Goal: Information Seeking & Learning: Learn about a topic

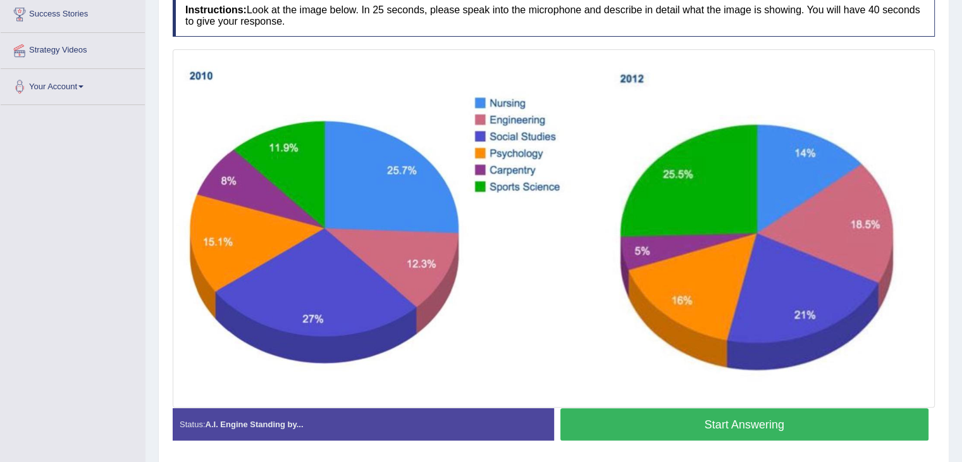
click at [314, 241] on img at bounding box center [554, 229] width 756 height 352
click at [704, 425] on button "Start Answering" at bounding box center [745, 424] width 369 height 32
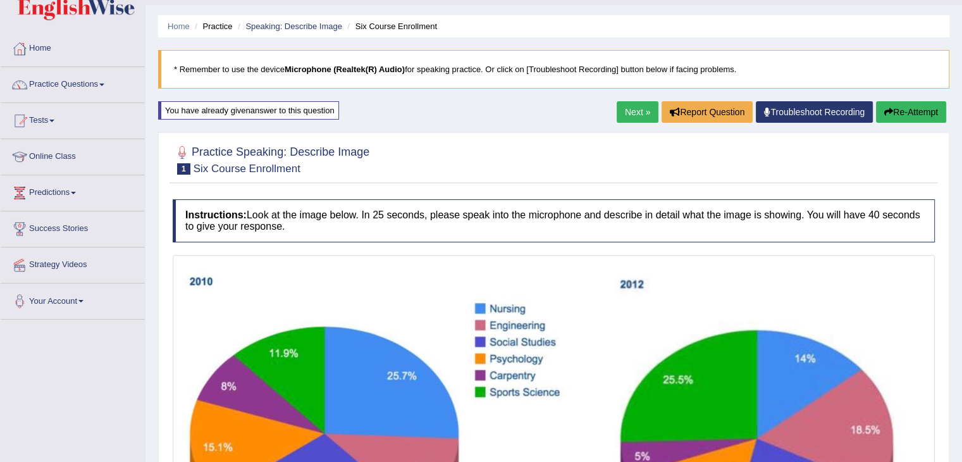
scroll to position [12, 0]
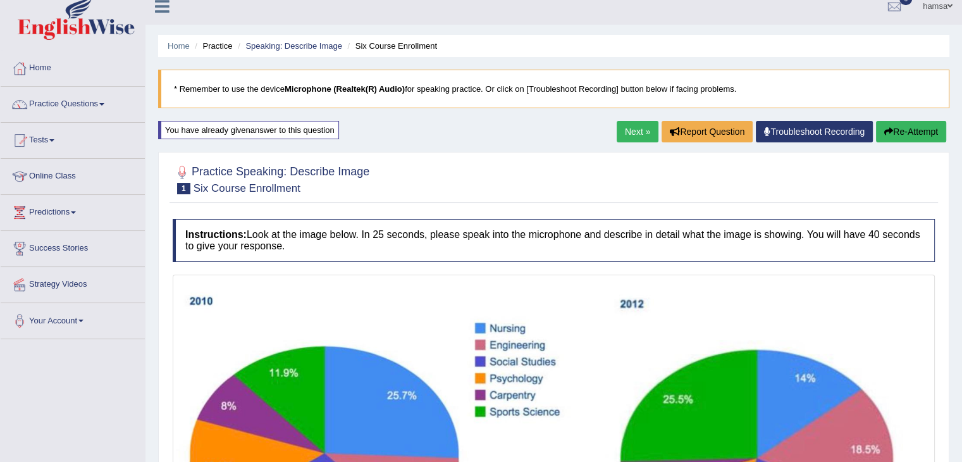
click at [919, 135] on button "Re-Attempt" at bounding box center [911, 132] width 70 height 22
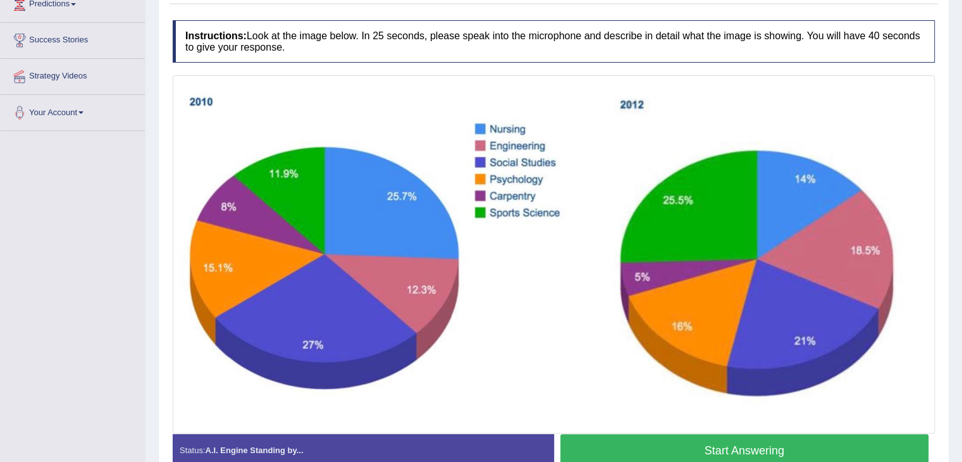
scroll to position [245, 0]
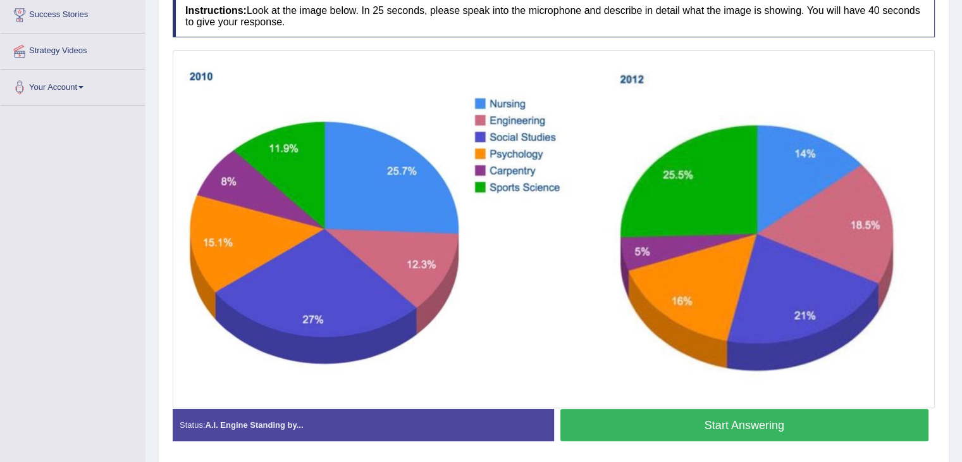
click at [723, 430] on button "Start Answering" at bounding box center [745, 425] width 369 height 32
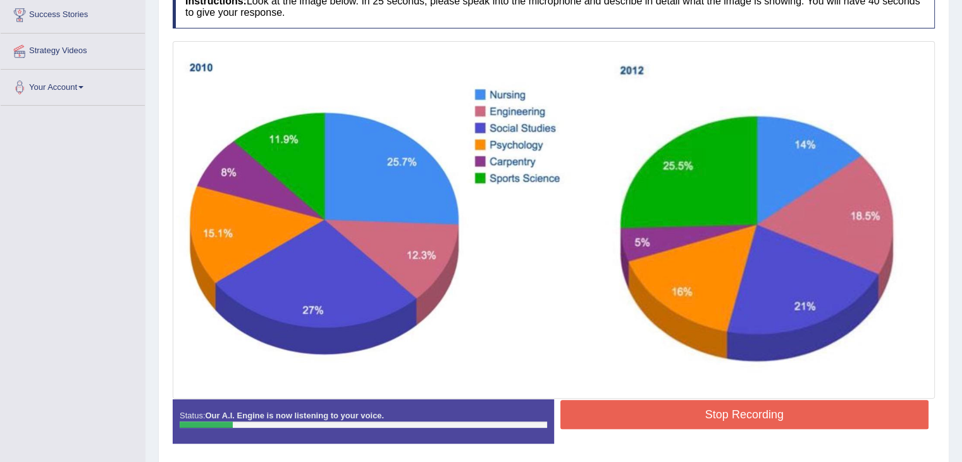
scroll to position [0, 0]
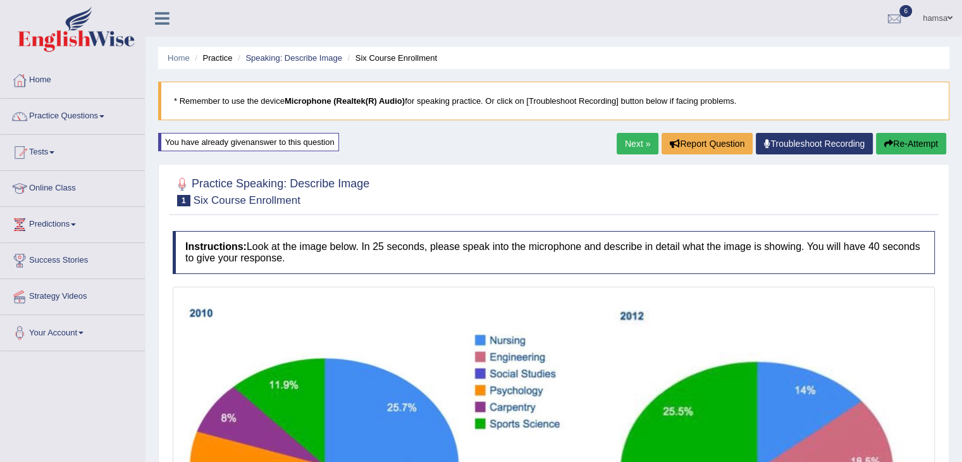
click at [897, 146] on button "Re-Attempt" at bounding box center [911, 144] width 70 height 22
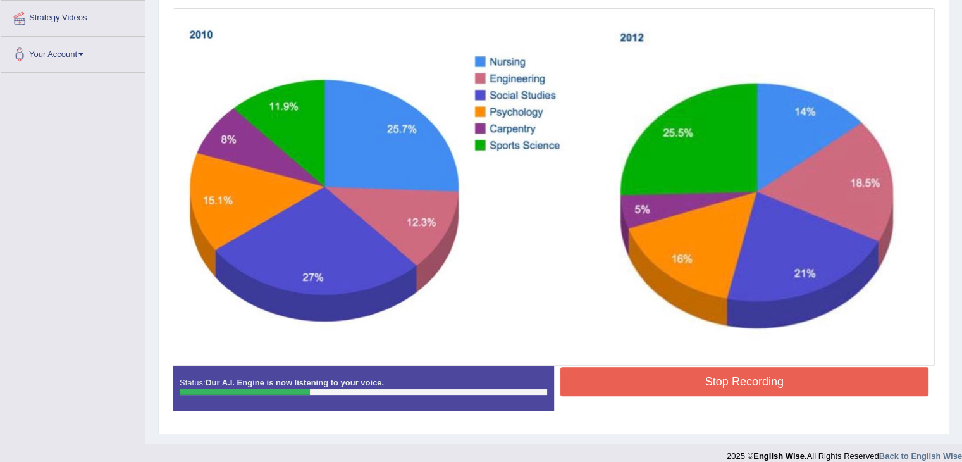
click at [740, 383] on button "Stop Recording" at bounding box center [745, 381] width 369 height 29
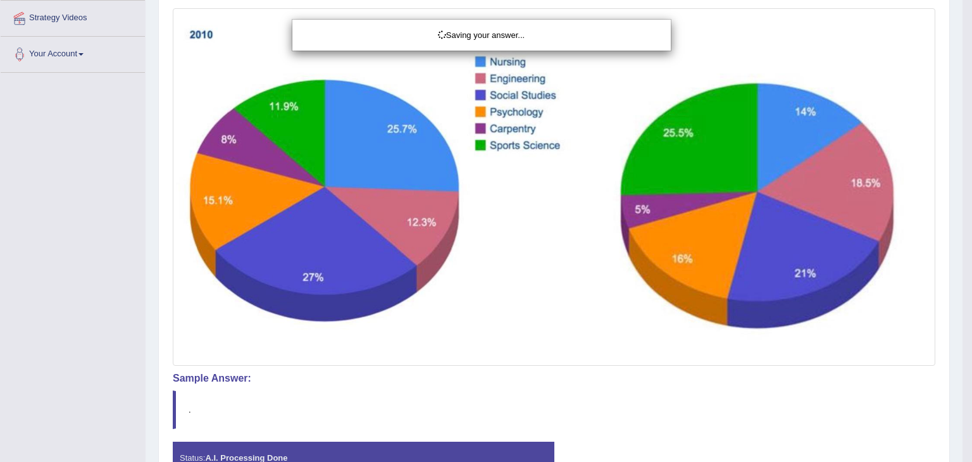
drag, startPoint x: 967, startPoint y: 306, endPoint x: 940, endPoint y: 168, distance: 140.6
click at [962, 116] on div "Saving your answer..." at bounding box center [486, 231] width 972 height 462
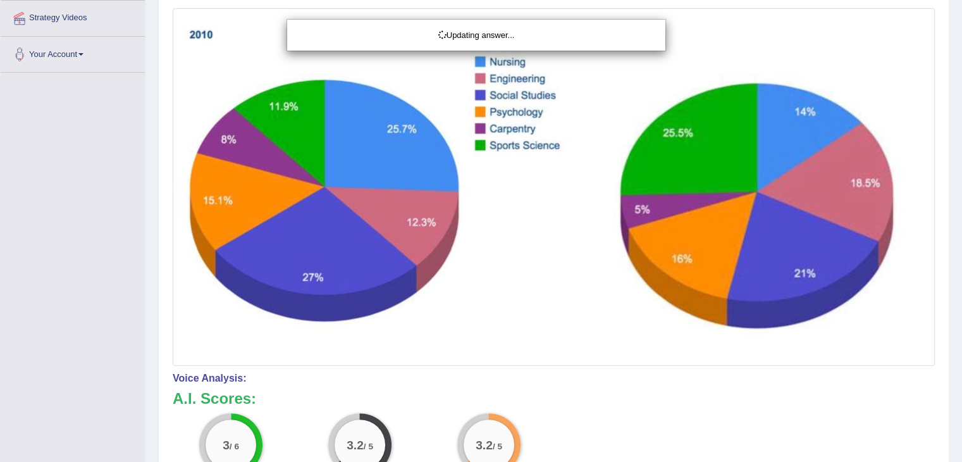
drag, startPoint x: 968, startPoint y: 331, endPoint x: 969, endPoint y: 438, distance: 107.6
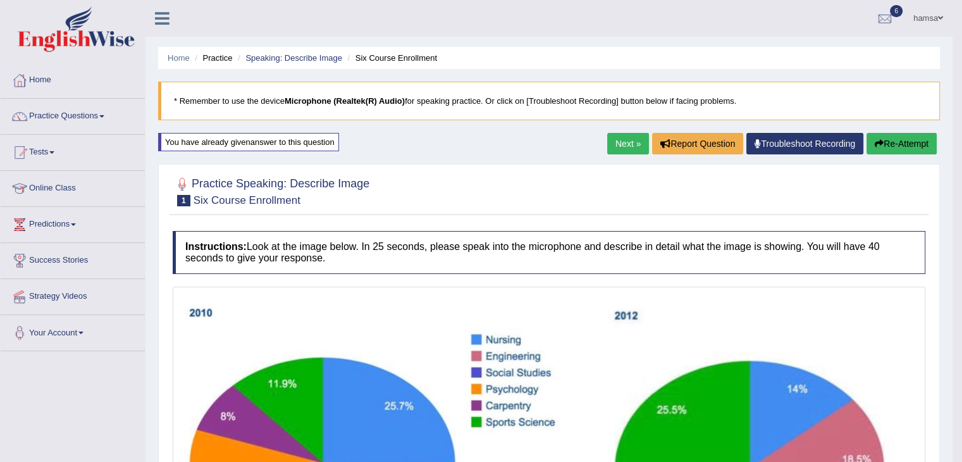
click at [900, 142] on button "Re-Attempt" at bounding box center [902, 144] width 70 height 22
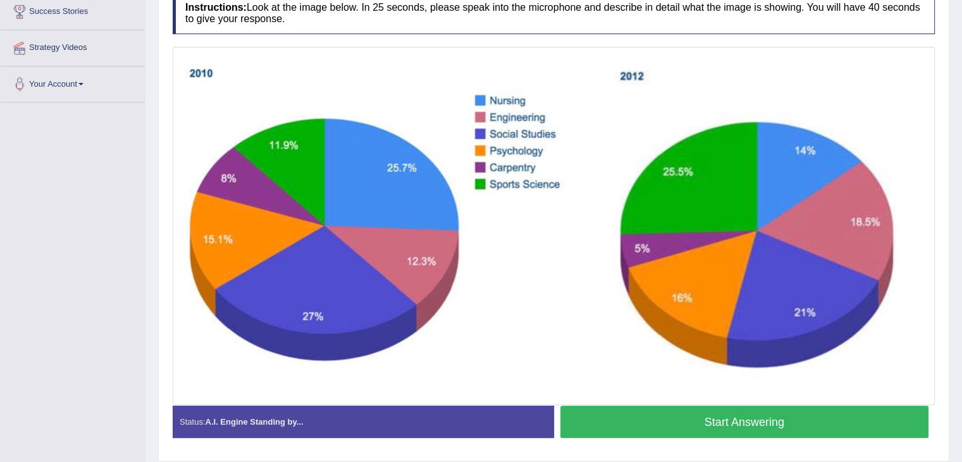
scroll to position [247, 0]
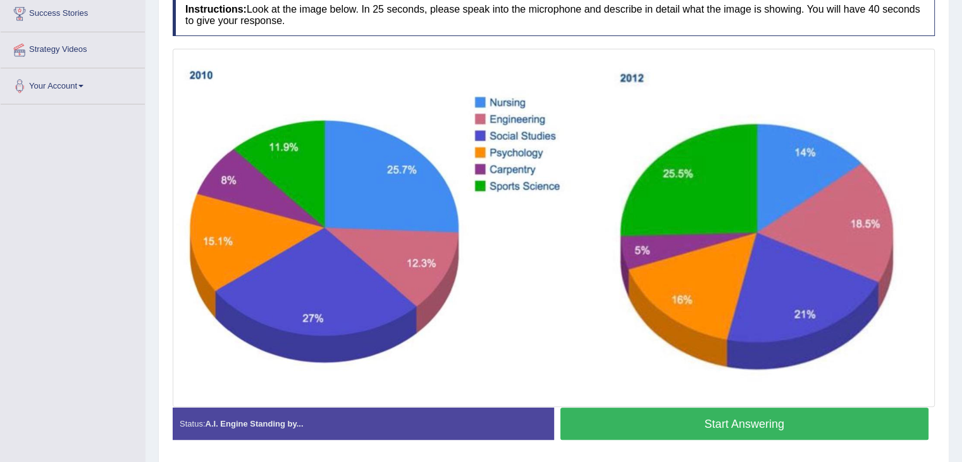
click at [706, 425] on button "Start Answering" at bounding box center [745, 423] width 369 height 32
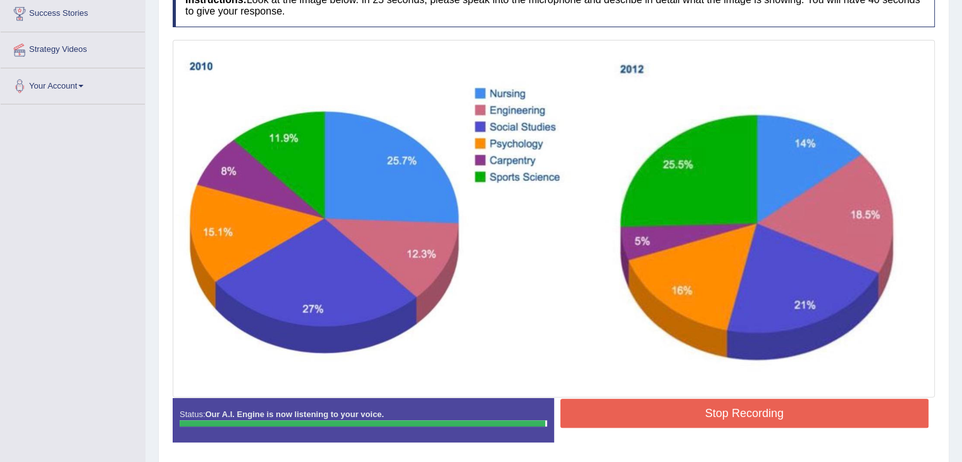
click at [703, 410] on button "Stop Recording" at bounding box center [745, 413] width 369 height 29
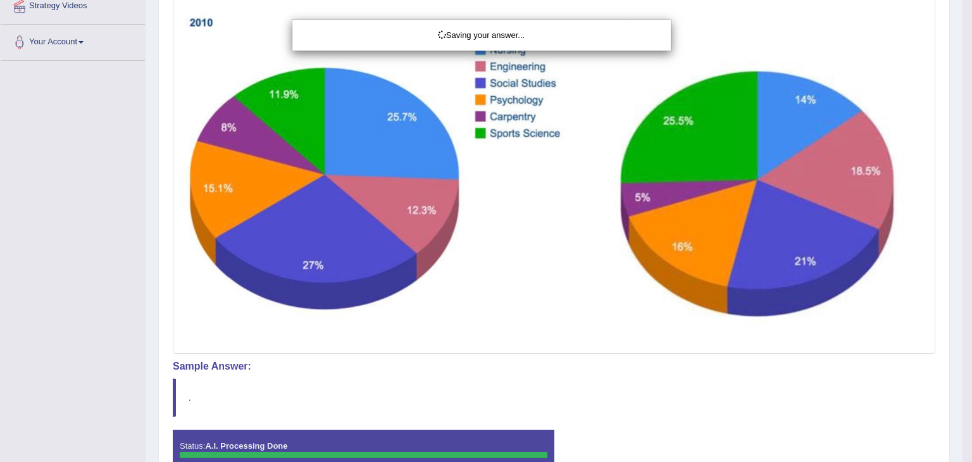
click at [962, 454] on div "Saving your answer..." at bounding box center [486, 231] width 972 height 462
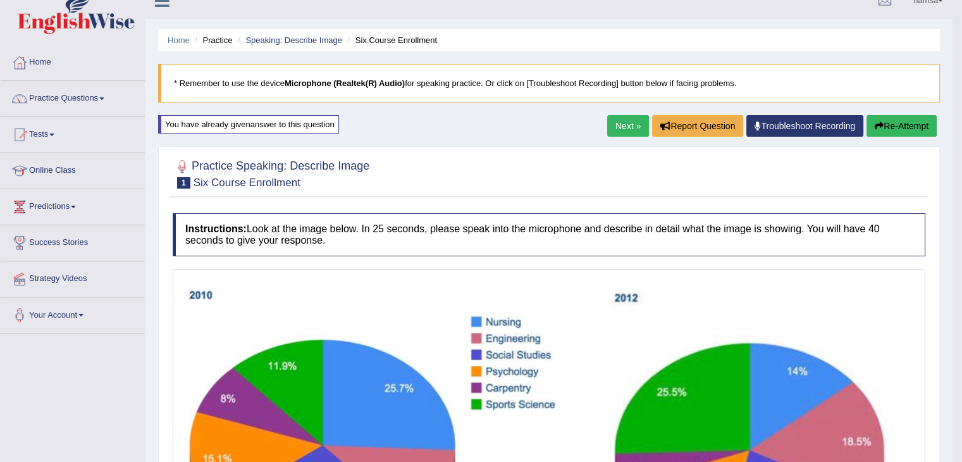
scroll to position [0, 0]
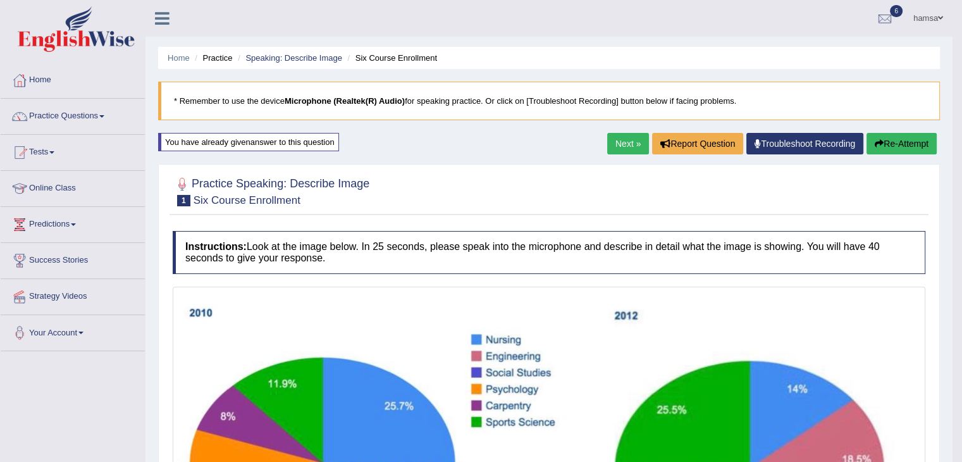
click at [907, 142] on button "Re-Attempt" at bounding box center [902, 144] width 70 height 22
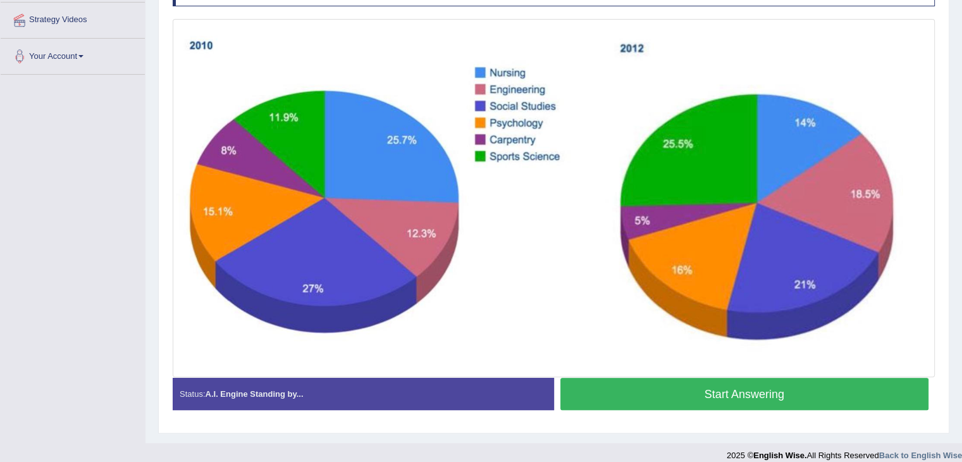
scroll to position [288, 0]
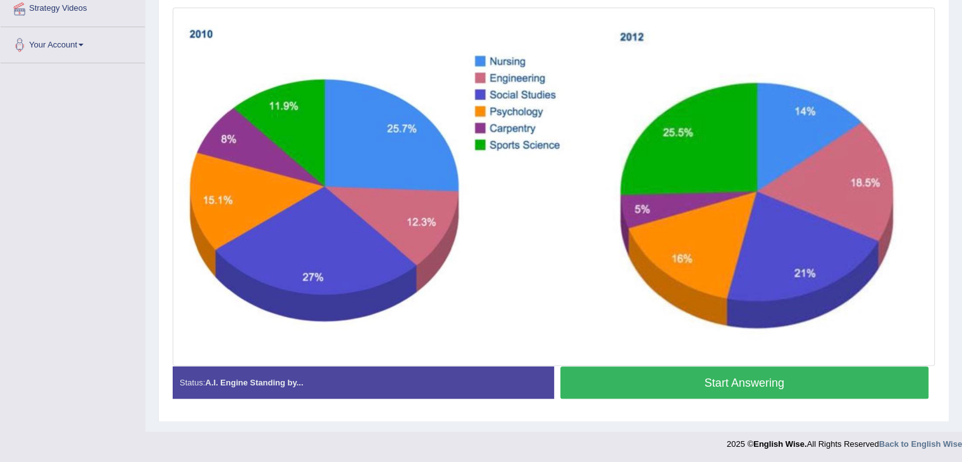
click at [735, 379] on button "Start Answering" at bounding box center [745, 382] width 369 height 32
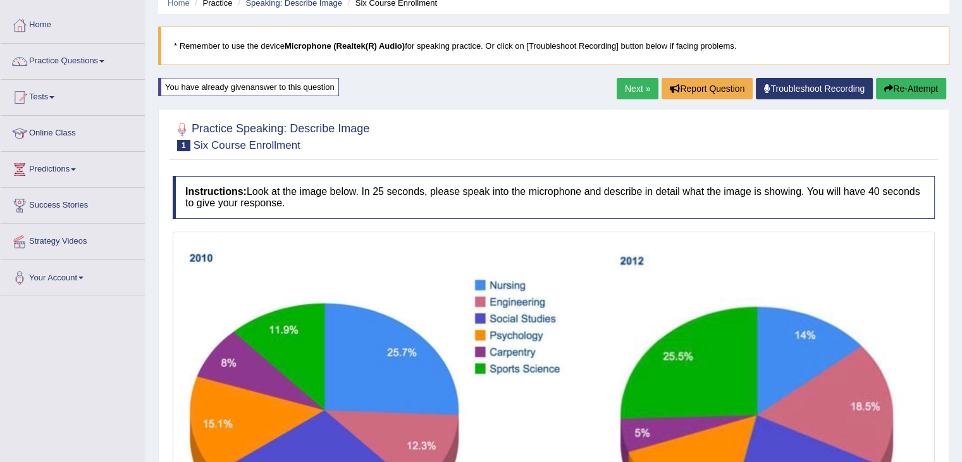
scroll to position [52, 0]
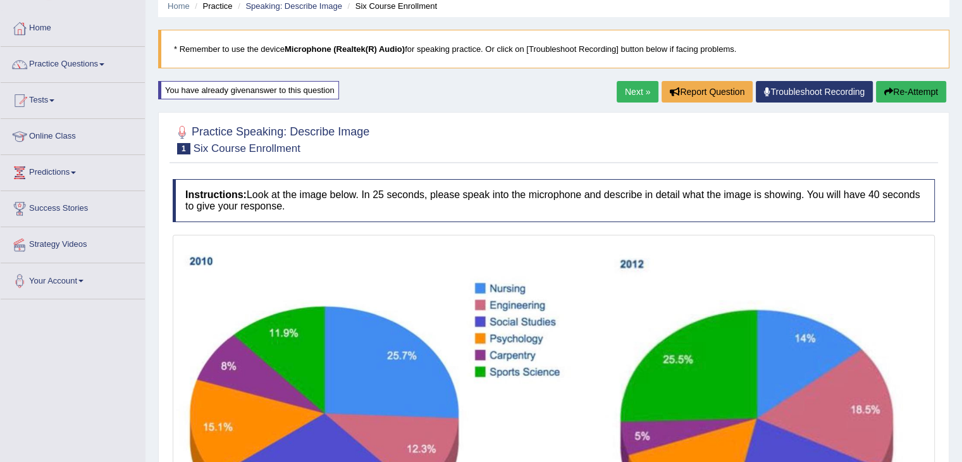
click at [912, 92] on button "Re-Attempt" at bounding box center [911, 92] width 70 height 22
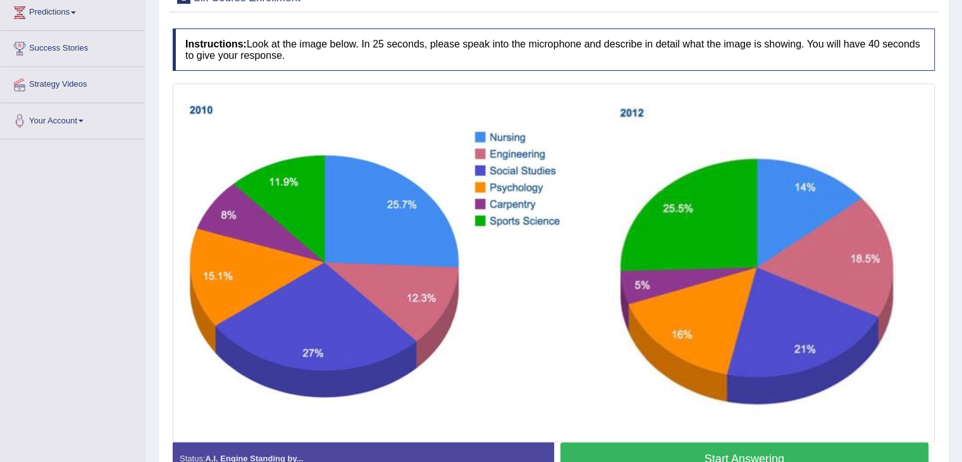
scroll to position [288, 0]
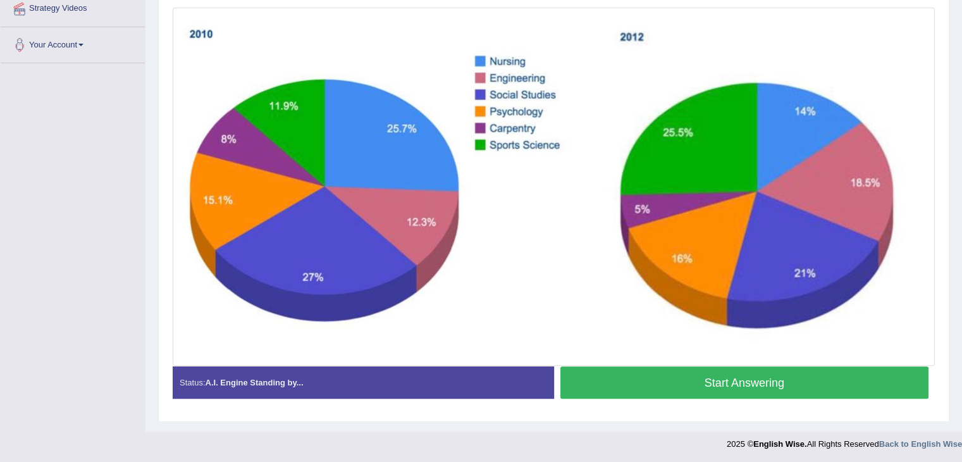
click at [714, 382] on button "Start Answering" at bounding box center [745, 382] width 369 height 32
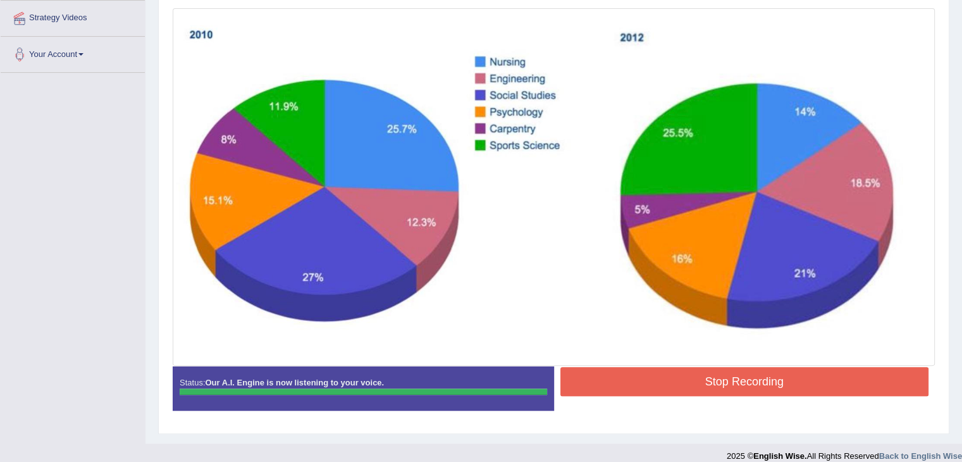
scroll to position [290, 0]
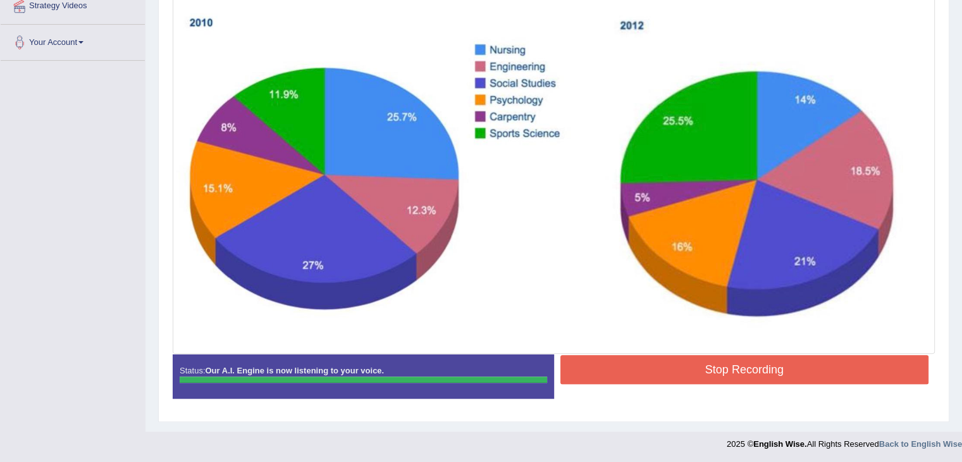
click at [729, 373] on button "Stop Recording" at bounding box center [745, 369] width 369 height 29
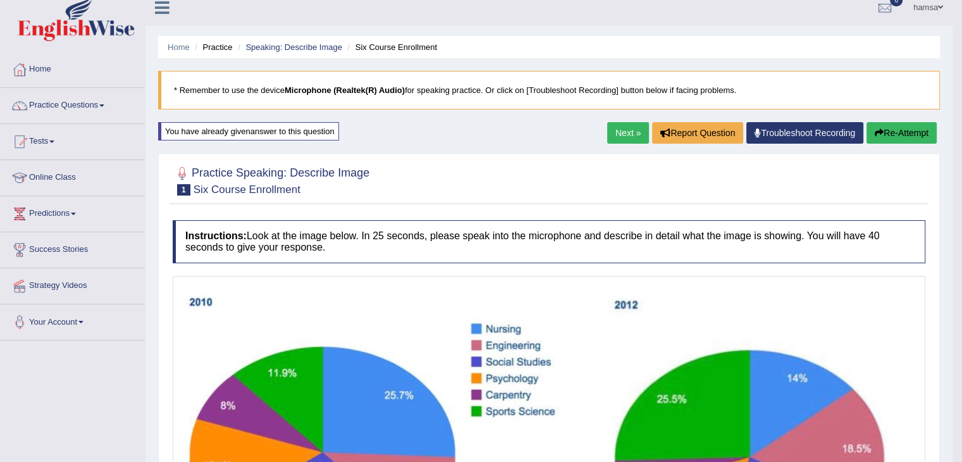
scroll to position [0, 0]
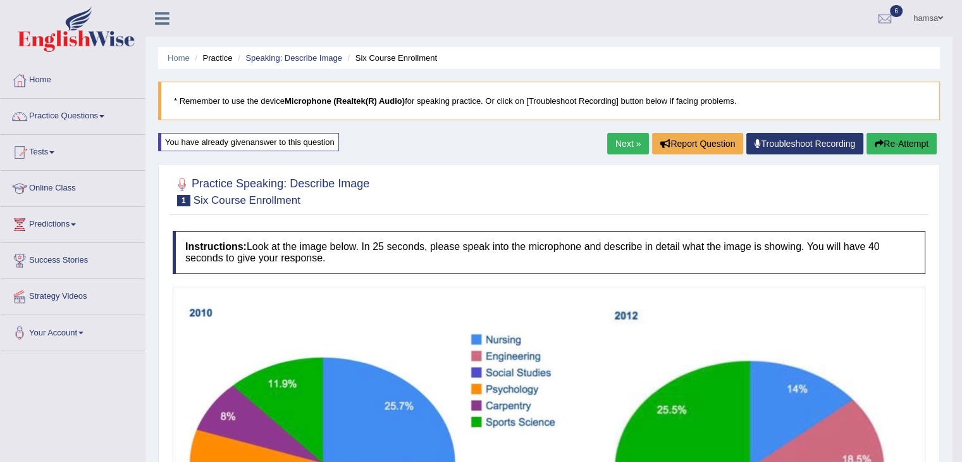
click at [627, 139] on link "Next »" at bounding box center [628, 144] width 42 height 22
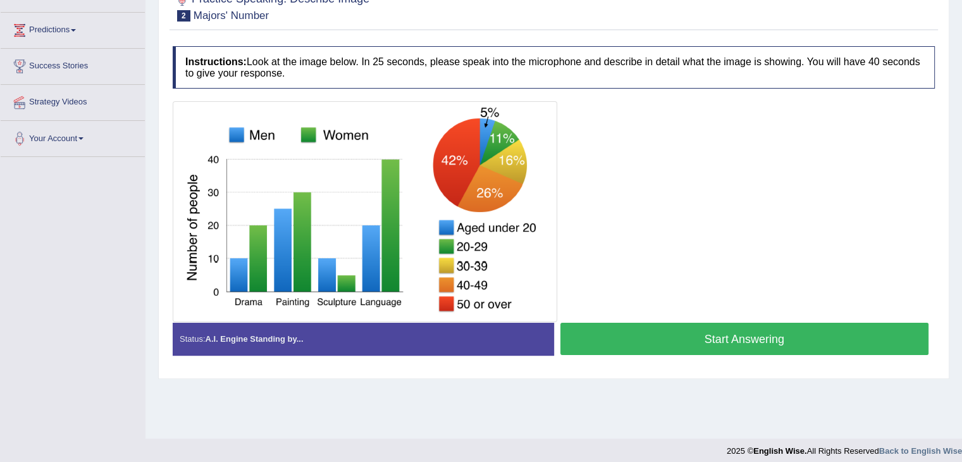
scroll to position [202, 0]
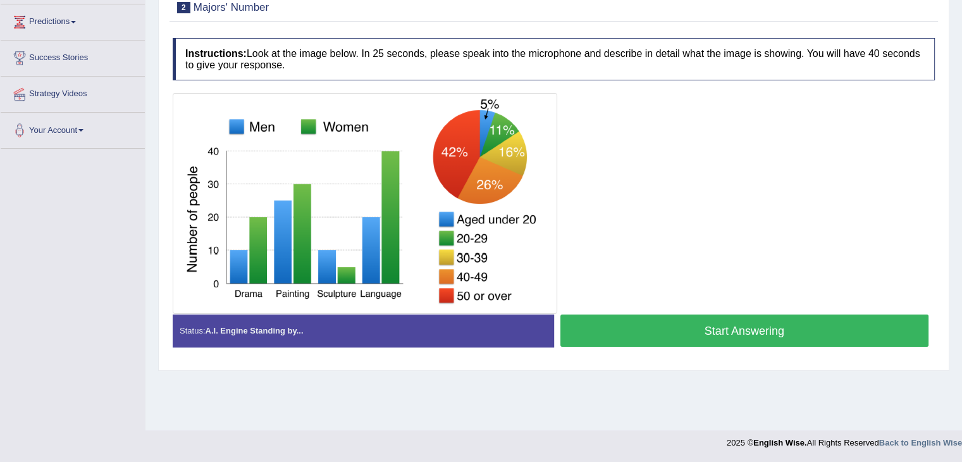
click at [666, 324] on button "Start Answering" at bounding box center [745, 330] width 369 height 32
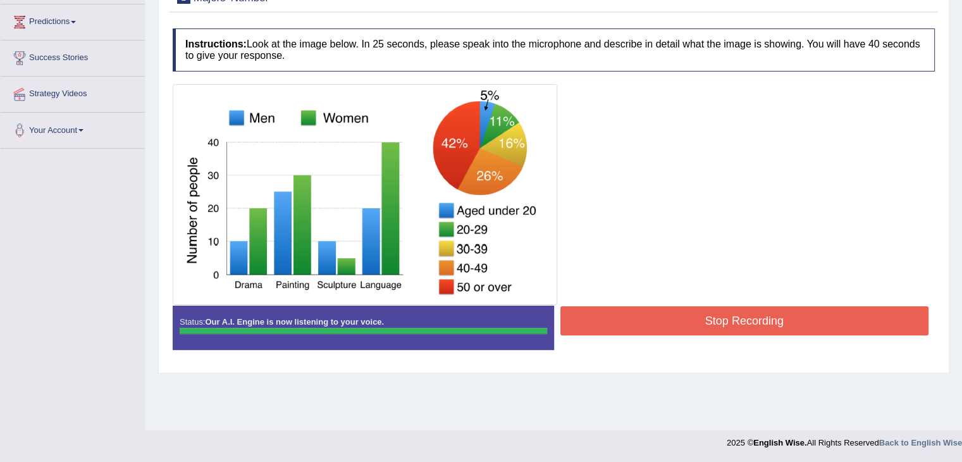
click at [717, 309] on button "Stop Recording" at bounding box center [745, 320] width 369 height 29
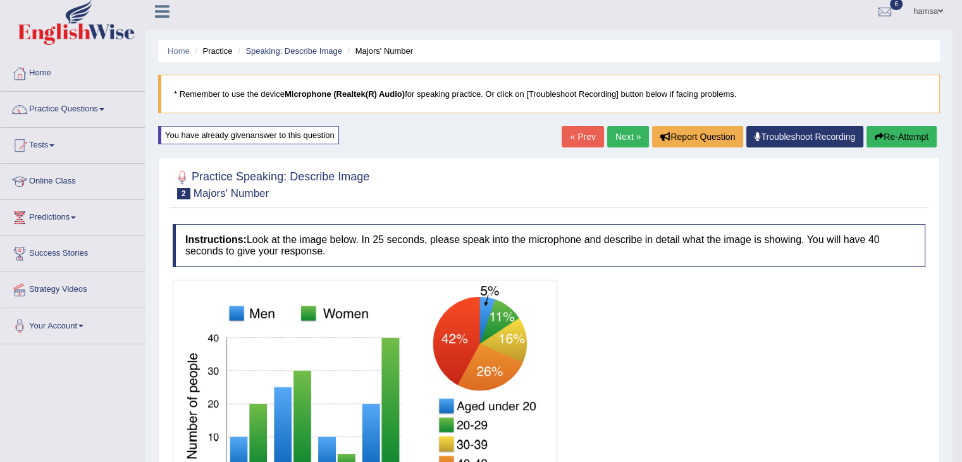
scroll to position [3, 0]
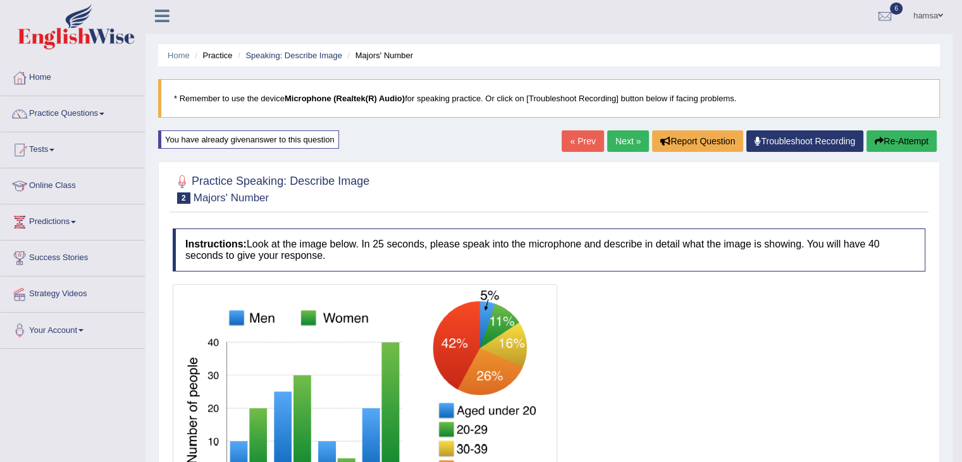
click at [622, 135] on link "Next »" at bounding box center [628, 141] width 42 height 22
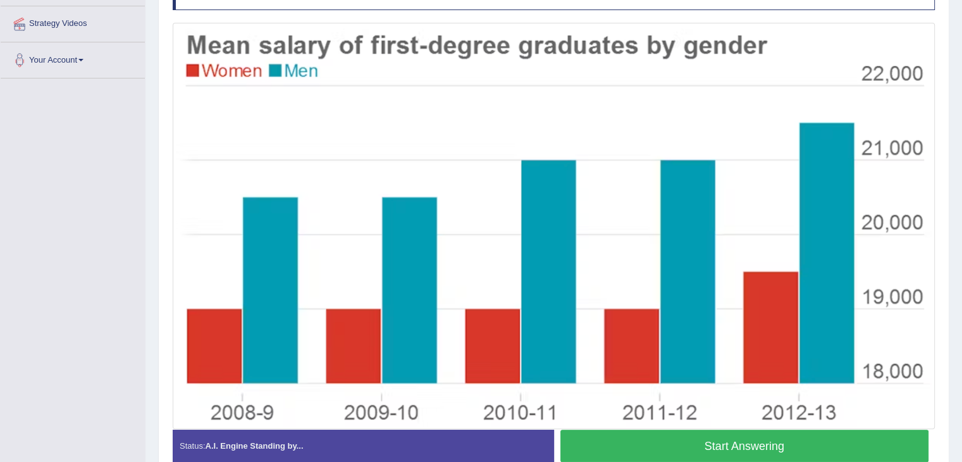
scroll to position [264, 0]
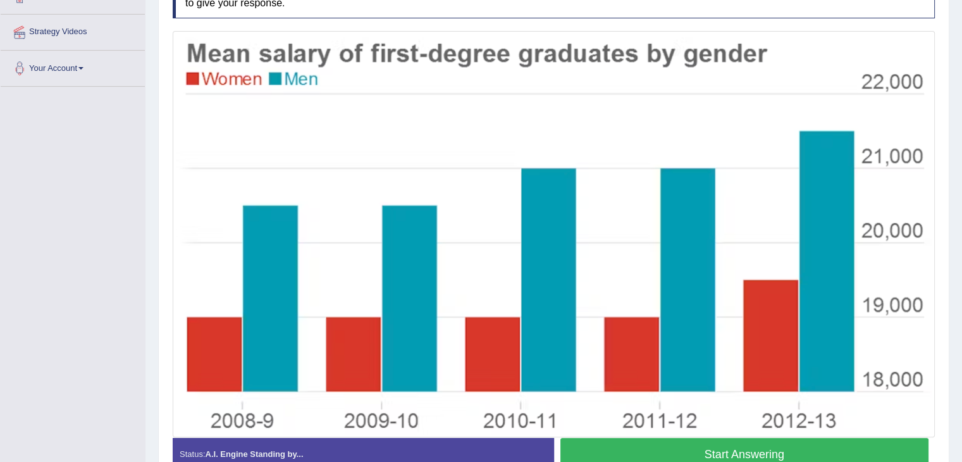
click at [689, 442] on button "Start Answering" at bounding box center [745, 454] width 369 height 32
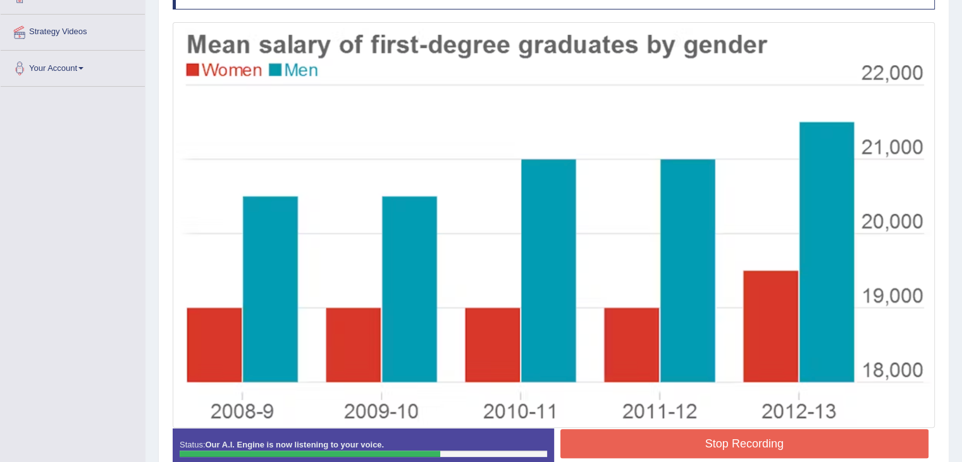
click at [709, 444] on button "Stop Recording" at bounding box center [745, 443] width 369 height 29
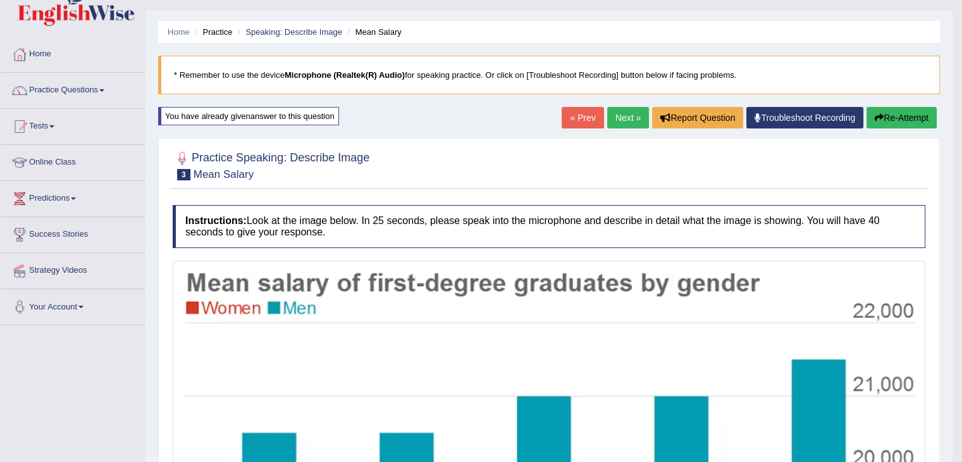
scroll to position [0, 0]
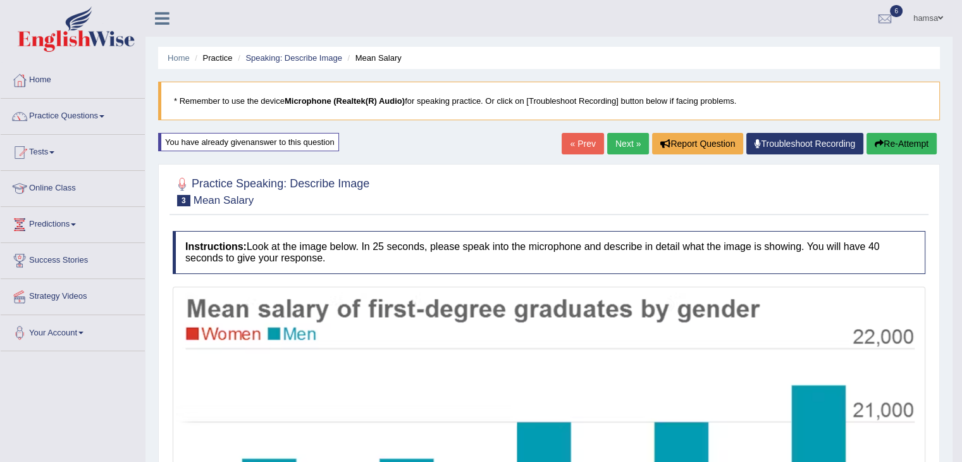
click at [914, 143] on button "Re-Attempt" at bounding box center [902, 144] width 70 height 22
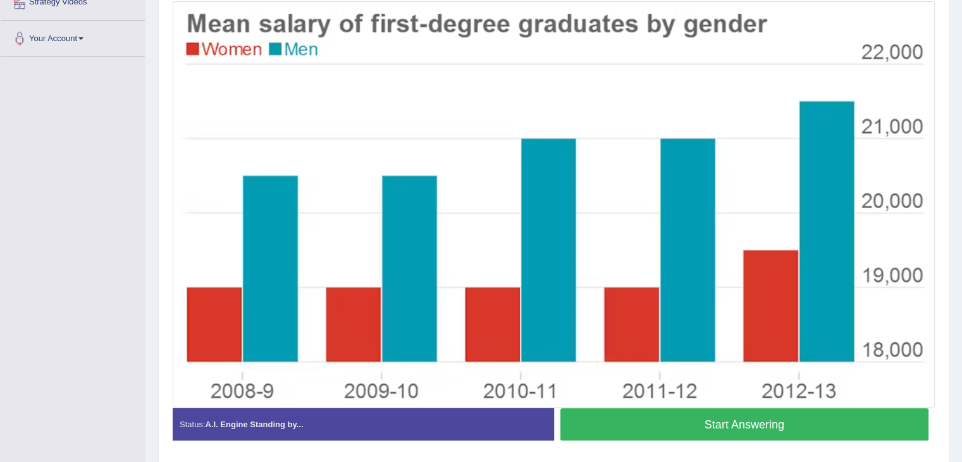
scroll to position [294, 0]
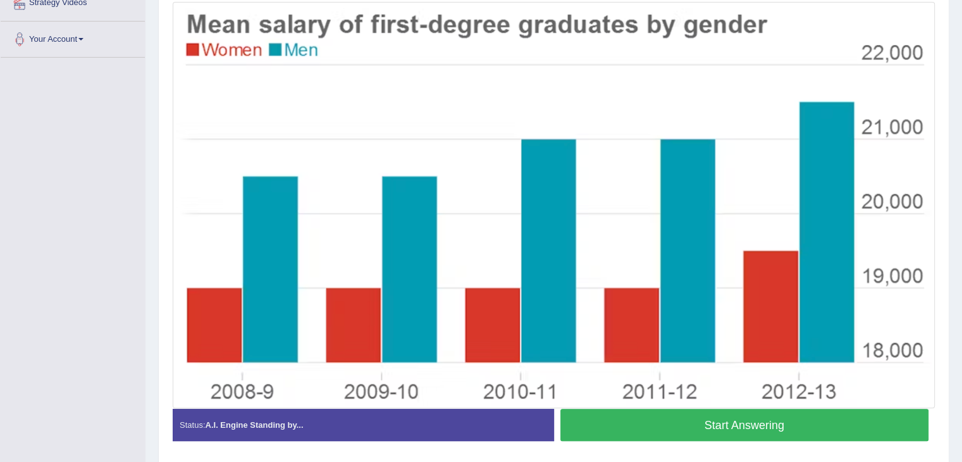
click at [741, 431] on button "Start Answering" at bounding box center [745, 425] width 369 height 32
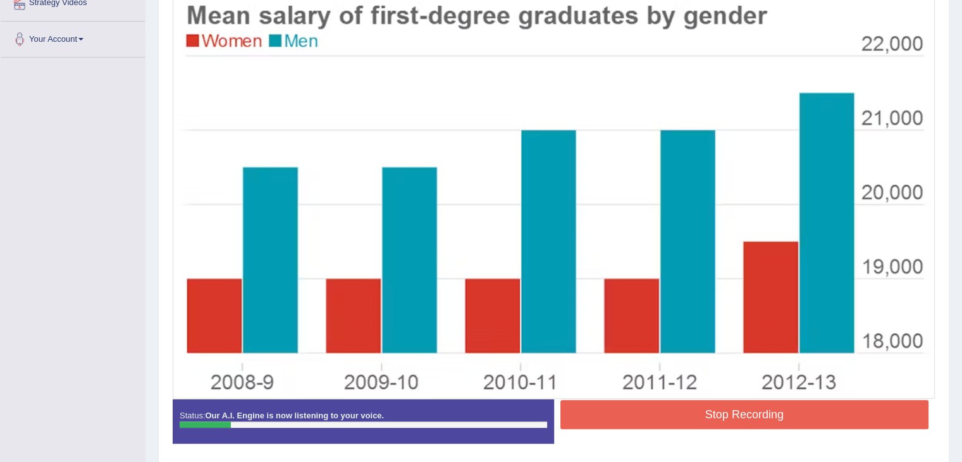
click at [739, 421] on button "Stop Recording" at bounding box center [745, 414] width 369 height 29
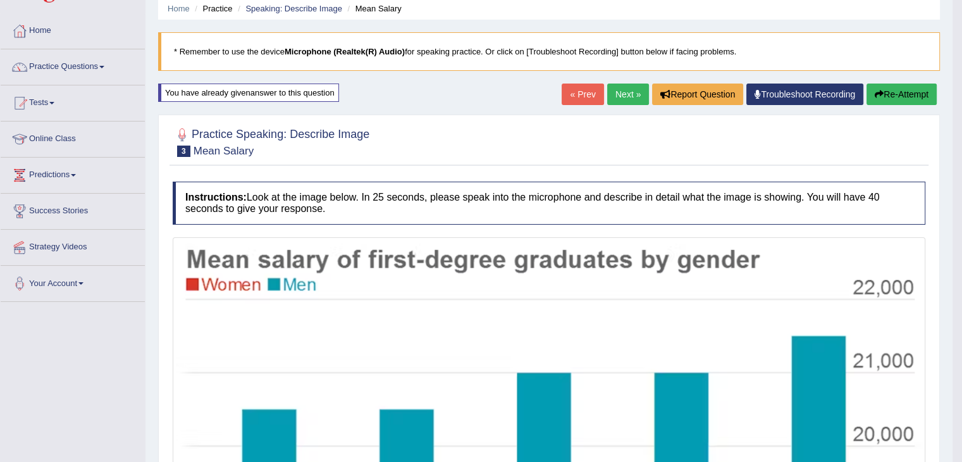
scroll to position [0, 0]
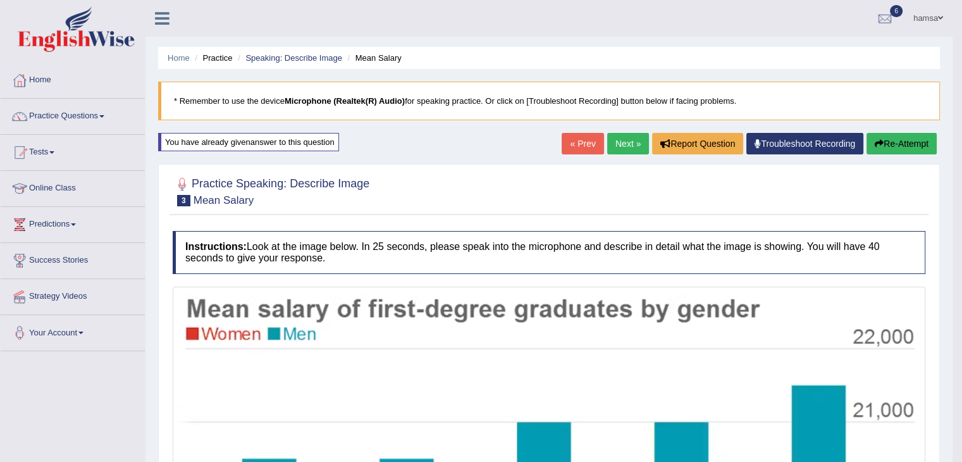
drag, startPoint x: 969, startPoint y: 331, endPoint x: 962, endPoint y: 235, distance: 96.5
click at [962, 235] on html "Toggle navigation Home Practice Questions Speaking Practice Read Aloud Repeat S…" at bounding box center [481, 231] width 962 height 462
click at [891, 140] on button "Re-Attempt" at bounding box center [902, 144] width 70 height 22
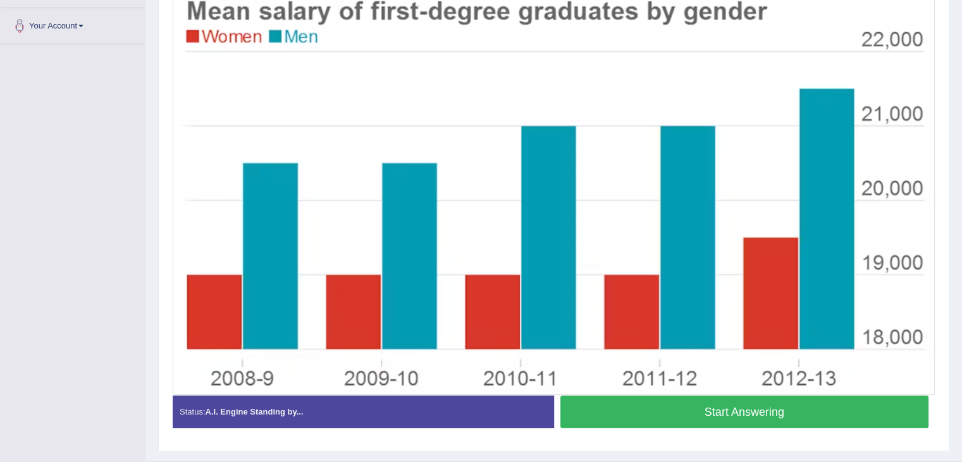
scroll to position [306, 0]
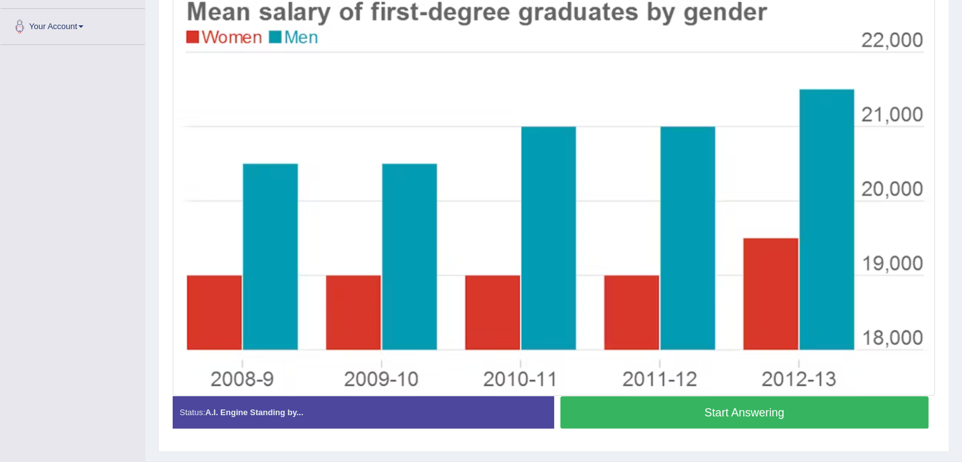
click at [716, 406] on button "Start Answering" at bounding box center [745, 412] width 369 height 32
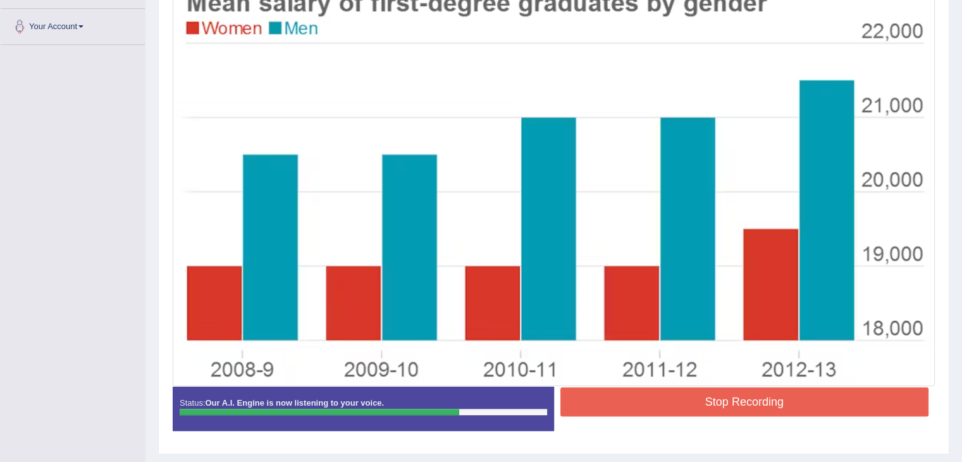
click at [713, 409] on button "Stop Recording" at bounding box center [745, 401] width 369 height 29
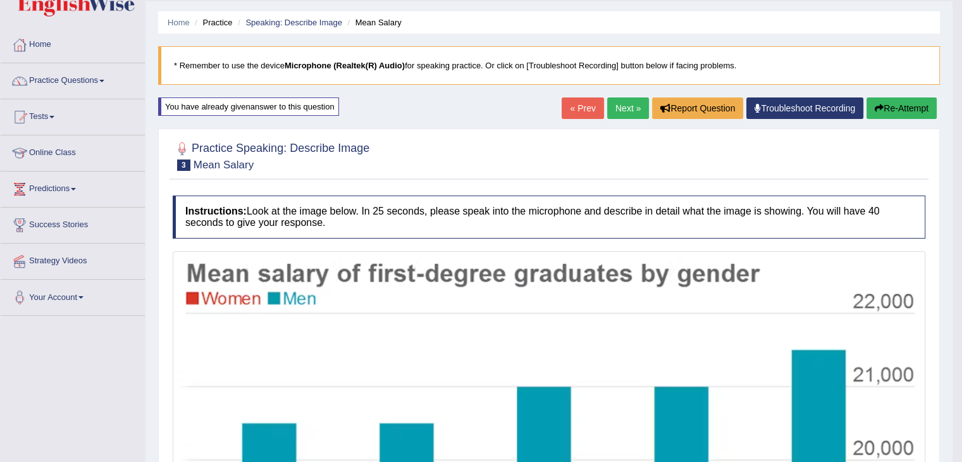
scroll to position [28, 0]
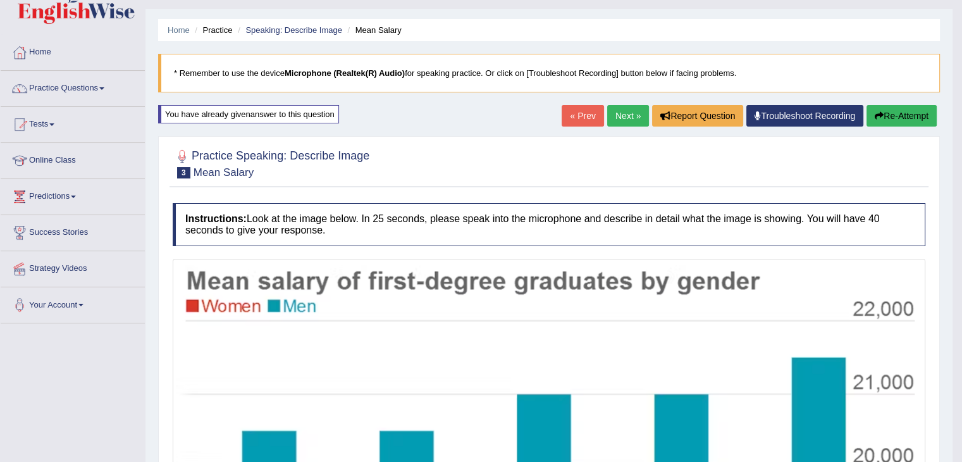
click at [617, 109] on link "Next »" at bounding box center [628, 116] width 42 height 22
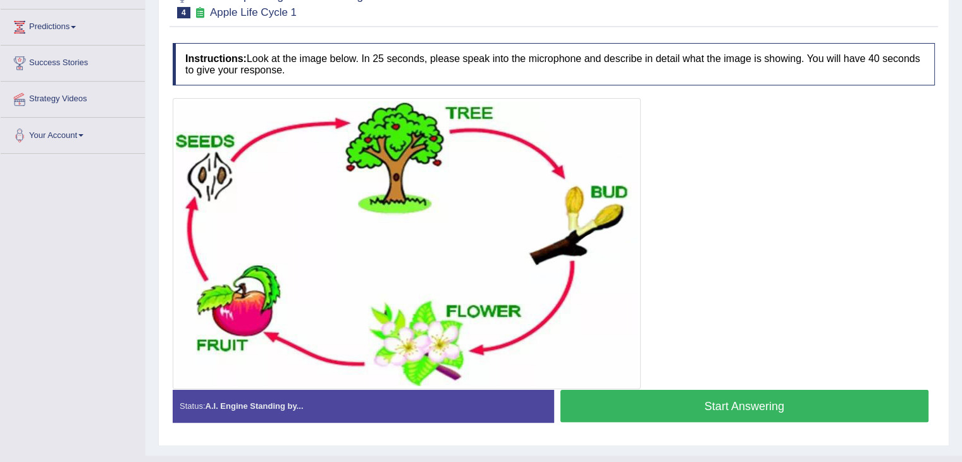
scroll to position [195, 0]
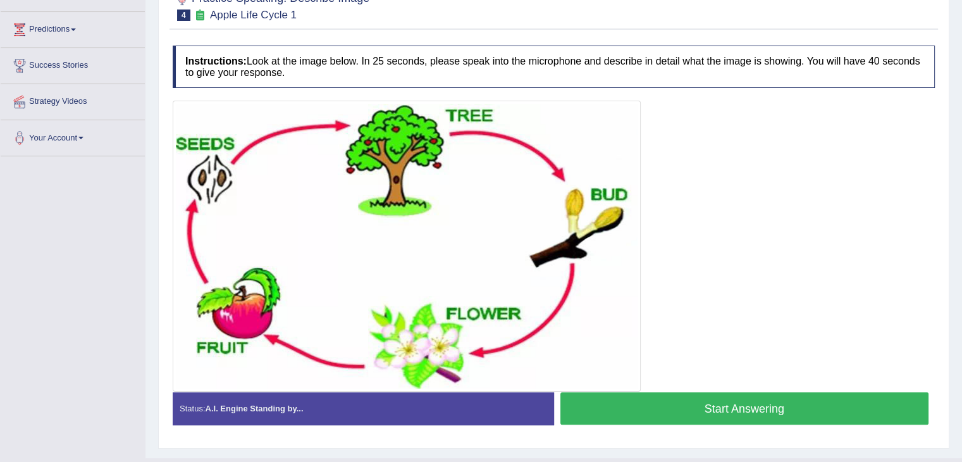
click at [718, 400] on button "Start Answering" at bounding box center [745, 408] width 369 height 32
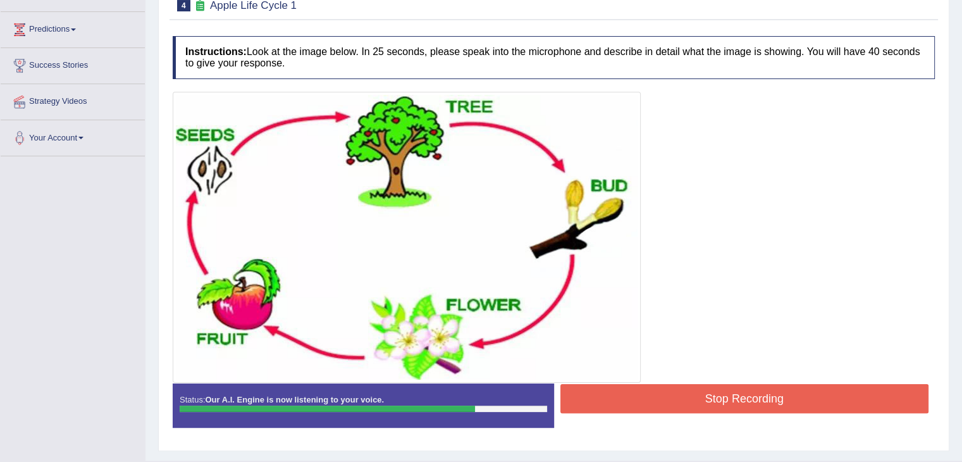
click at [718, 400] on button "Stop Recording" at bounding box center [745, 398] width 369 height 29
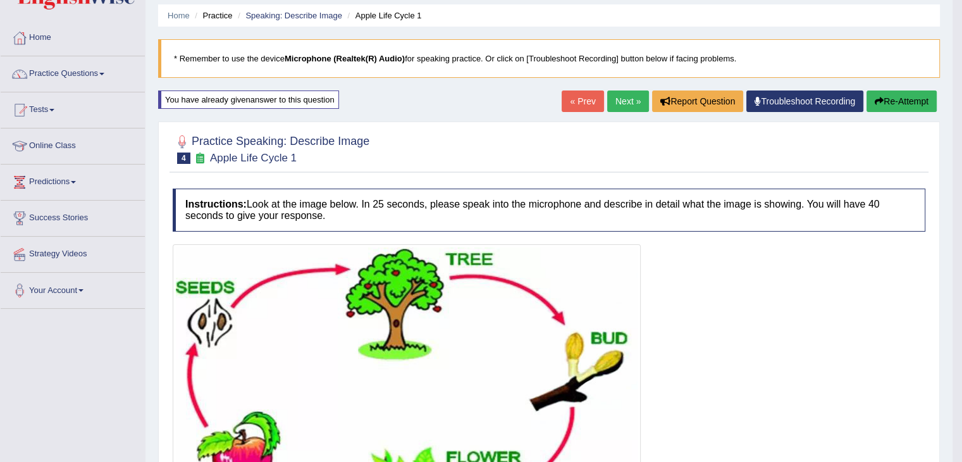
scroll to position [23, 0]
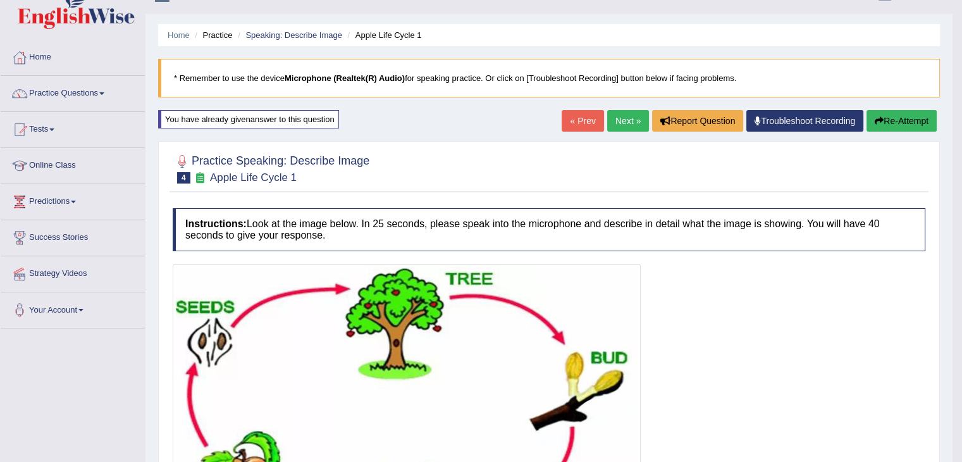
click at [619, 121] on link "Next »" at bounding box center [628, 121] width 42 height 22
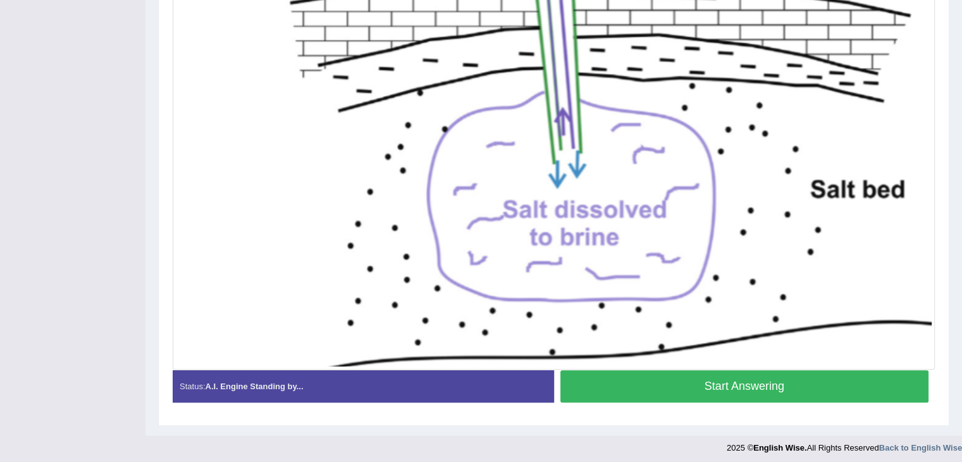
scroll to position [446, 0]
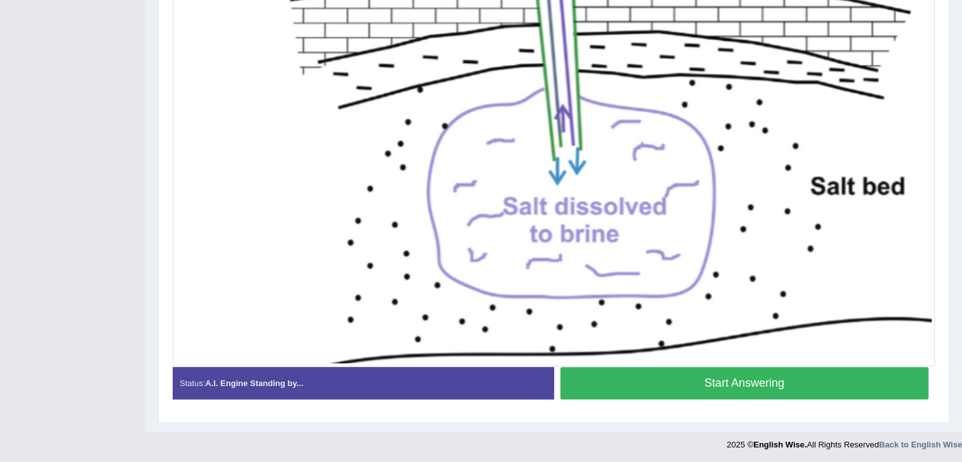
click at [727, 390] on button "Start Answering" at bounding box center [745, 383] width 369 height 32
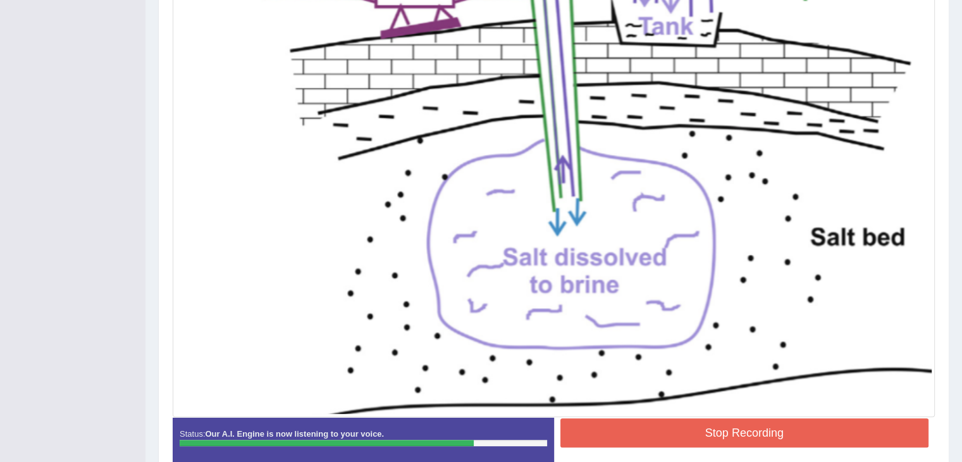
scroll to position [390, 0]
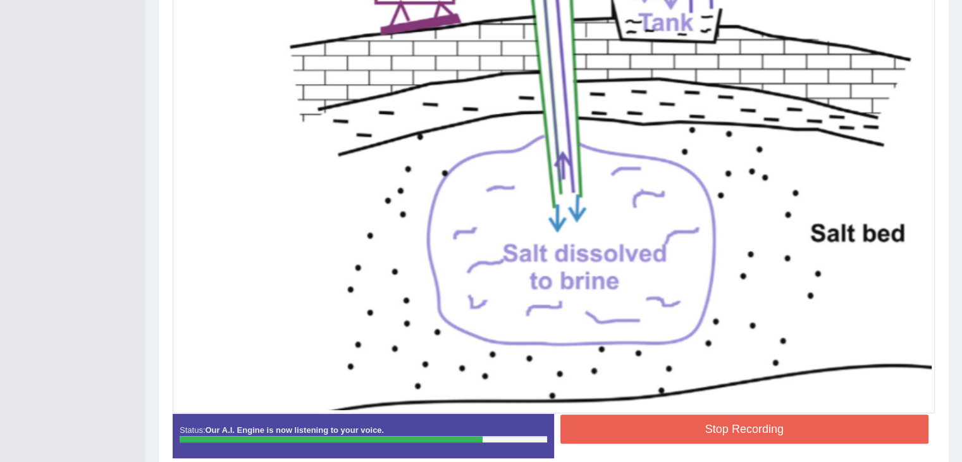
click at [735, 426] on button "Stop Recording" at bounding box center [745, 428] width 369 height 29
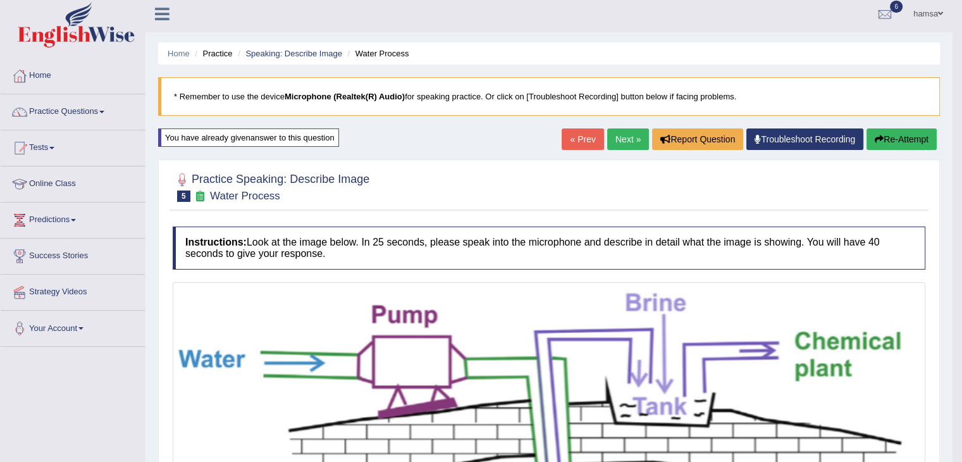
scroll to position [0, 0]
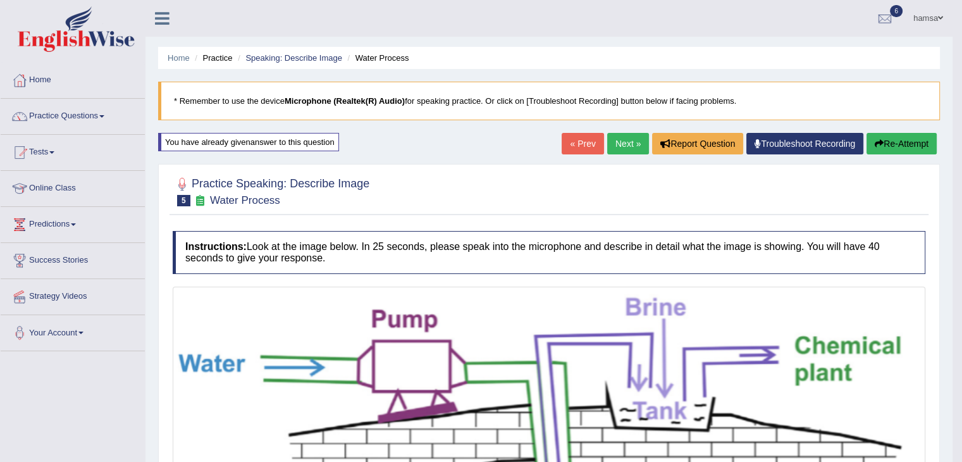
click at [614, 142] on link "Next »" at bounding box center [628, 144] width 42 height 22
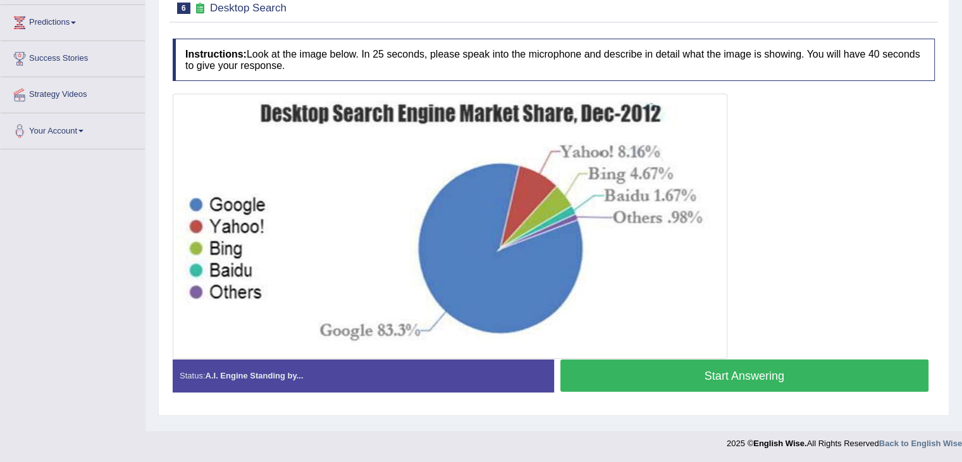
scroll to position [202, 0]
click at [705, 380] on button "Start Answering" at bounding box center [745, 375] width 369 height 32
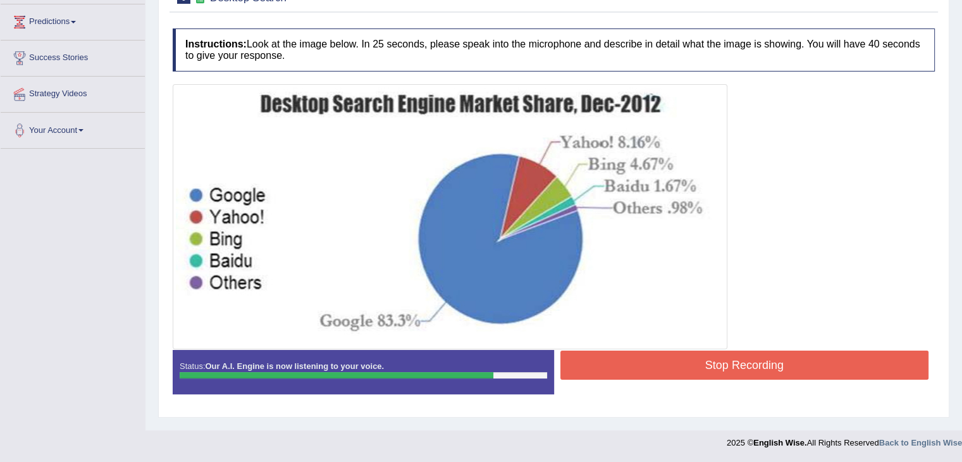
click at [688, 357] on button "Stop Recording" at bounding box center [745, 365] width 369 height 29
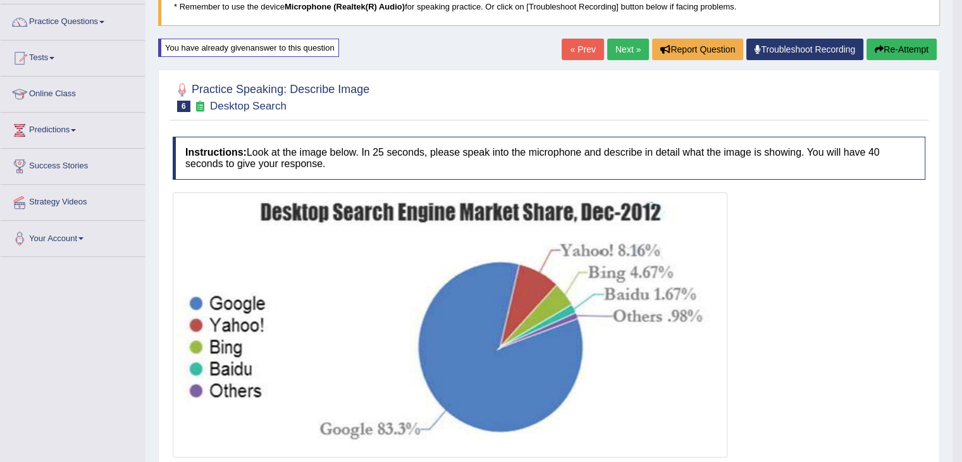
scroll to position [91, 0]
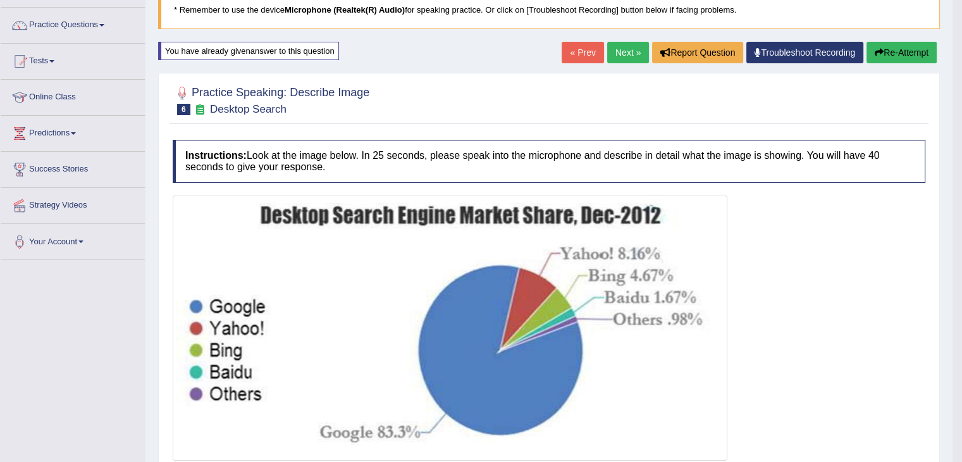
click at [913, 48] on button "Re-Attempt" at bounding box center [902, 53] width 70 height 22
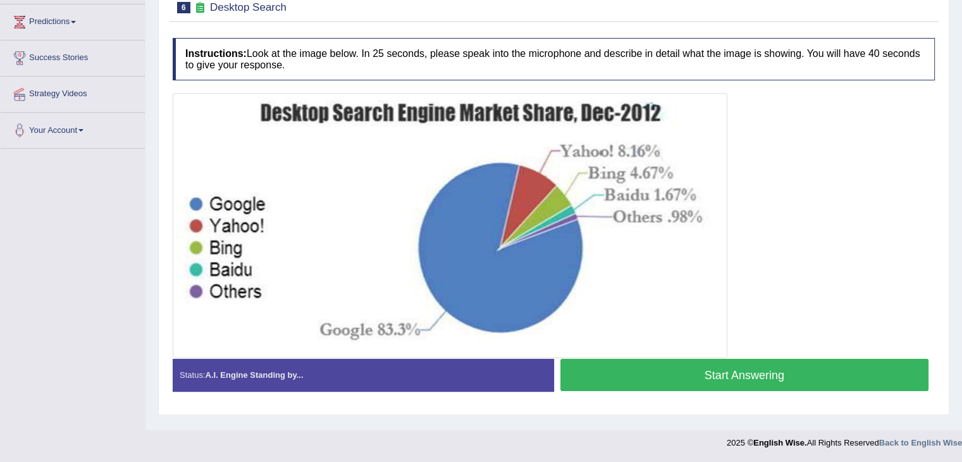
click at [728, 380] on button "Start Answering" at bounding box center [745, 375] width 369 height 32
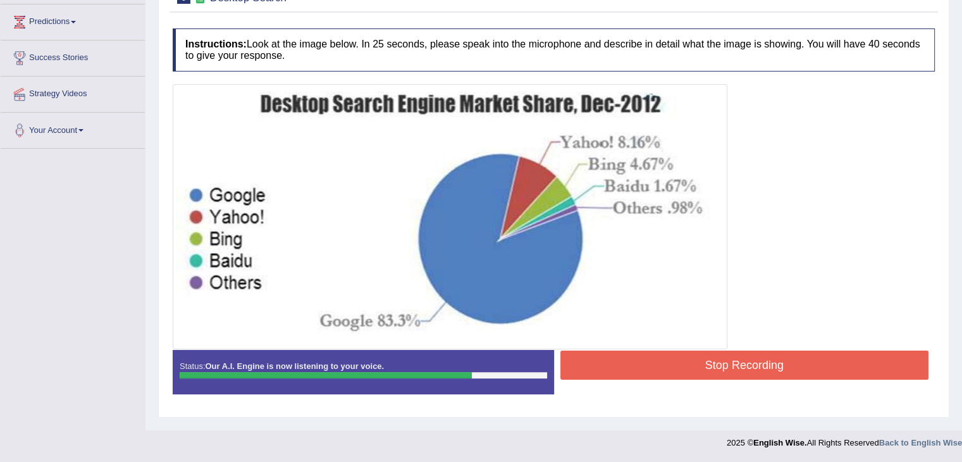
click at [727, 374] on button "Stop Recording" at bounding box center [745, 365] width 369 height 29
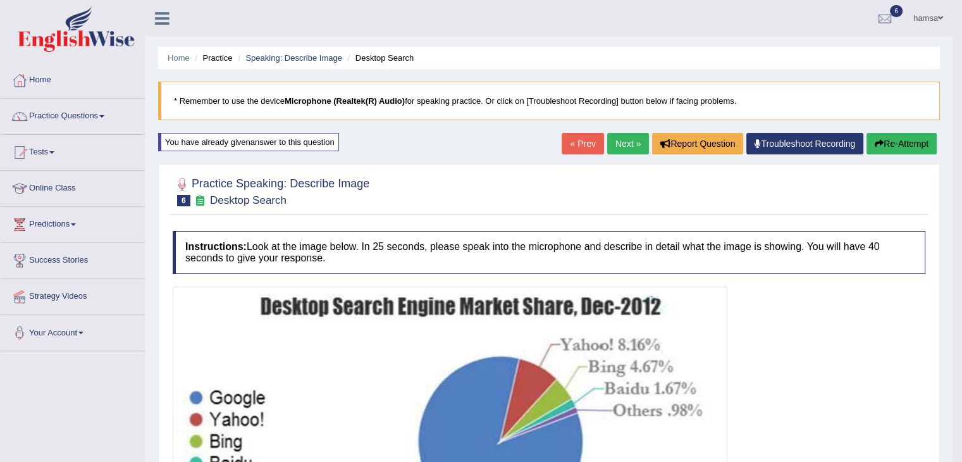
click at [611, 149] on link "Next »" at bounding box center [628, 144] width 42 height 22
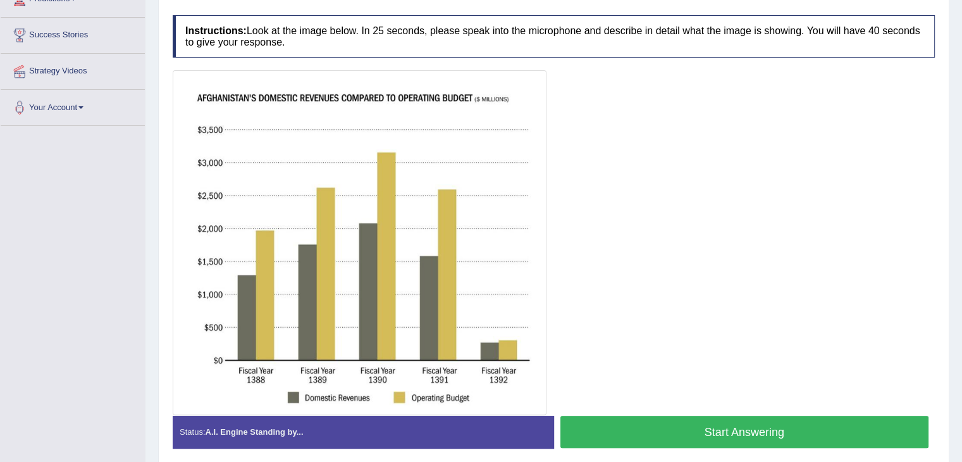
scroll to position [219, 0]
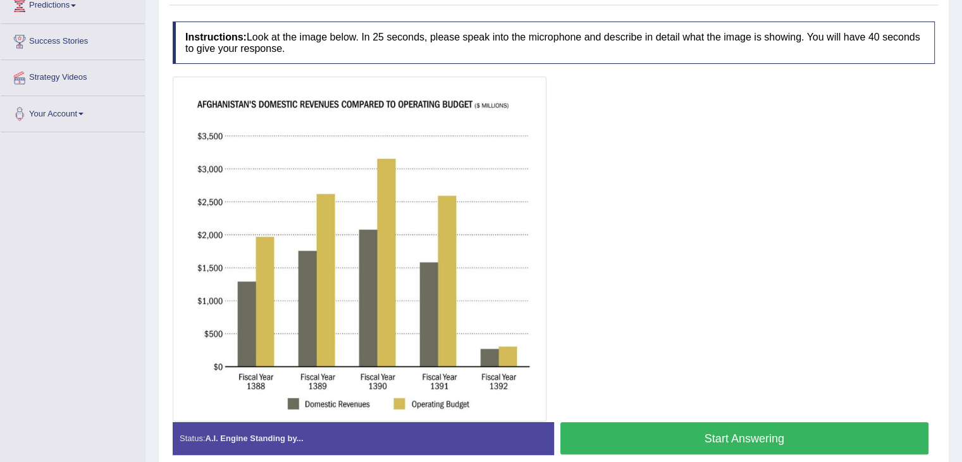
click at [698, 436] on button "Start Answering" at bounding box center [745, 438] width 369 height 32
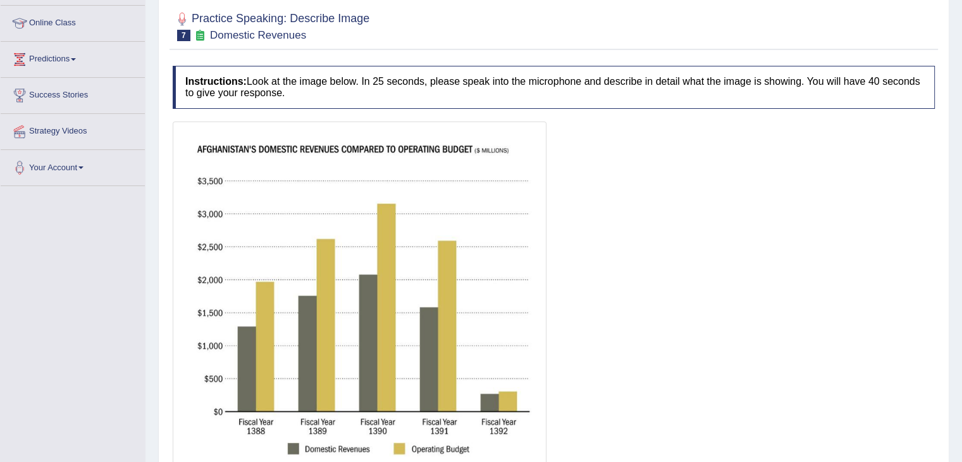
scroll to position [277, 0]
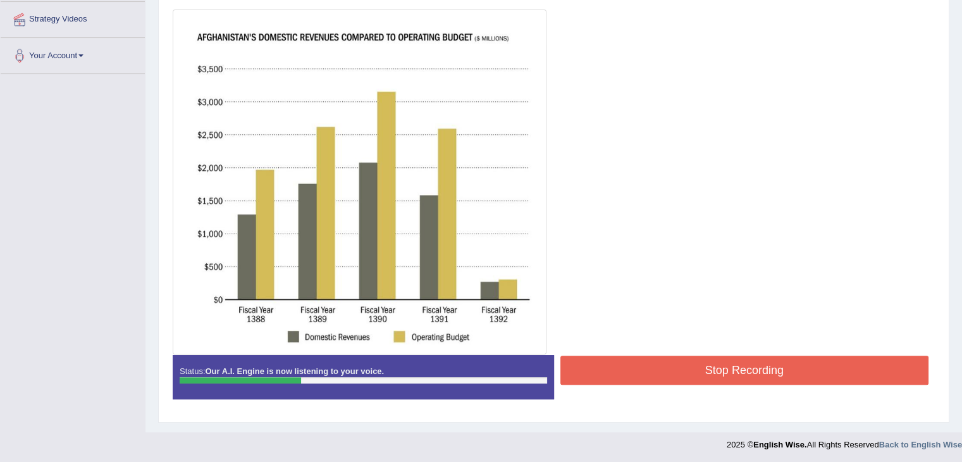
click at [184, 374] on div "Status: Our A.I. Engine is now listening to your voice." at bounding box center [364, 377] width 382 height 44
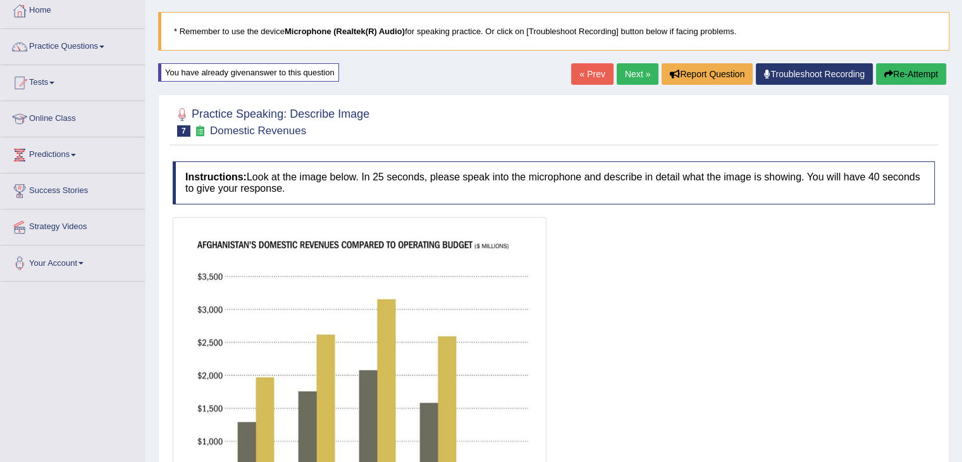
scroll to position [68, 0]
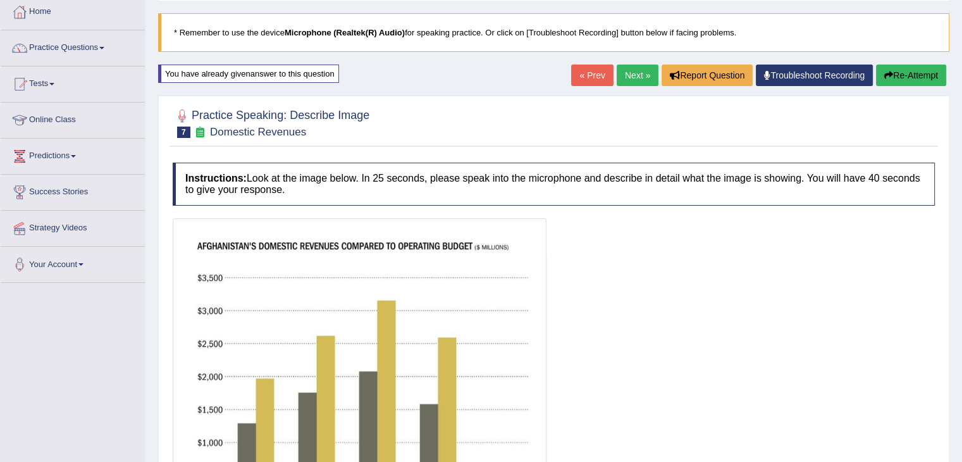
click at [900, 77] on button "Re-Attempt" at bounding box center [911, 76] width 70 height 22
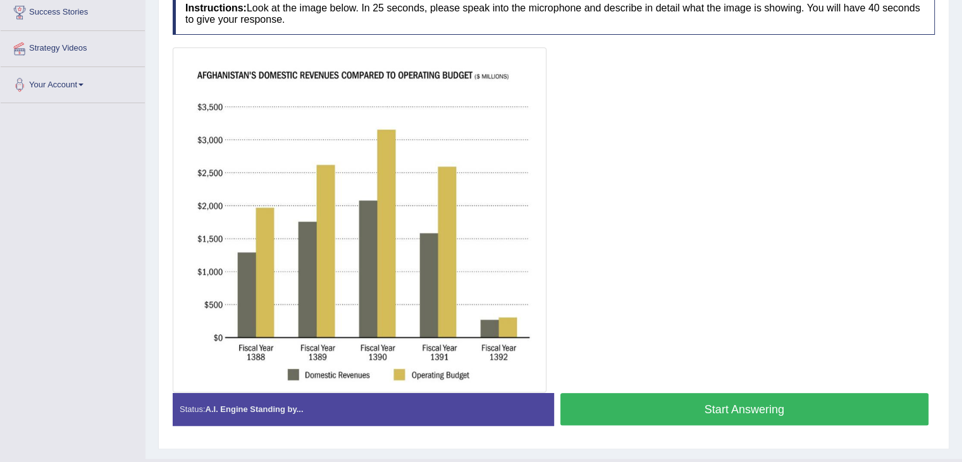
scroll to position [251, 0]
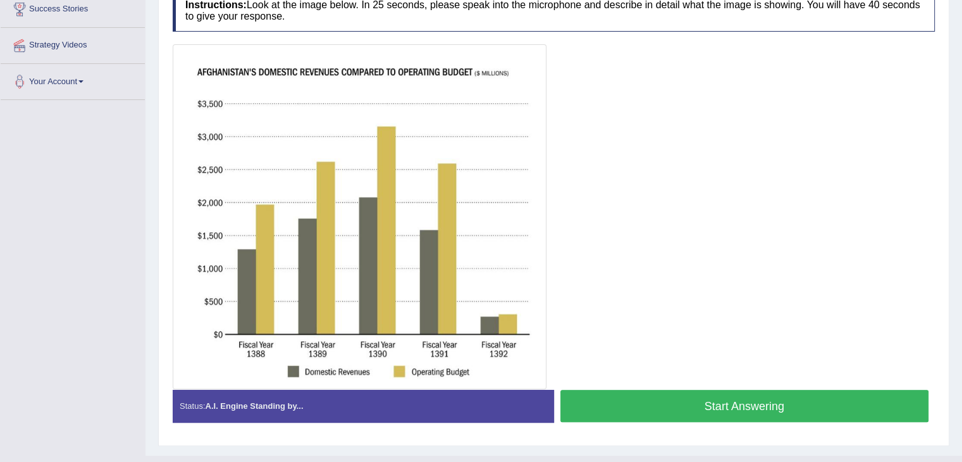
click at [709, 403] on button "Start Answering" at bounding box center [745, 406] width 369 height 32
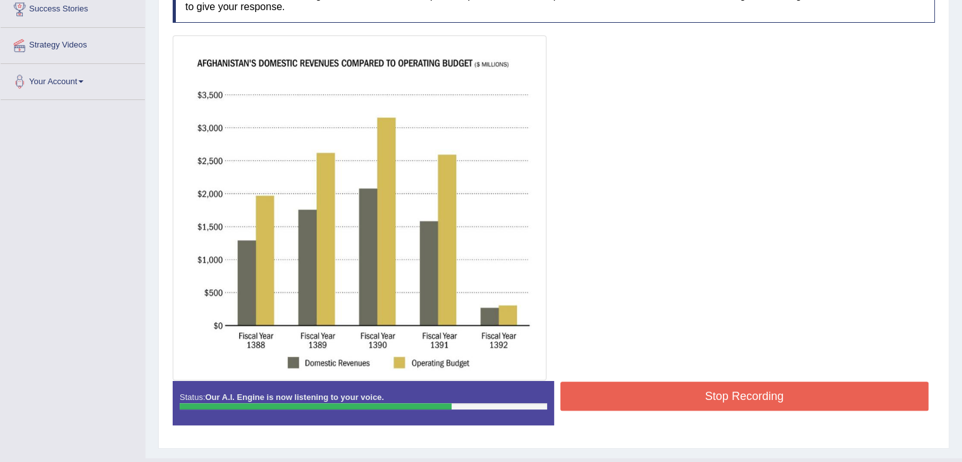
click at [676, 385] on button "Stop Recording" at bounding box center [745, 396] width 369 height 29
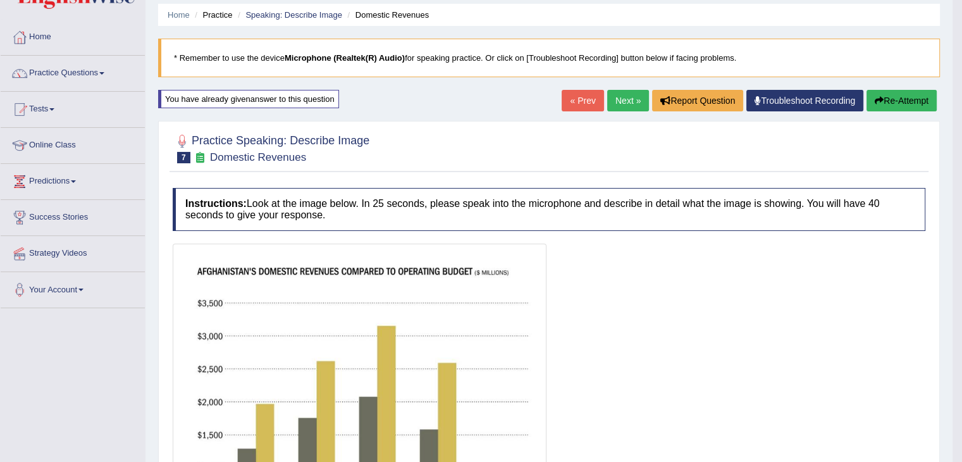
scroll to position [35, 0]
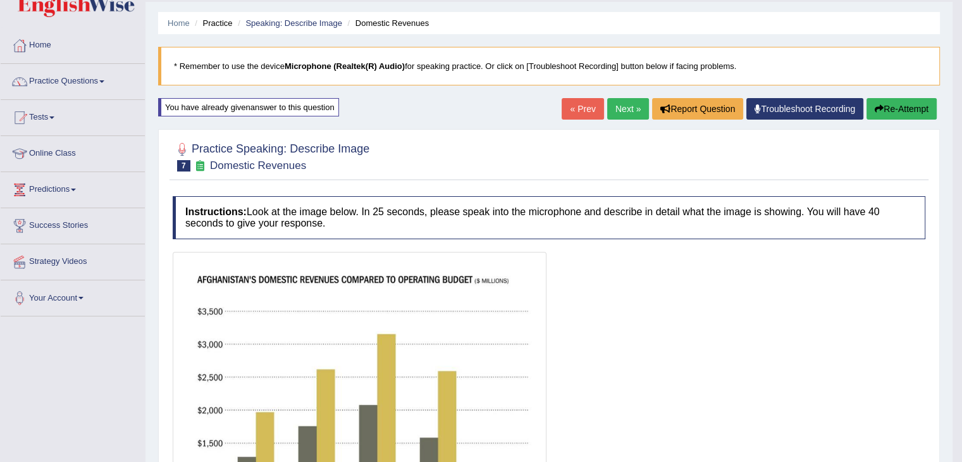
click at [618, 106] on link "Next »" at bounding box center [628, 109] width 42 height 22
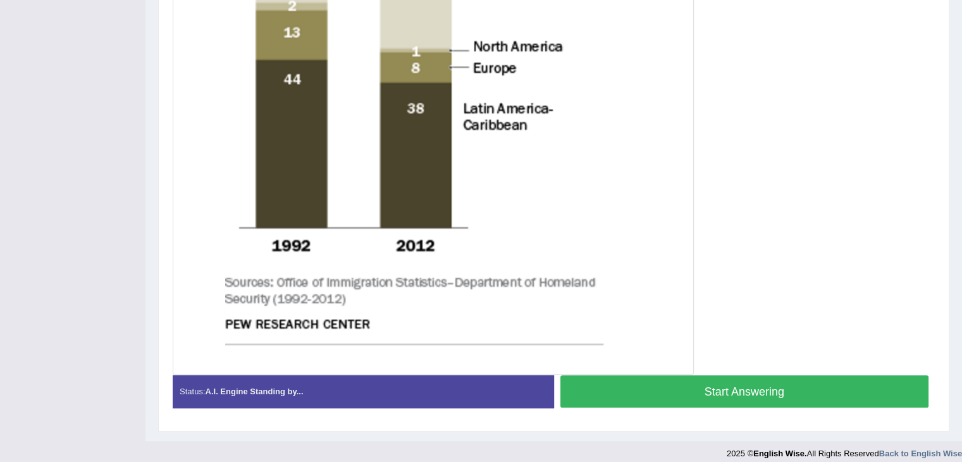
scroll to position [556, 0]
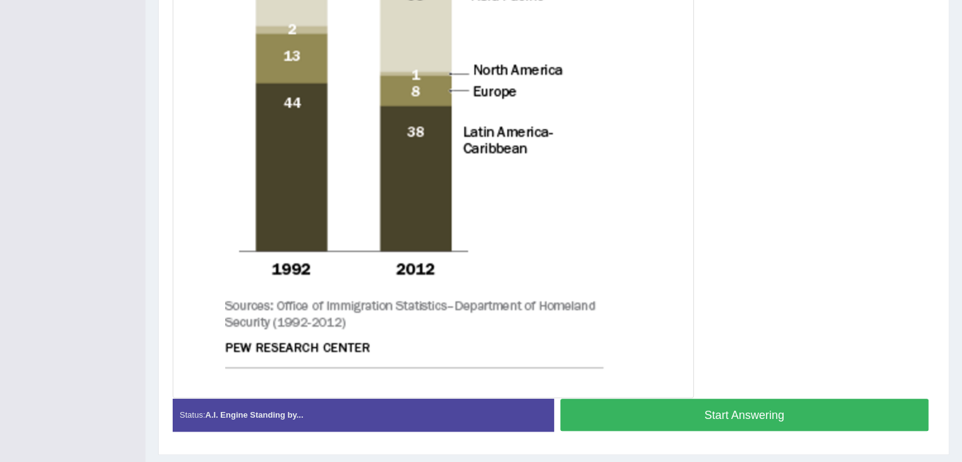
click at [803, 414] on button "Start Answering" at bounding box center [745, 415] width 369 height 32
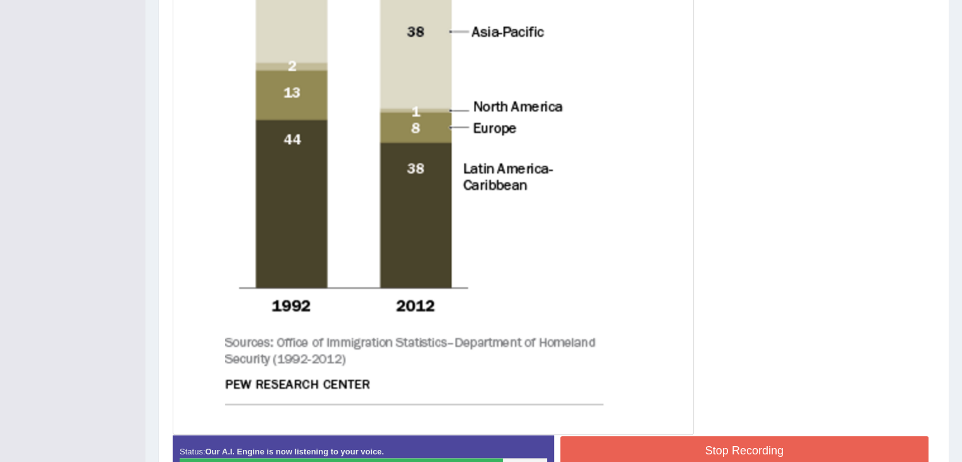
scroll to position [538, 0]
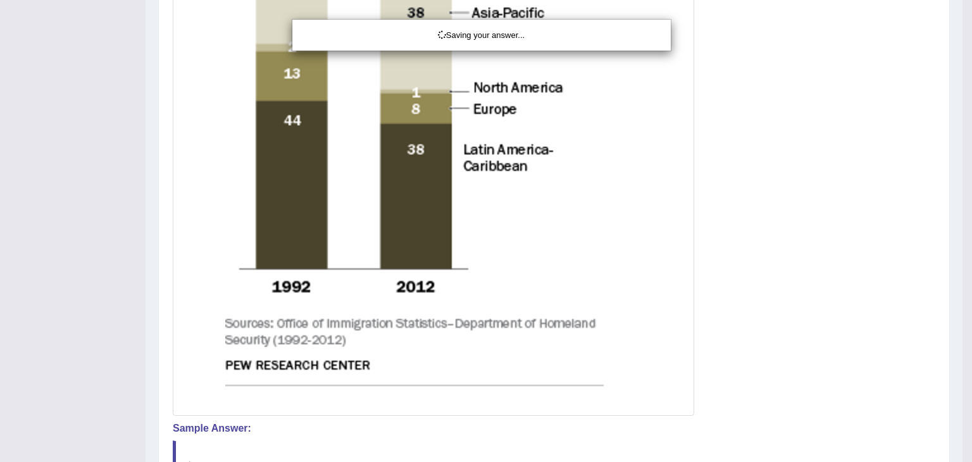
click at [709, 433] on div "Saving your answer..." at bounding box center [486, 231] width 972 height 462
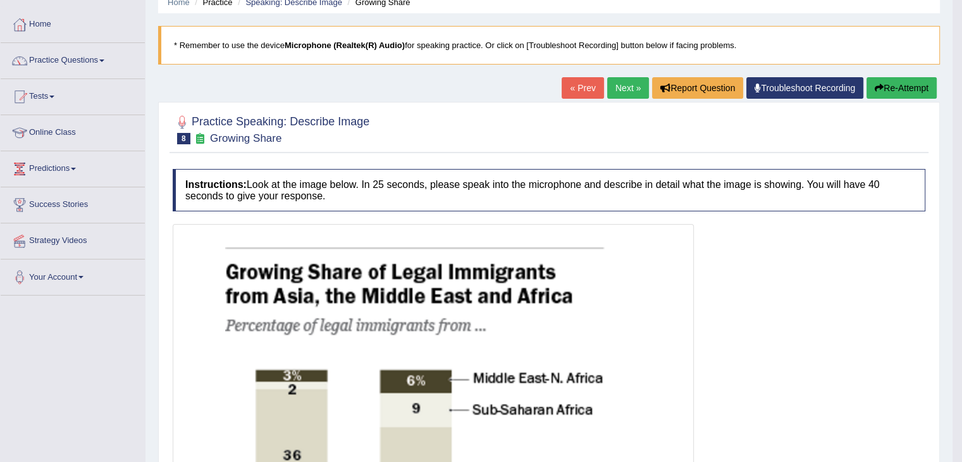
scroll to position [46, 0]
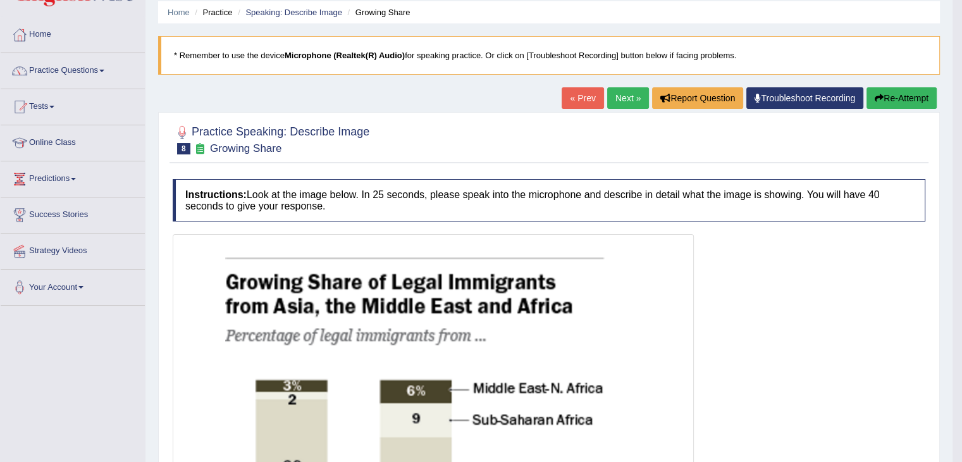
click at [622, 101] on link "Next »" at bounding box center [628, 98] width 42 height 22
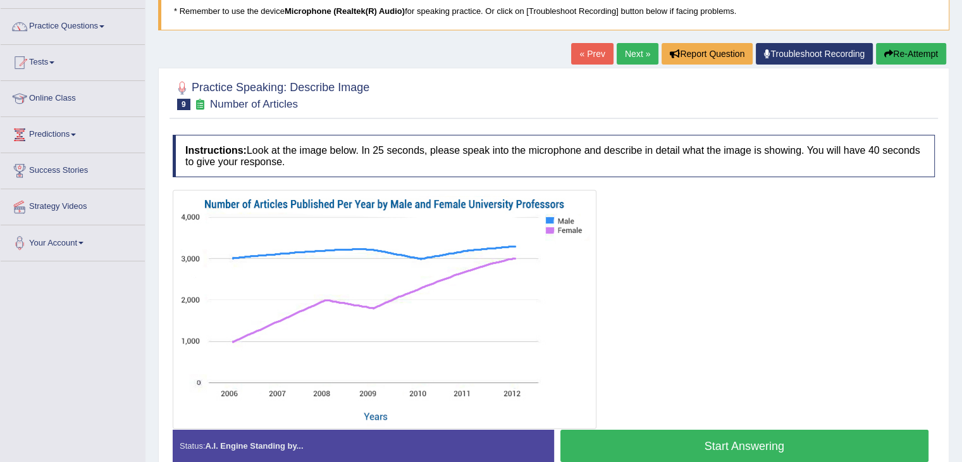
scroll to position [101, 0]
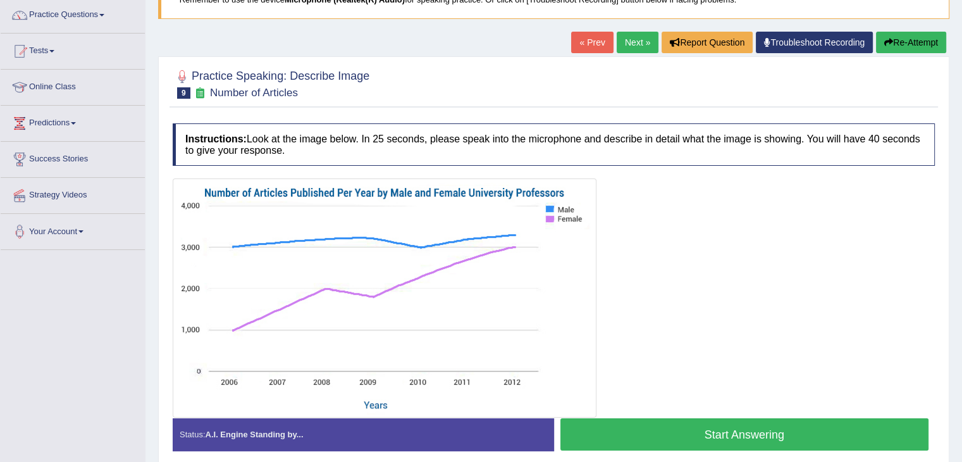
click at [752, 440] on button "Start Answering" at bounding box center [745, 434] width 369 height 32
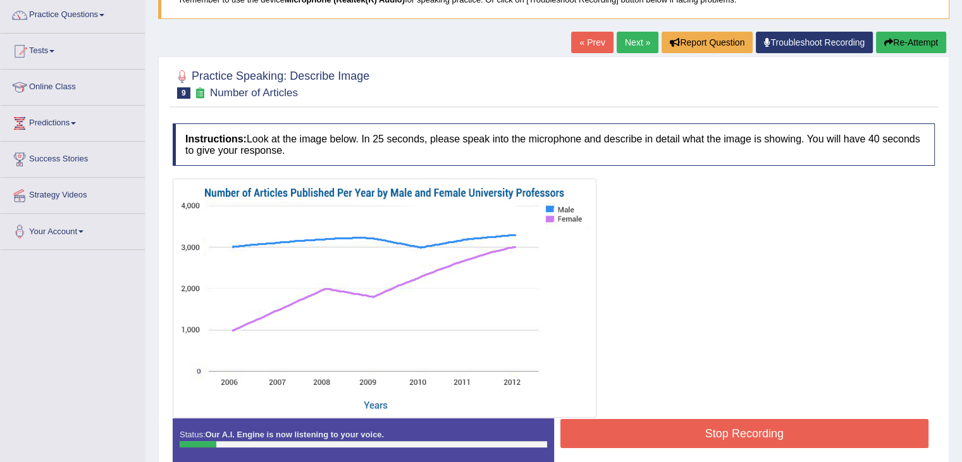
click at [906, 38] on button "Re-Attempt" at bounding box center [911, 43] width 70 height 22
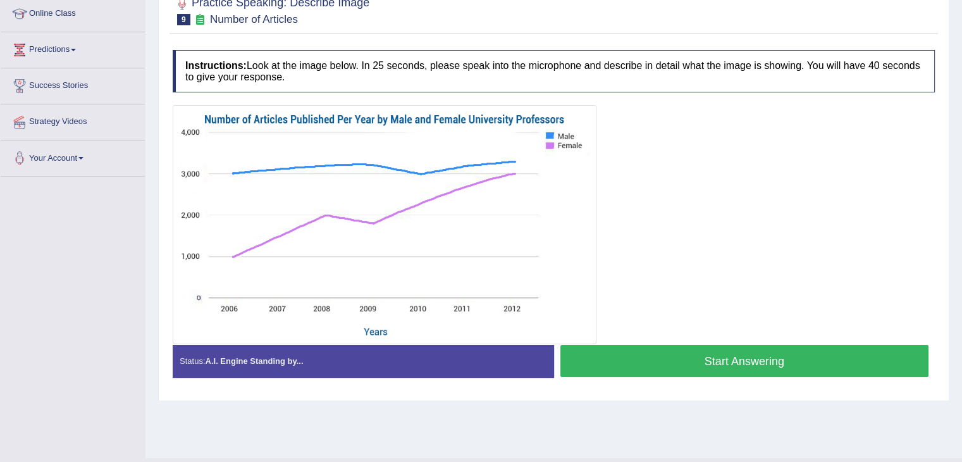
scroll to position [190, 0]
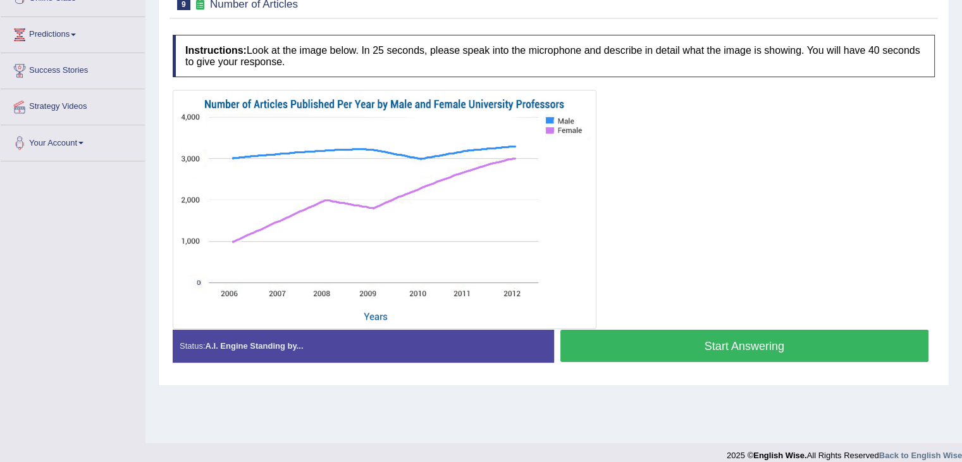
click at [742, 345] on button "Start Answering" at bounding box center [745, 346] width 369 height 32
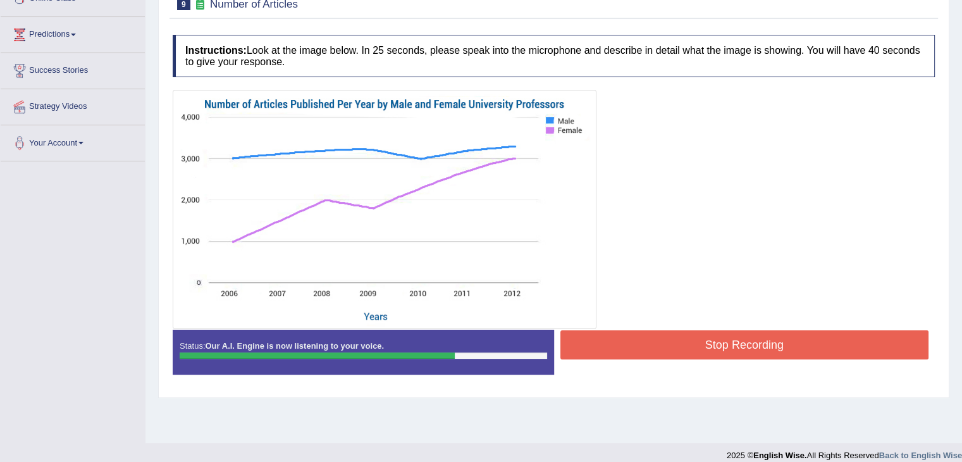
click at [709, 342] on button "Stop Recording" at bounding box center [745, 344] width 369 height 29
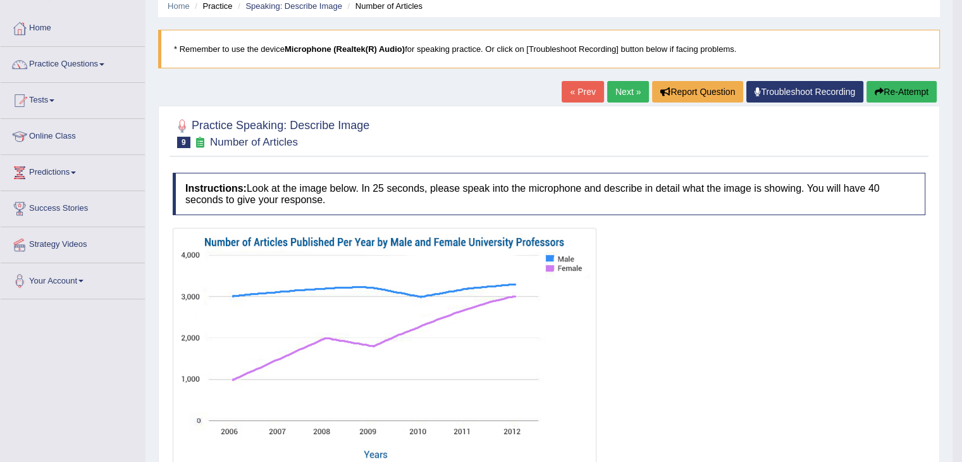
scroll to position [51, 0]
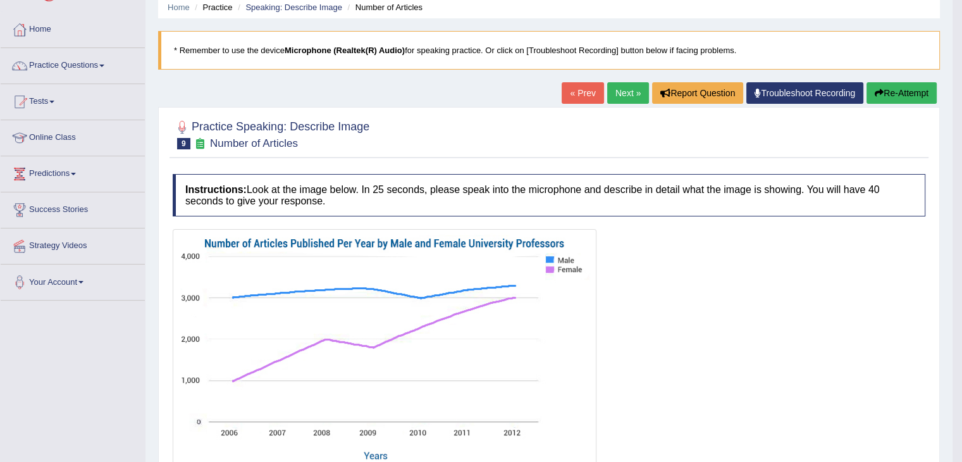
click at [628, 92] on link "Next »" at bounding box center [628, 93] width 42 height 22
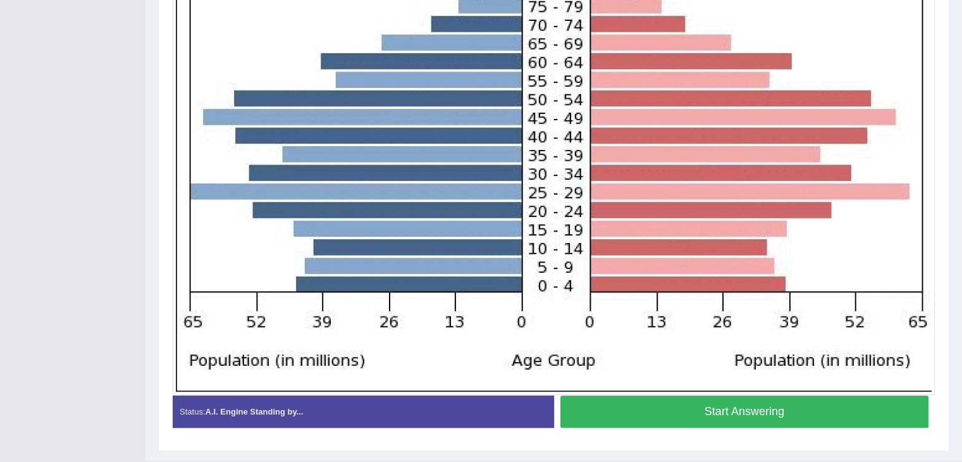
scroll to position [420, 0]
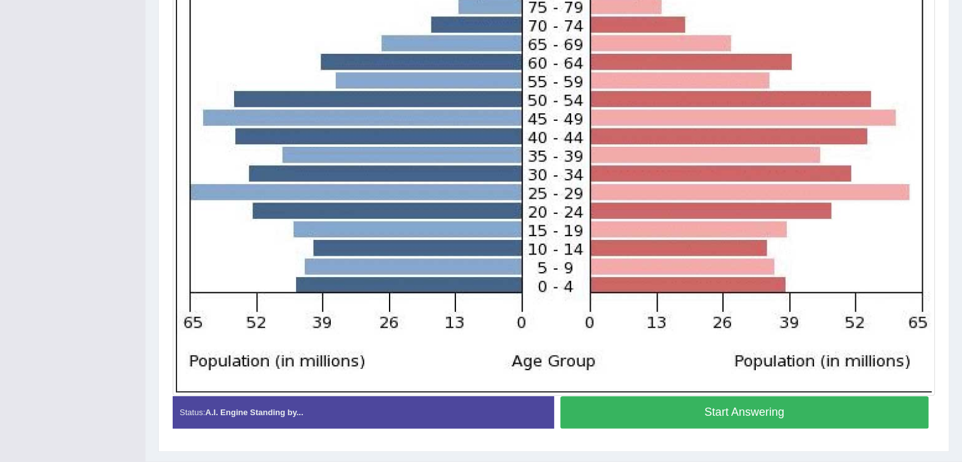
click at [719, 413] on button "Start Answering" at bounding box center [745, 412] width 369 height 32
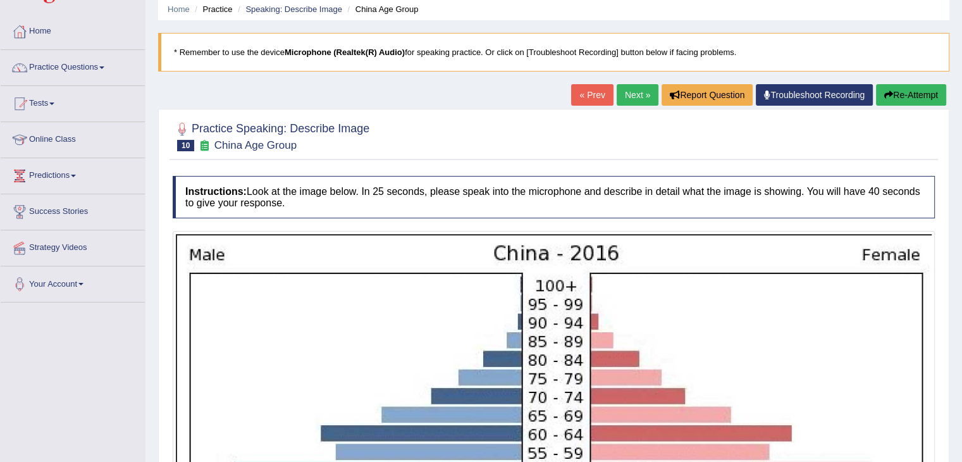
scroll to position [48, 0]
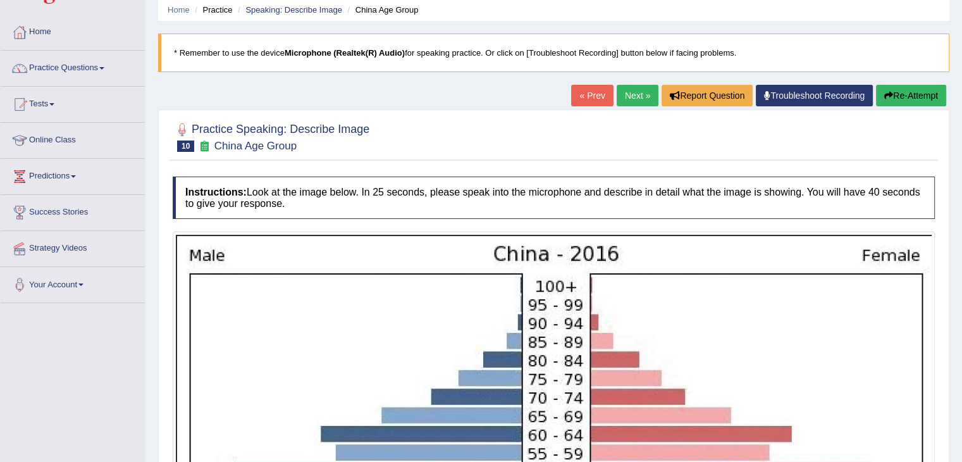
click at [914, 96] on button "Re-Attempt" at bounding box center [911, 96] width 70 height 22
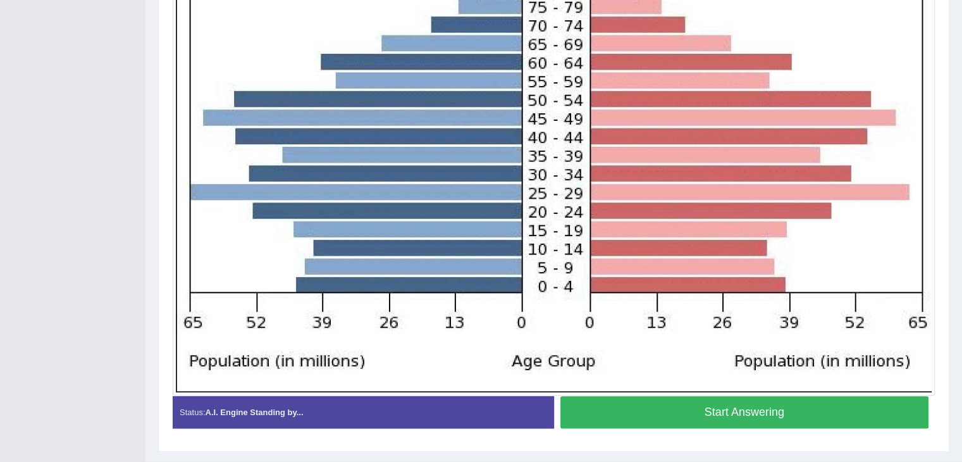
scroll to position [407, 0]
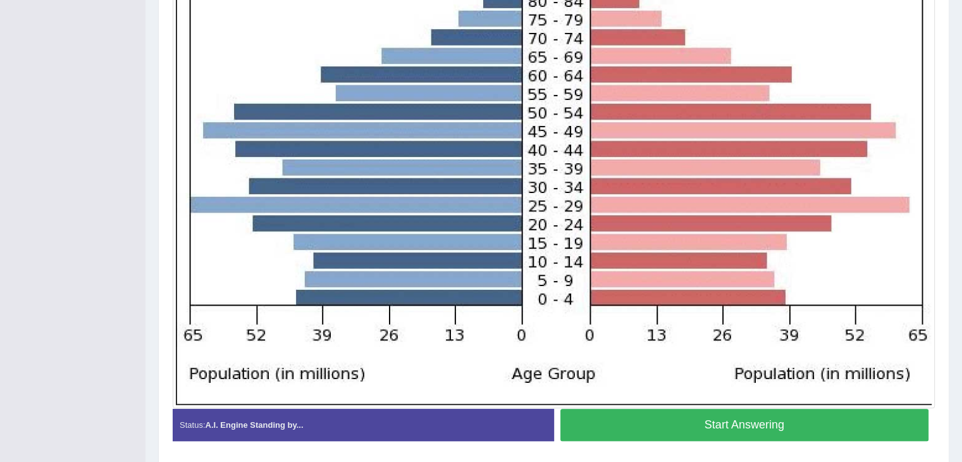
click at [755, 421] on button "Start Answering" at bounding box center [745, 425] width 369 height 32
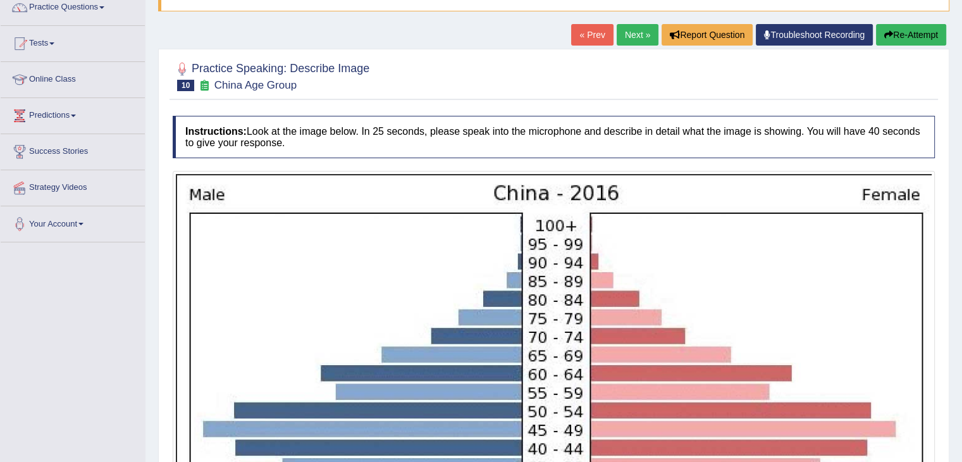
scroll to position [71, 0]
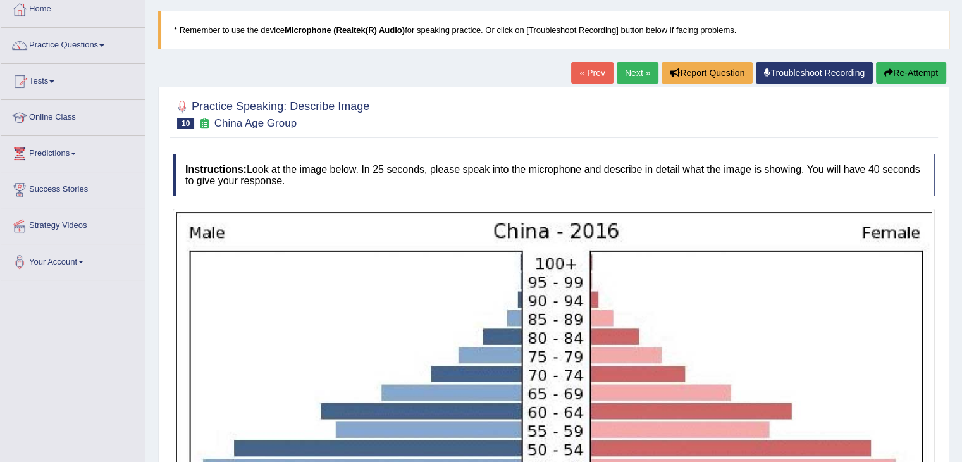
click at [893, 75] on button "Re-Attempt" at bounding box center [911, 73] width 70 height 22
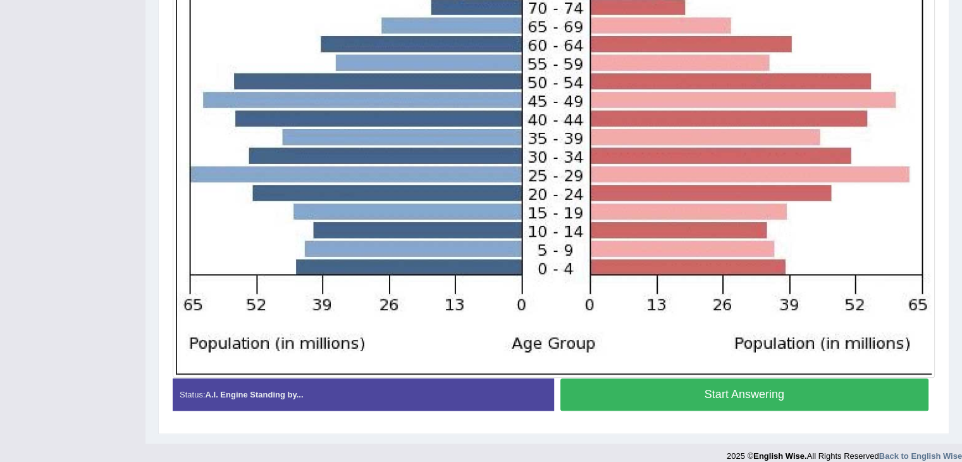
scroll to position [439, 0]
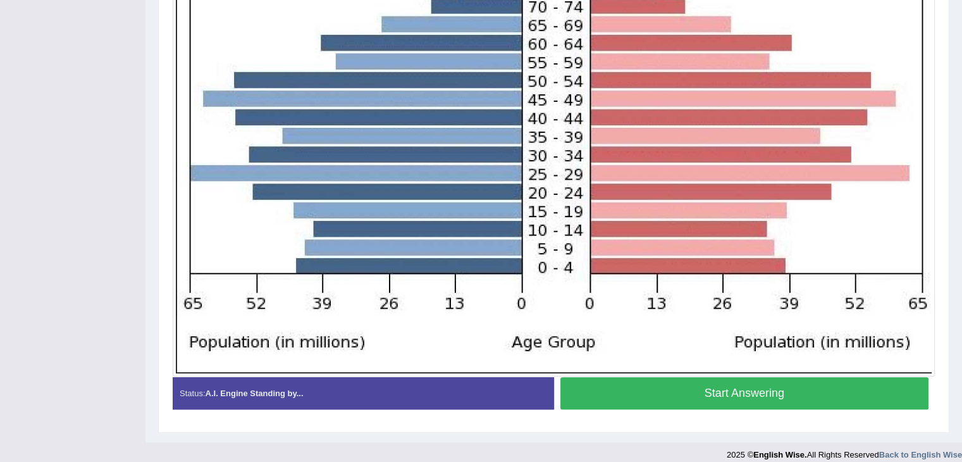
click at [733, 390] on button "Start Answering" at bounding box center [745, 393] width 369 height 32
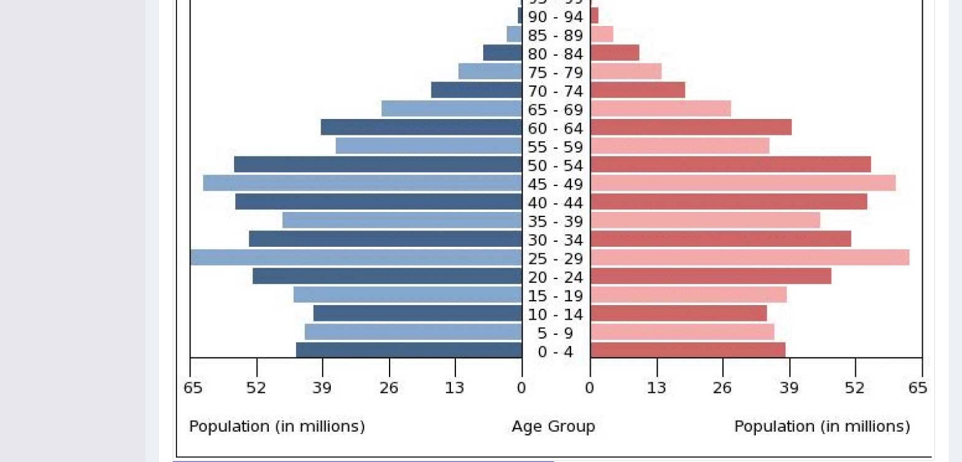
scroll to position [462, 0]
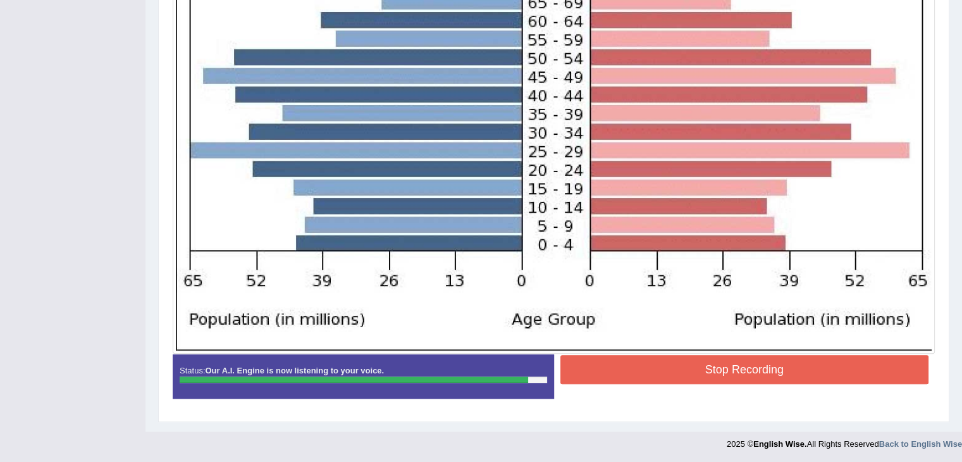
click at [754, 369] on button "Stop Recording" at bounding box center [745, 369] width 369 height 29
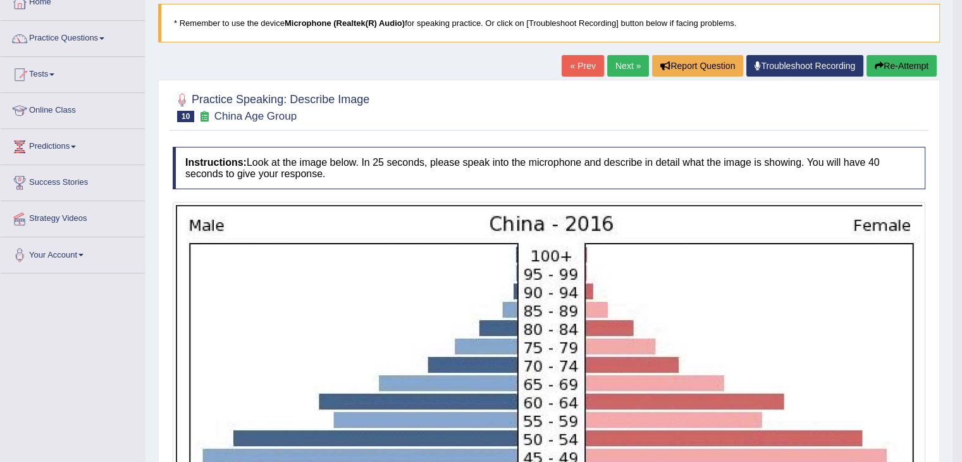
scroll to position [81, 0]
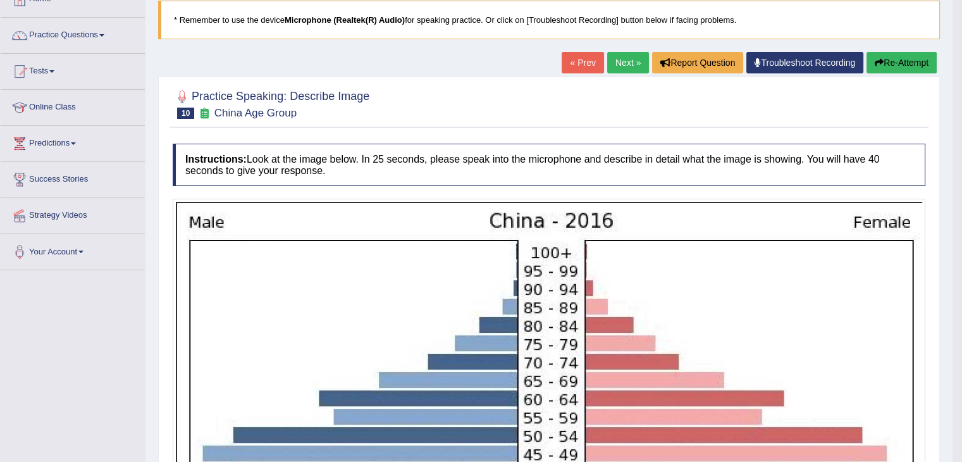
click at [623, 61] on link "Next »" at bounding box center [628, 63] width 42 height 22
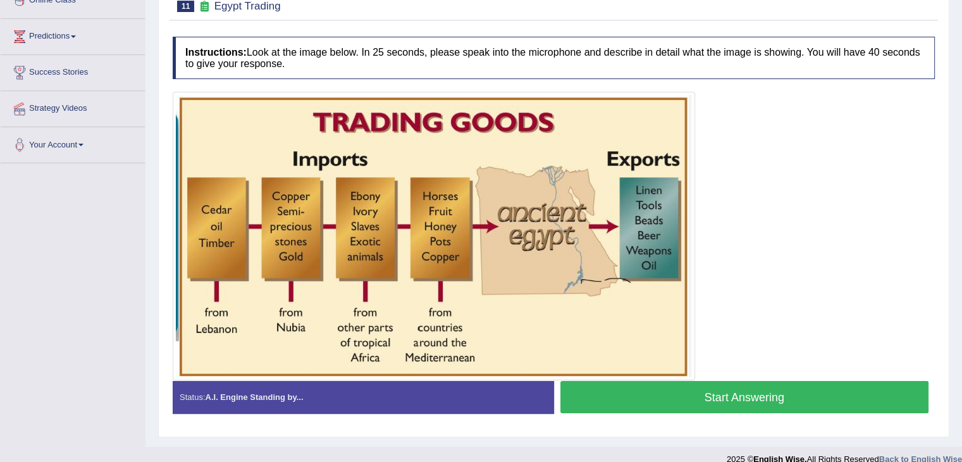
click at [653, 399] on button "Start Answering" at bounding box center [745, 397] width 369 height 32
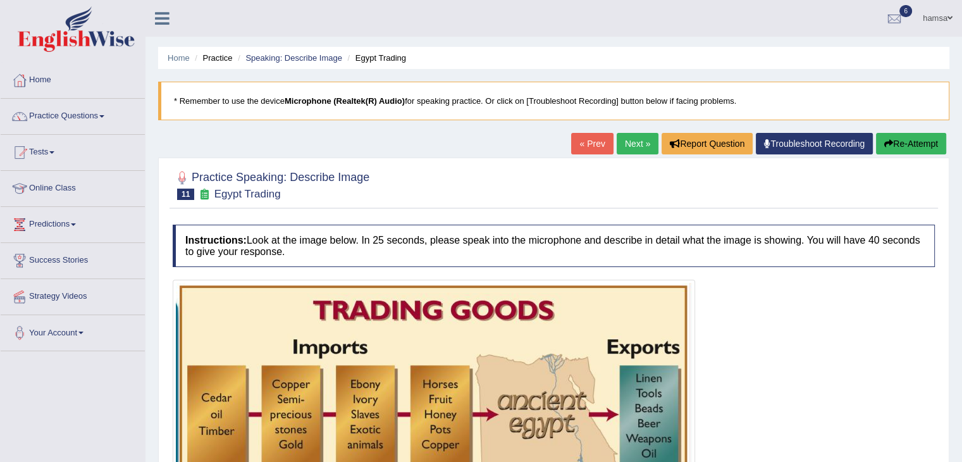
click at [893, 146] on button "Re-Attempt" at bounding box center [911, 144] width 70 height 22
click at [911, 142] on button "Re-Attempt" at bounding box center [911, 144] width 70 height 22
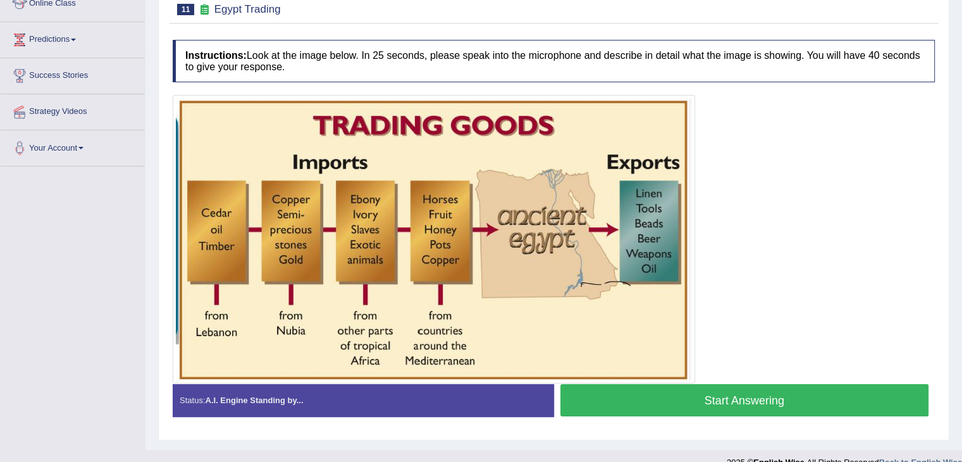
scroll to position [187, 0]
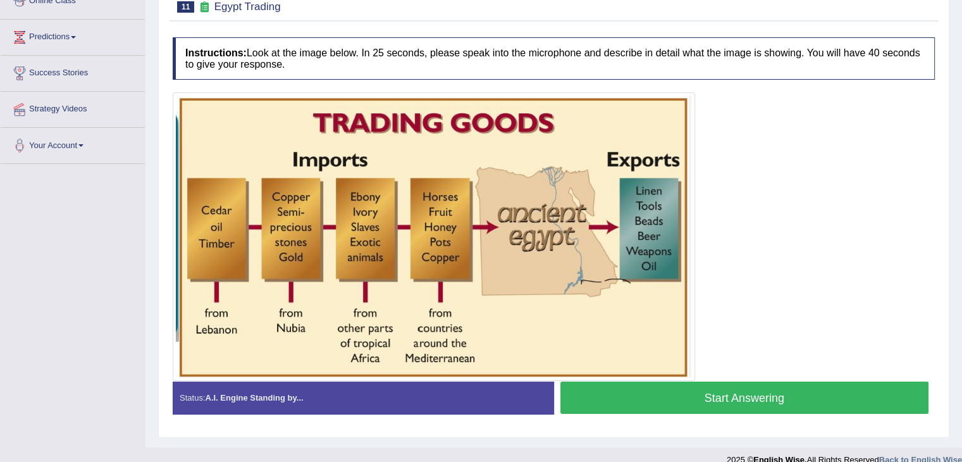
click at [713, 398] on button "Start Answering" at bounding box center [745, 398] width 369 height 32
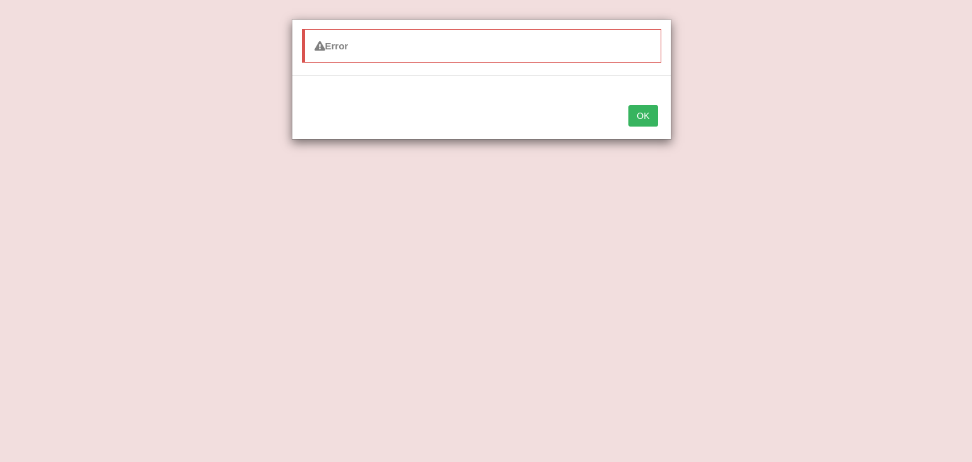
click at [640, 122] on button "OK" at bounding box center [642, 116] width 29 height 22
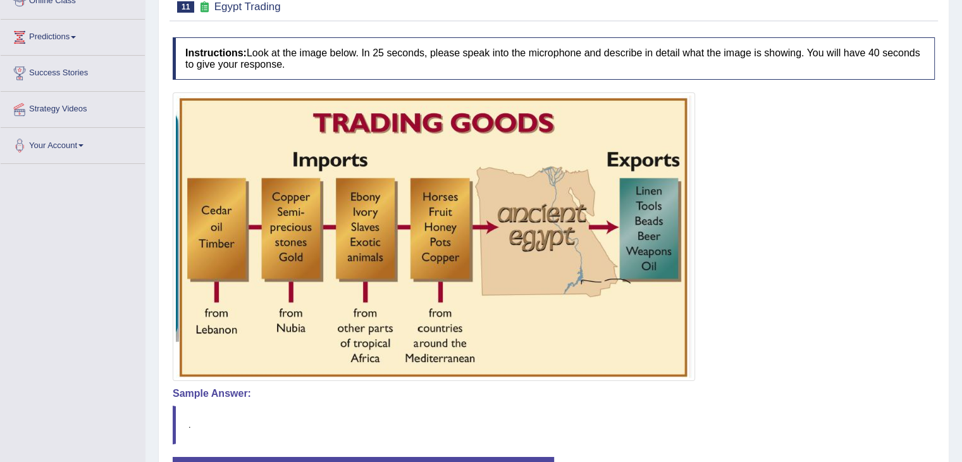
click at [146, 237] on div "Home Practice Speaking: Describe Image Egypt Trading * Remember to use the devi…" at bounding box center [554, 173] width 817 height 721
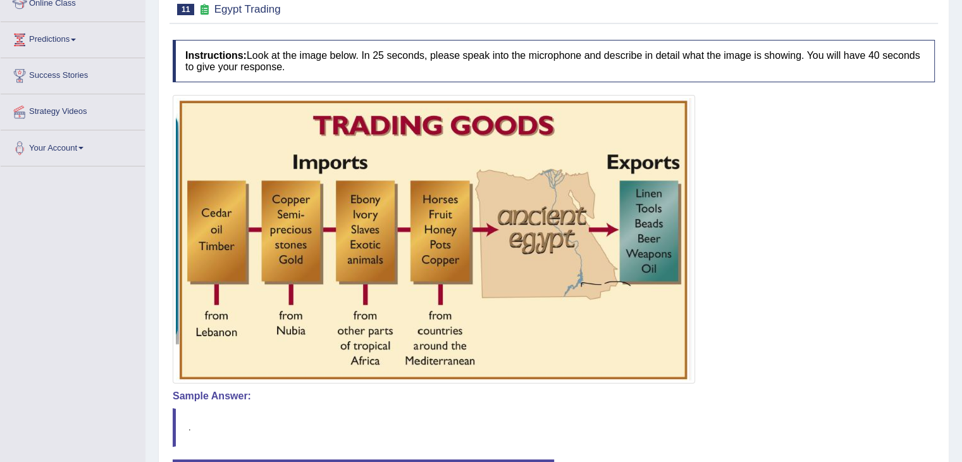
scroll to position [289, 0]
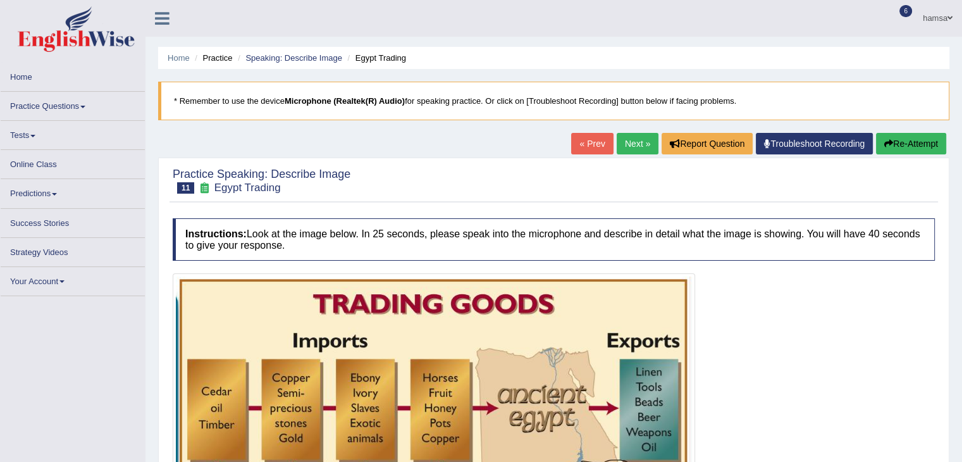
scroll to position [202, 0]
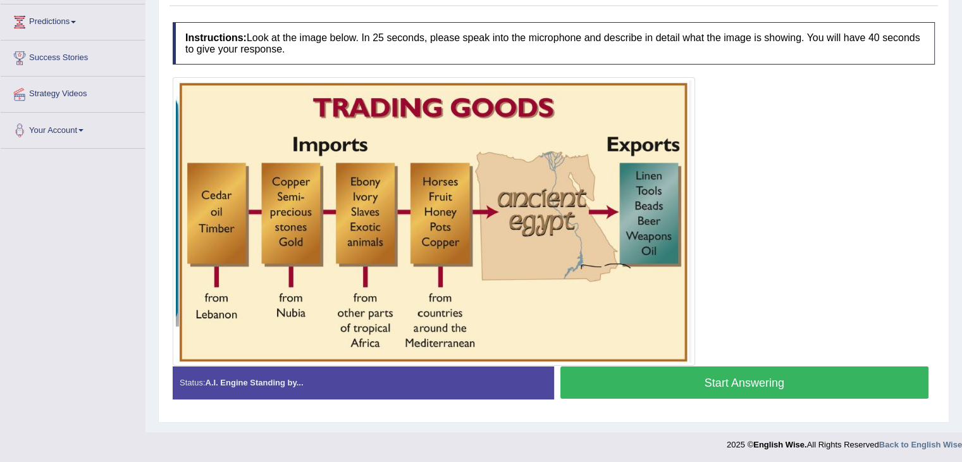
click at [743, 383] on button "Start Answering" at bounding box center [745, 382] width 369 height 32
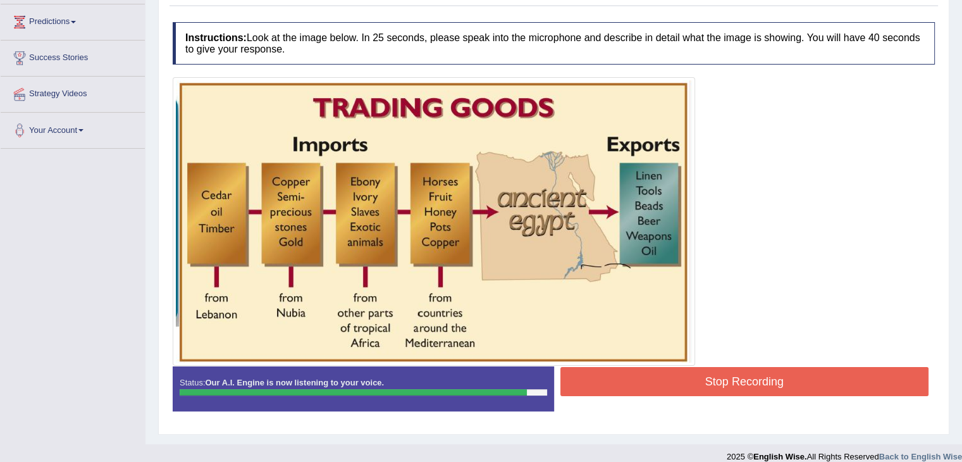
click at [757, 375] on button "Stop Recording" at bounding box center [745, 381] width 369 height 29
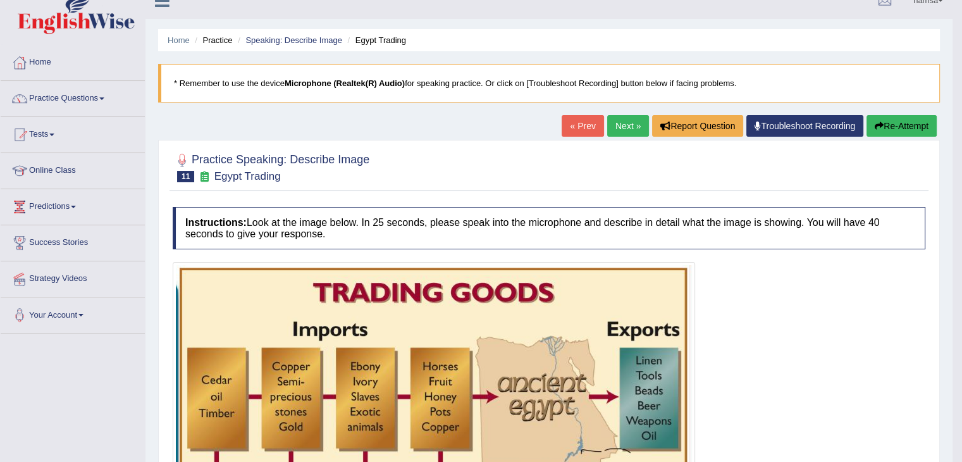
scroll to position [8, 0]
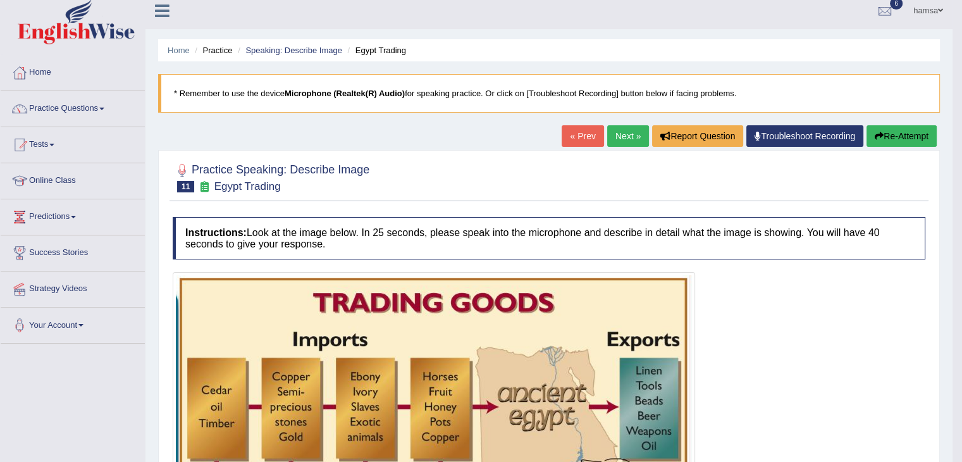
click at [899, 135] on button "Re-Attempt" at bounding box center [902, 136] width 70 height 22
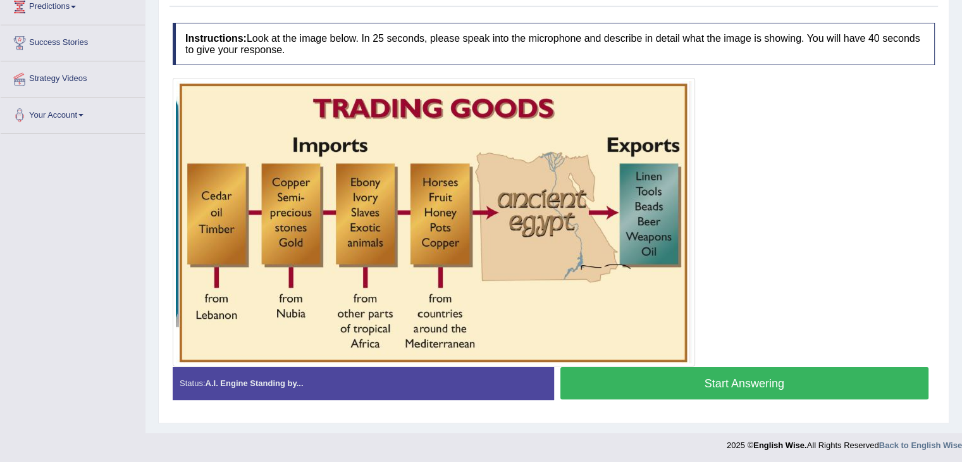
click at [700, 378] on button "Start Answering" at bounding box center [745, 383] width 369 height 32
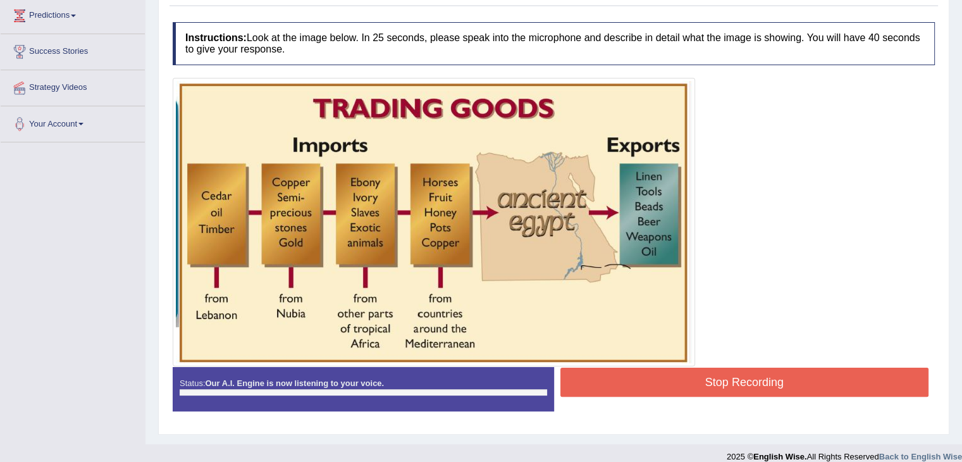
scroll to position [218, 0]
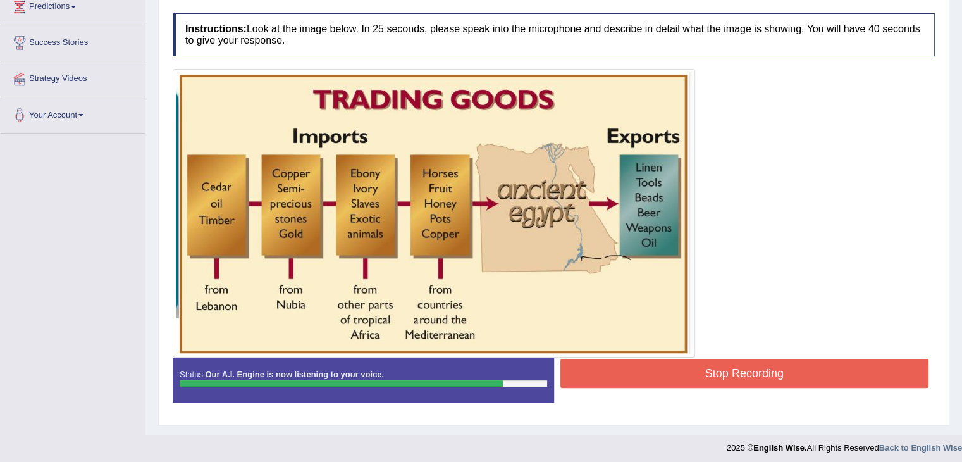
click at [706, 373] on button "Stop Recording" at bounding box center [745, 373] width 369 height 29
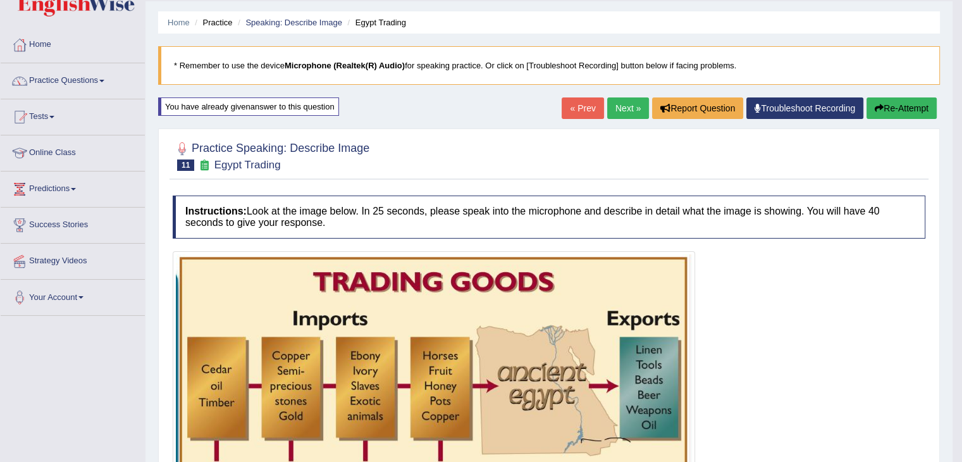
scroll to position [0, 0]
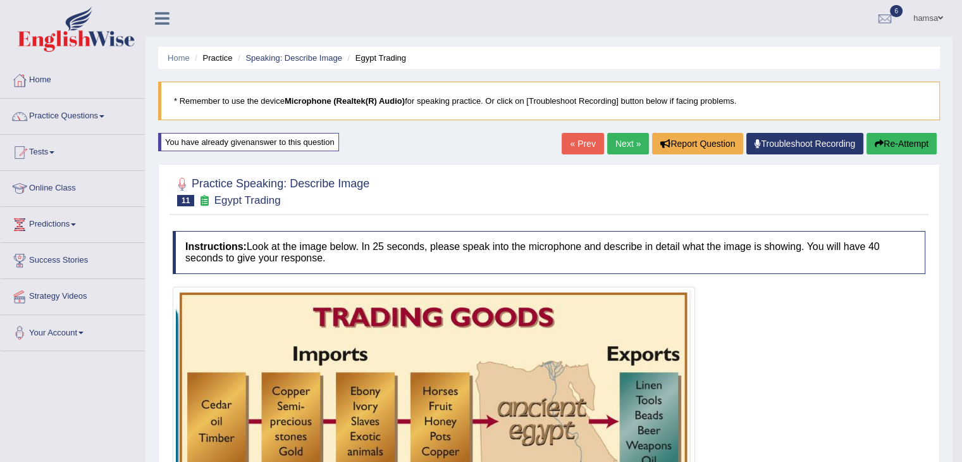
click at [628, 144] on link "Next »" at bounding box center [628, 144] width 42 height 22
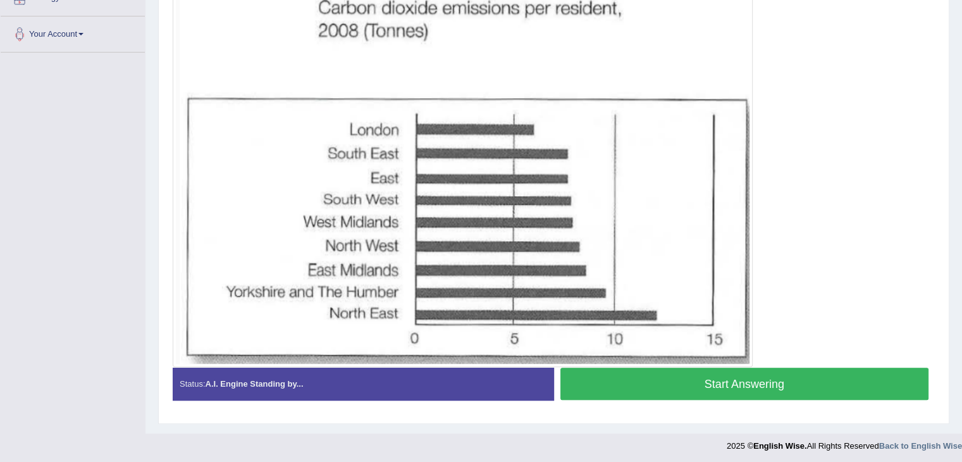
scroll to position [300, 0]
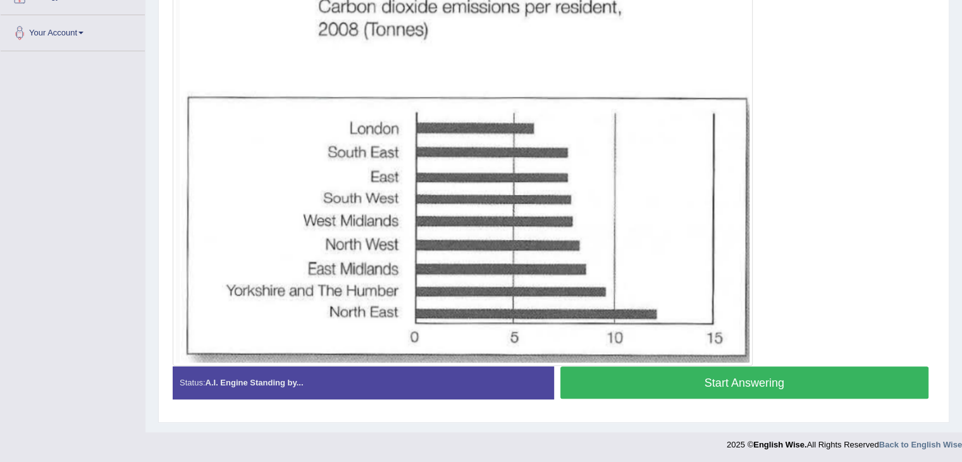
click at [692, 379] on button "Start Answering" at bounding box center [745, 382] width 369 height 32
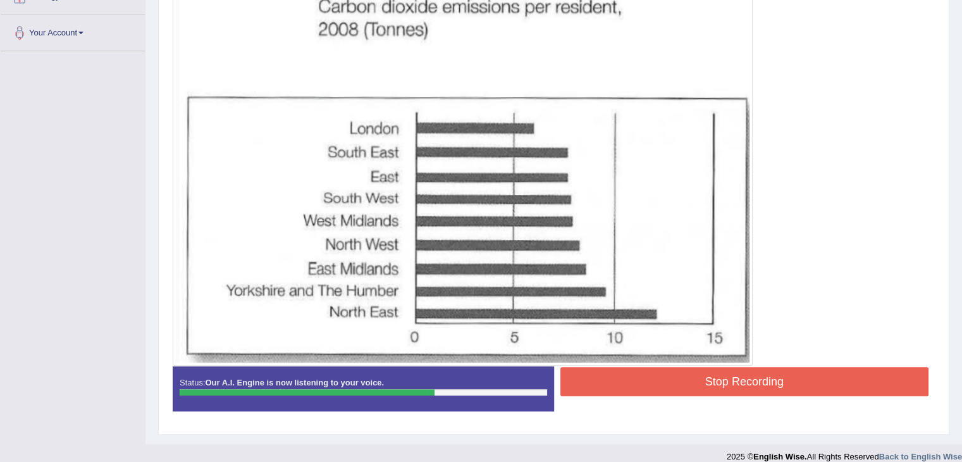
click at [740, 390] on button "Stop Recording" at bounding box center [745, 381] width 369 height 29
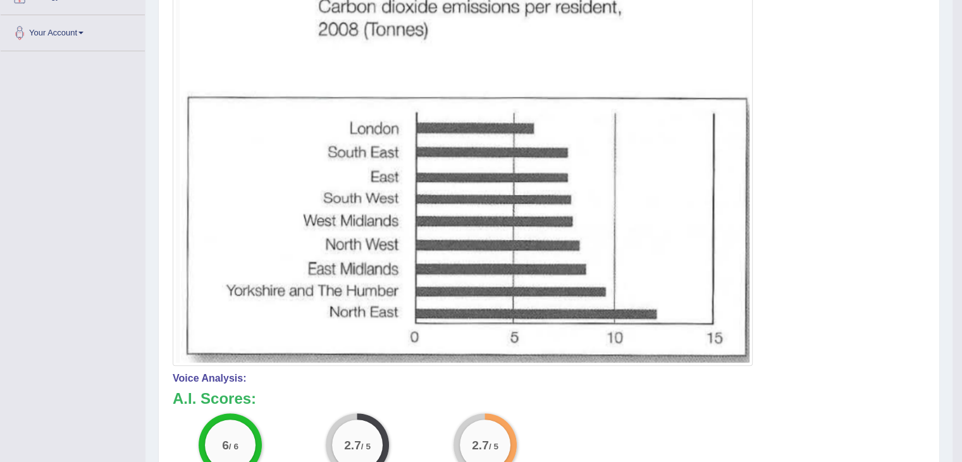
scroll to position [0, 0]
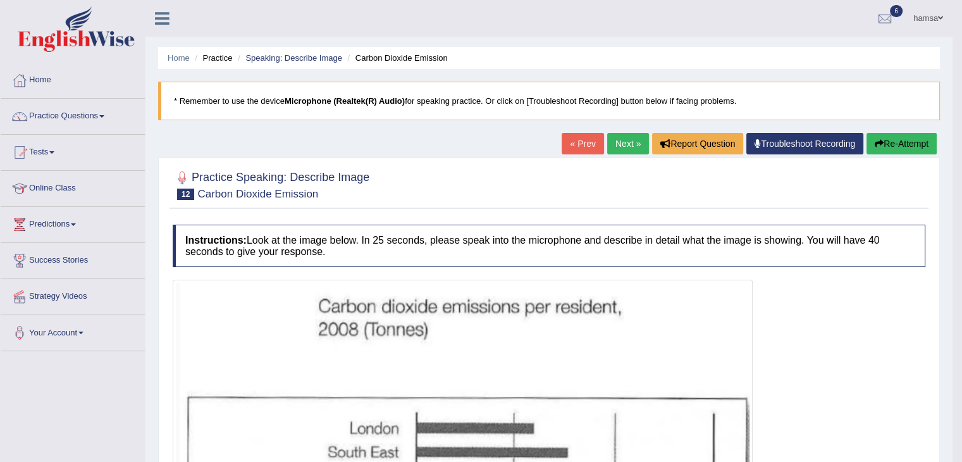
click at [619, 141] on link "Next »" at bounding box center [628, 144] width 42 height 22
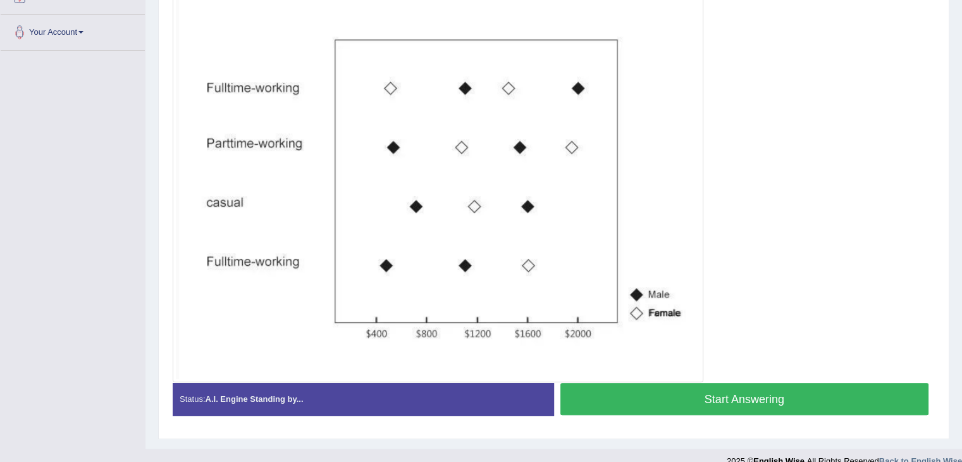
scroll to position [317, 0]
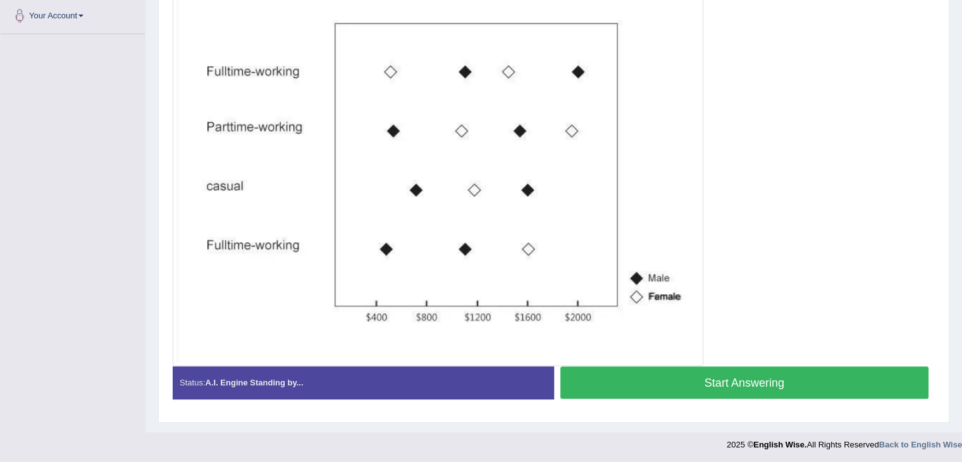
click at [736, 380] on button "Start Answering" at bounding box center [745, 382] width 369 height 32
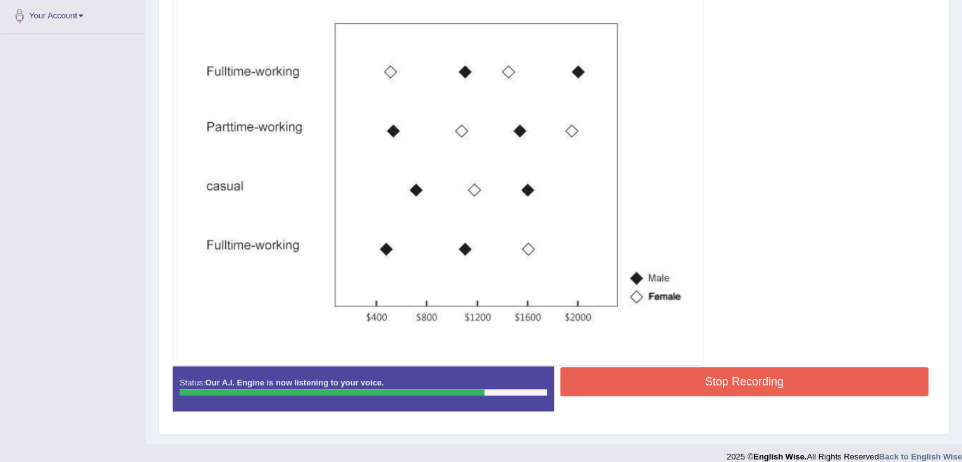
click at [720, 375] on button "Stop Recording" at bounding box center [745, 381] width 369 height 29
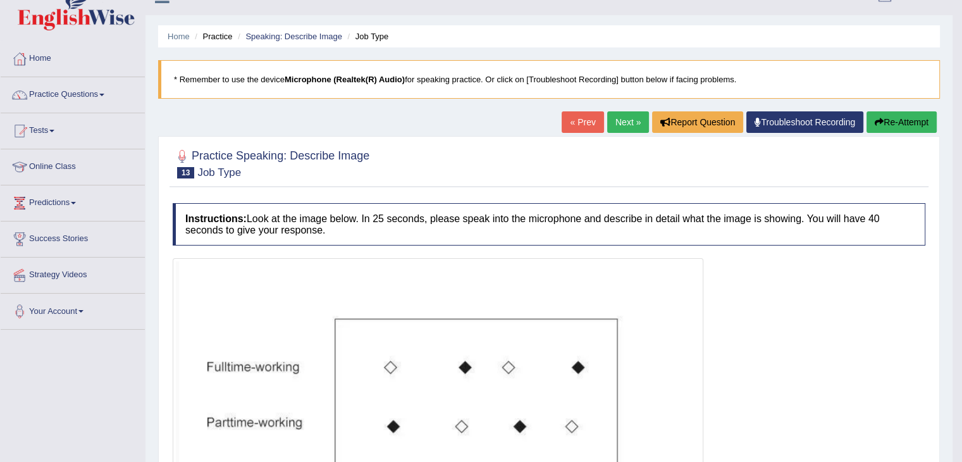
scroll to position [0, 0]
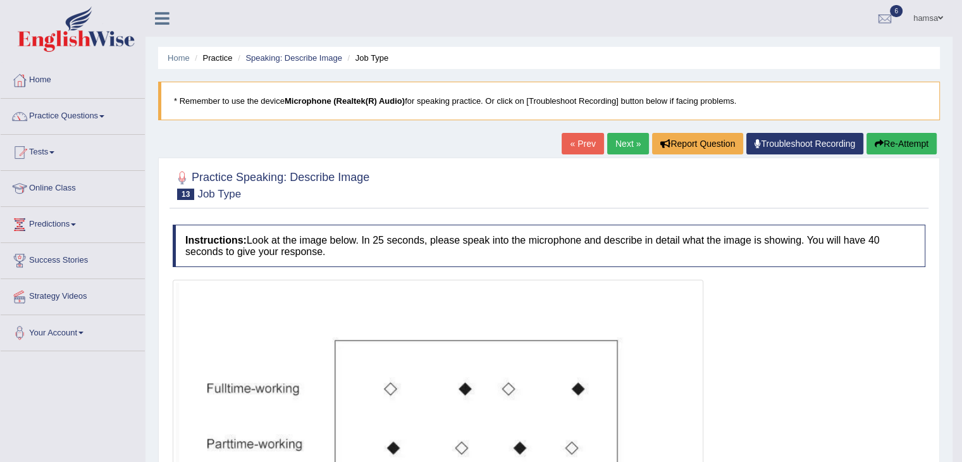
click at [630, 141] on link "Next »" at bounding box center [628, 144] width 42 height 22
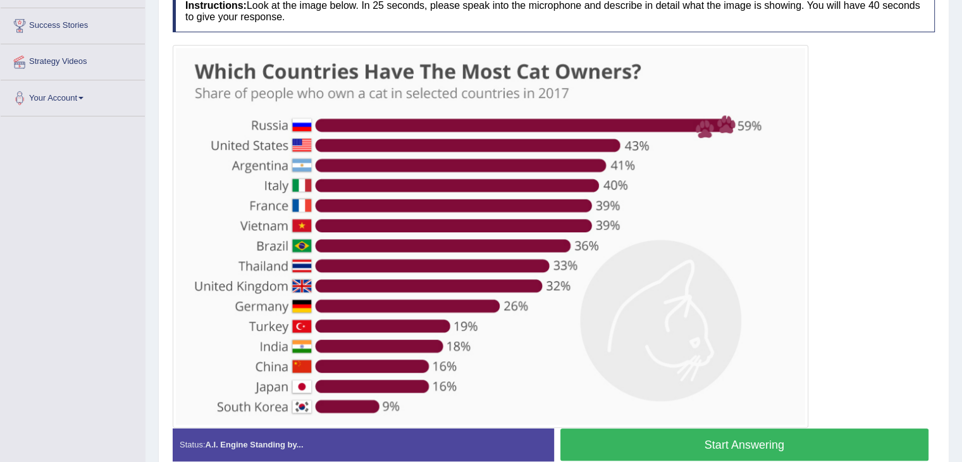
scroll to position [233, 0]
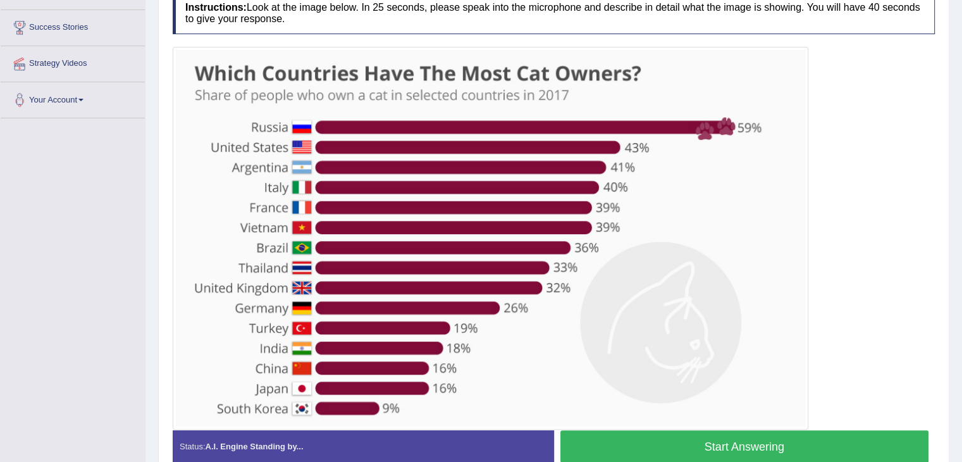
click at [713, 449] on button "Start Answering" at bounding box center [745, 446] width 369 height 32
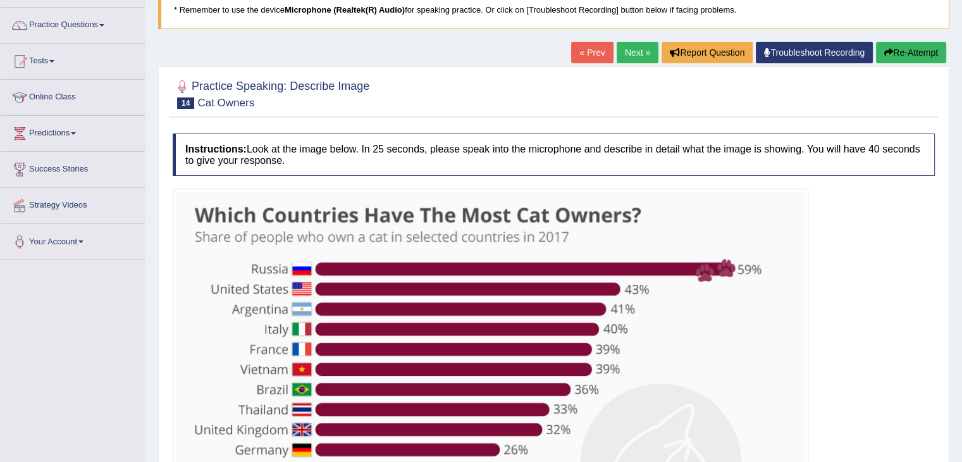
scroll to position [61, 0]
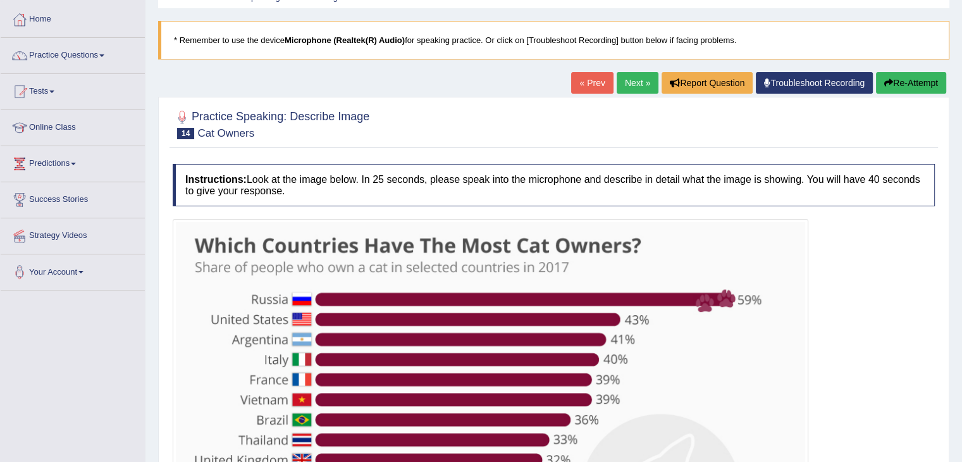
click at [906, 82] on button "Re-Attempt" at bounding box center [911, 83] width 70 height 22
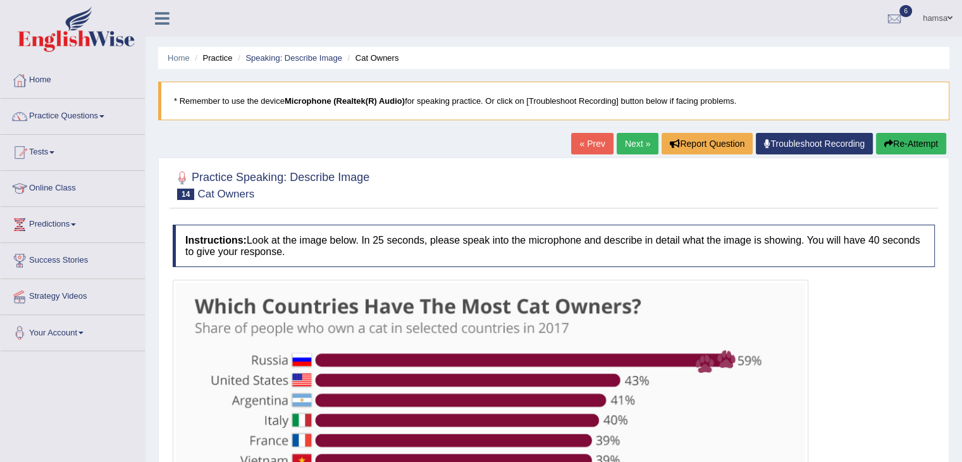
click at [484, 186] on div at bounding box center [554, 184] width 762 height 39
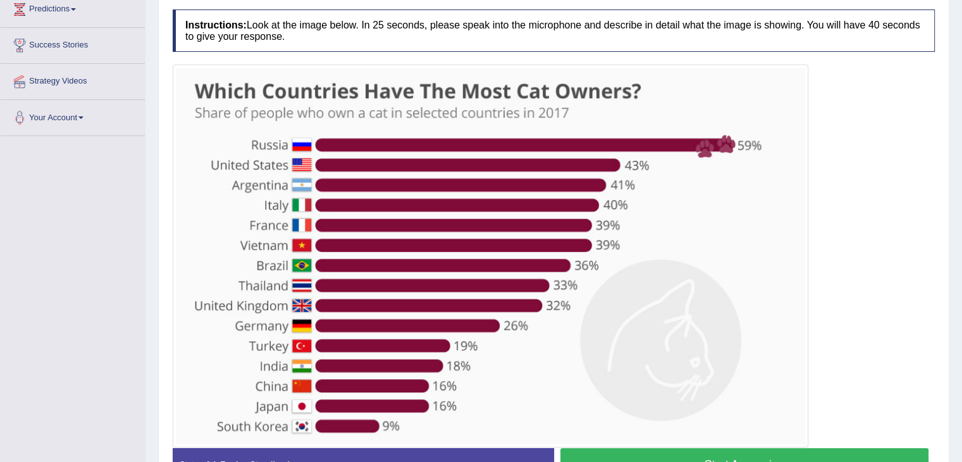
scroll to position [228, 0]
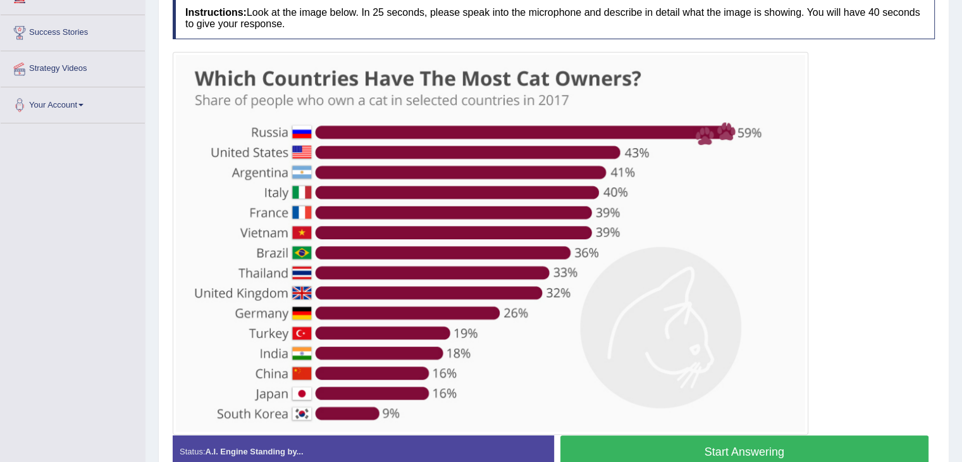
click at [741, 450] on button "Start Answering" at bounding box center [745, 451] width 369 height 32
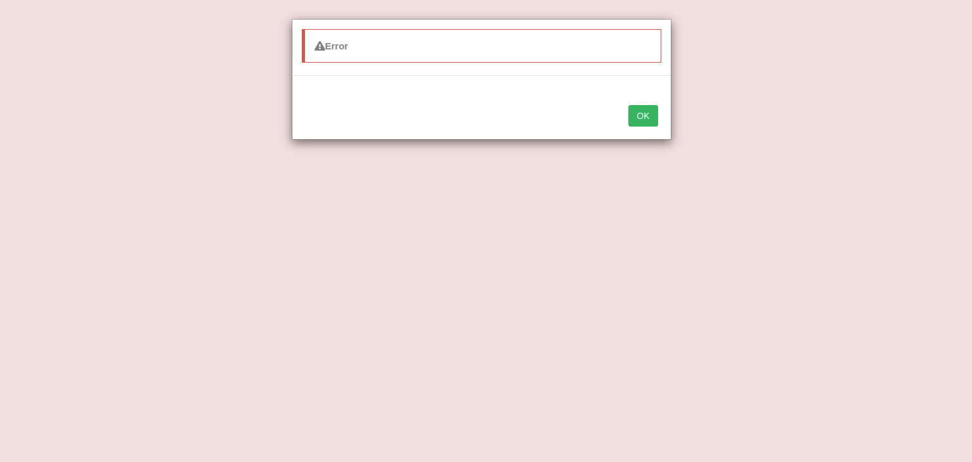
click at [637, 121] on button "OK" at bounding box center [642, 116] width 29 height 22
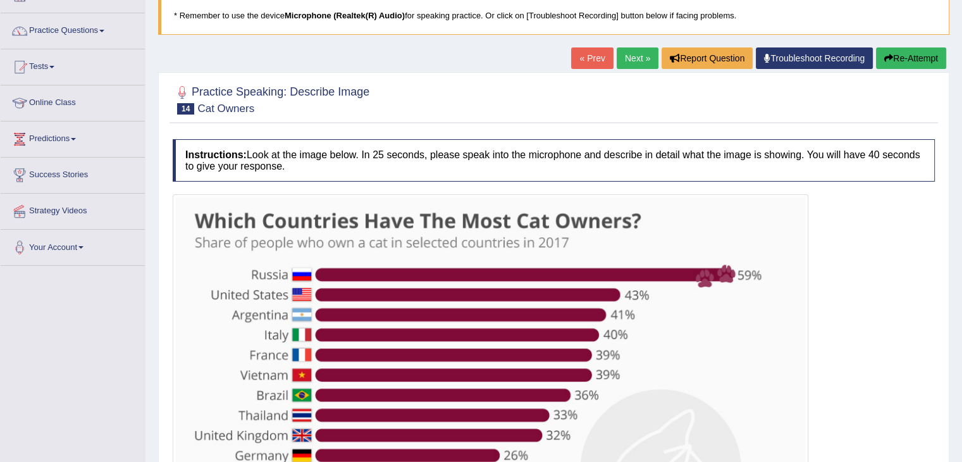
scroll to position [84, 0]
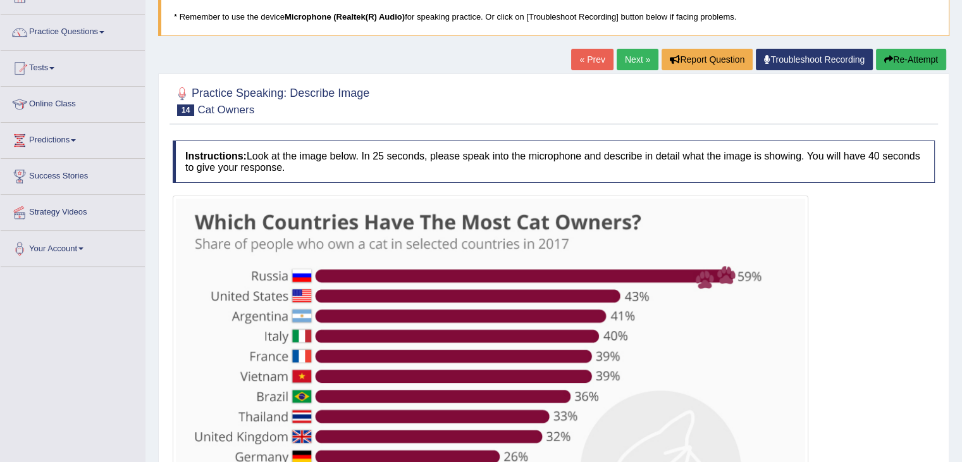
click at [630, 56] on link "Next »" at bounding box center [638, 60] width 42 height 22
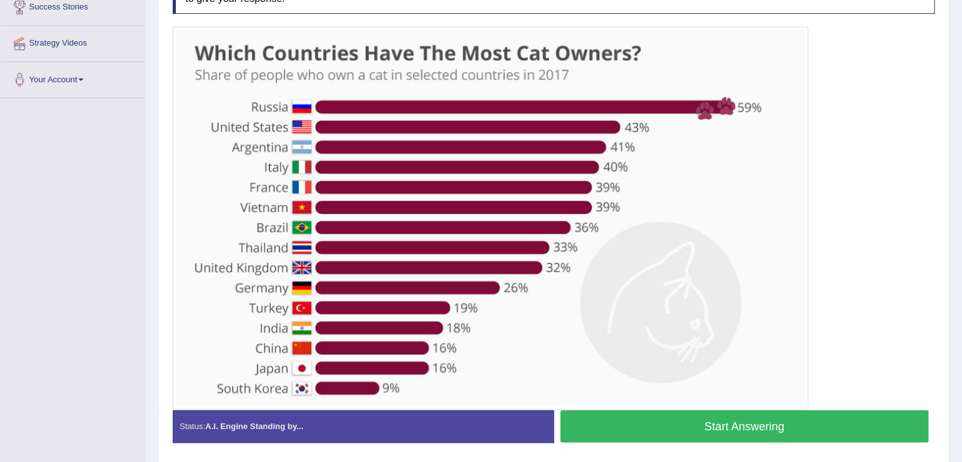
scroll to position [297, 0]
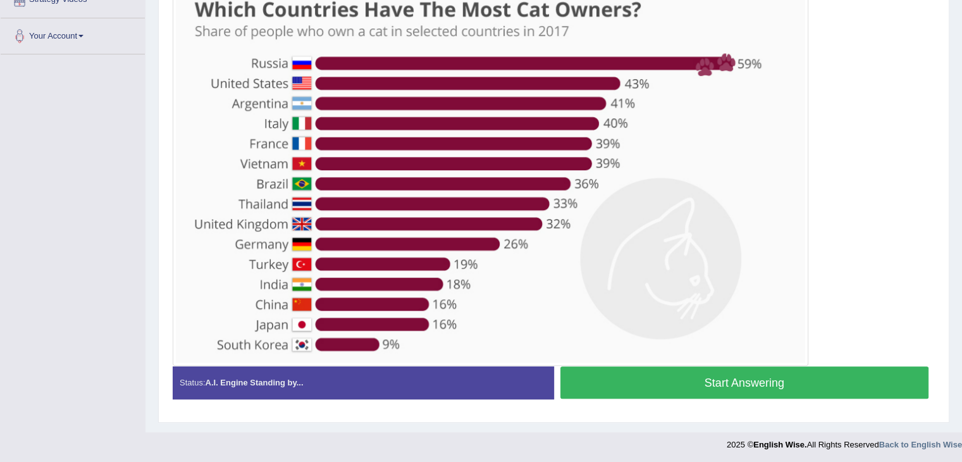
click at [702, 379] on button "Start Answering" at bounding box center [745, 382] width 369 height 32
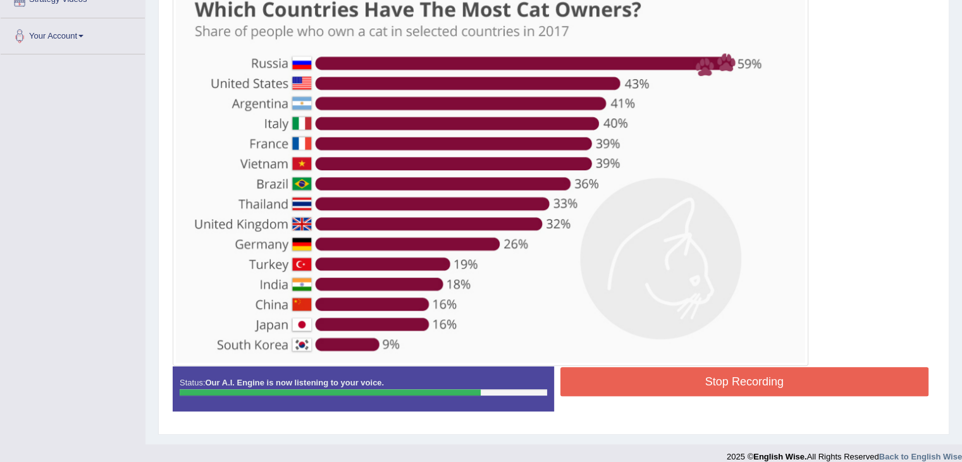
click at [691, 381] on button "Stop Recording" at bounding box center [745, 381] width 369 height 29
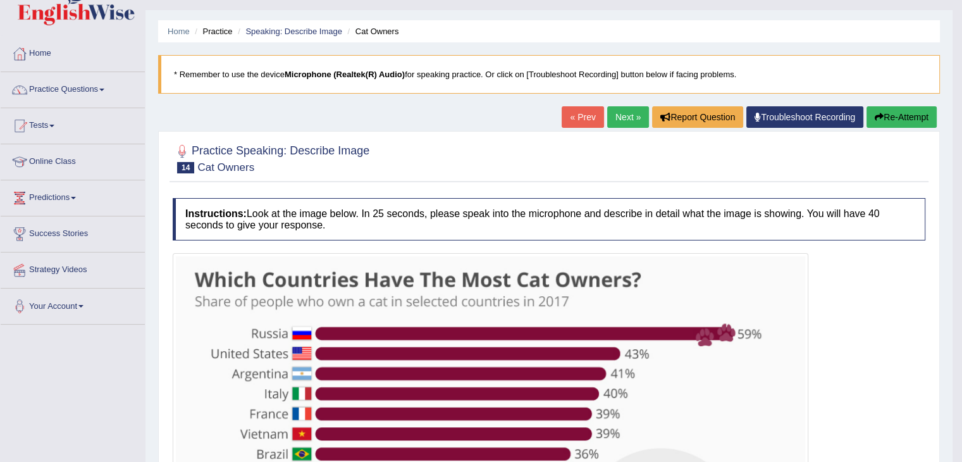
scroll to position [15, 0]
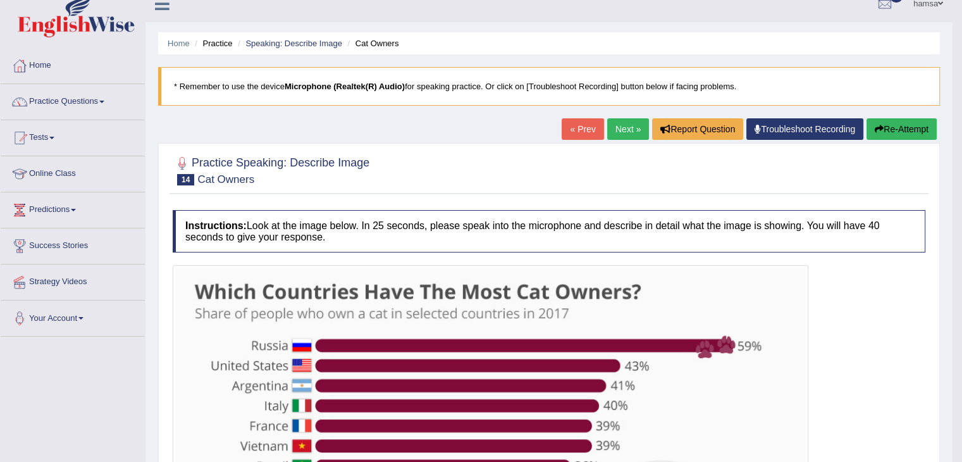
click at [617, 128] on link "Next »" at bounding box center [628, 129] width 42 height 22
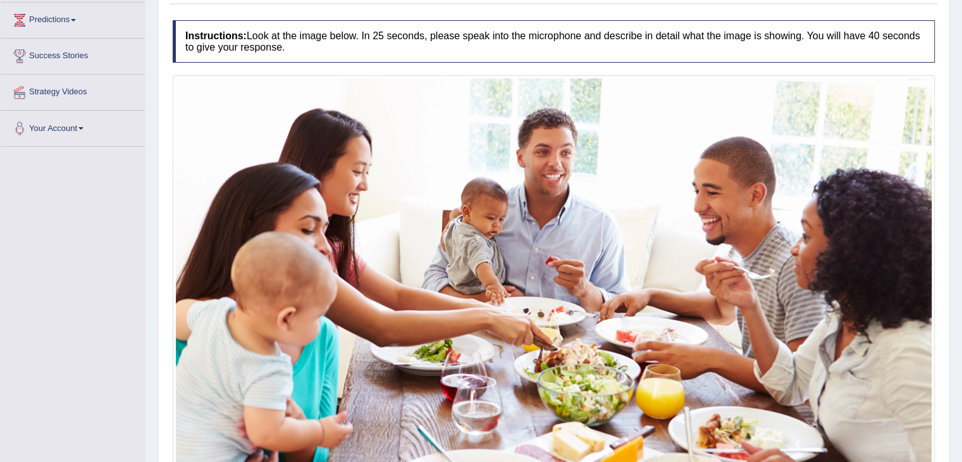
scroll to position [317, 0]
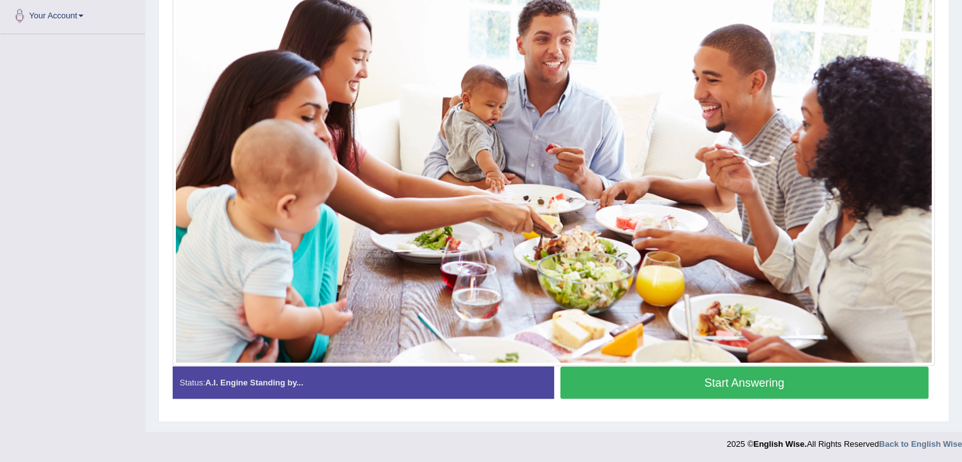
click at [704, 383] on button "Start Answering" at bounding box center [745, 382] width 369 height 32
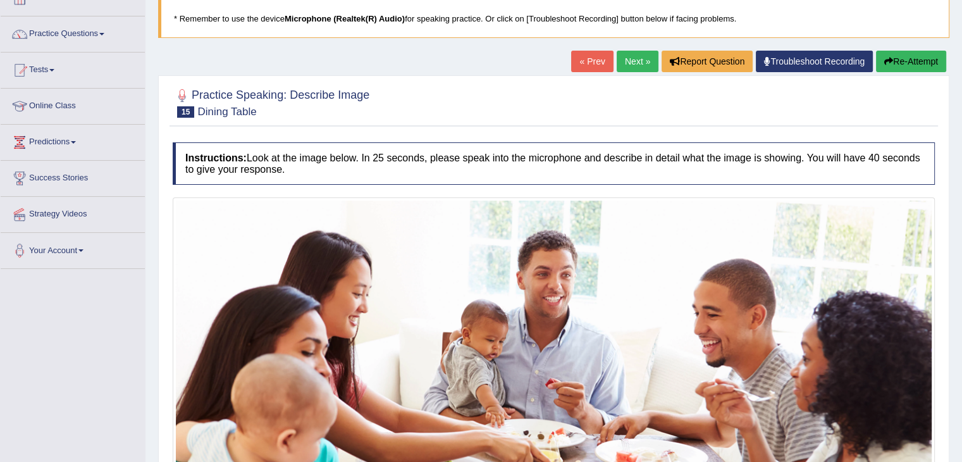
scroll to position [80, 0]
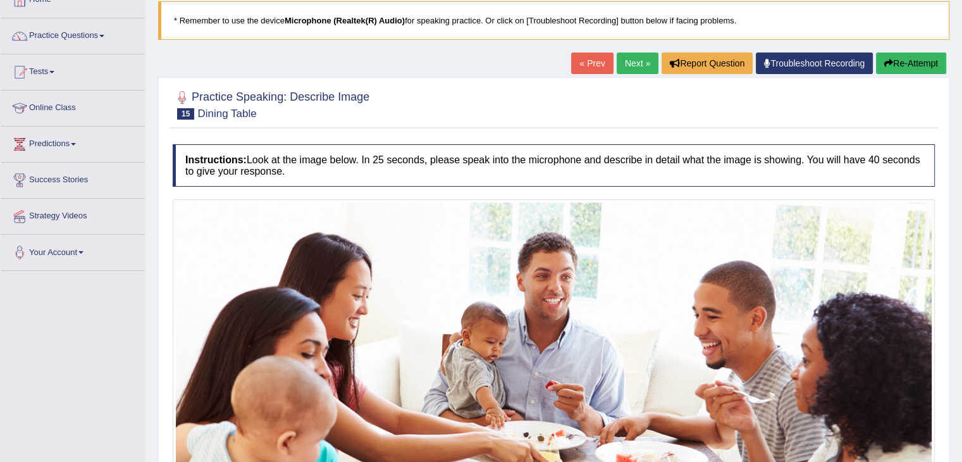
click at [908, 65] on button "Re-Attempt" at bounding box center [911, 64] width 70 height 22
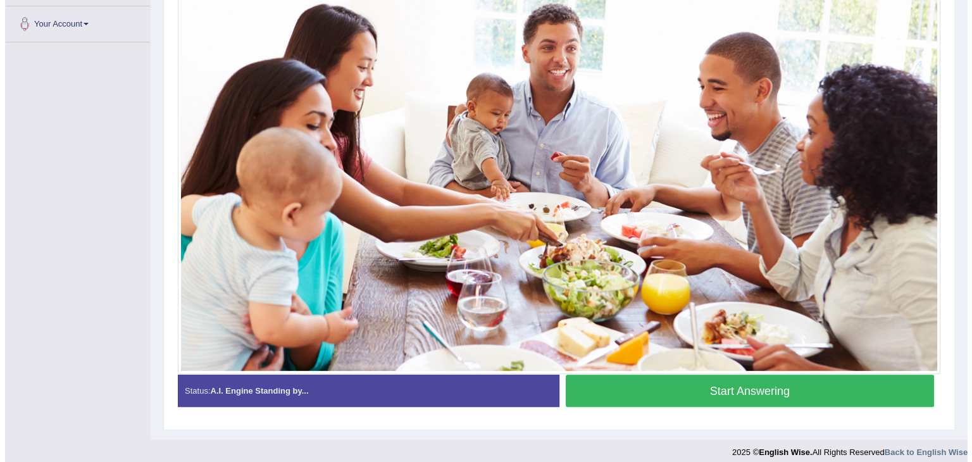
scroll to position [313, 0]
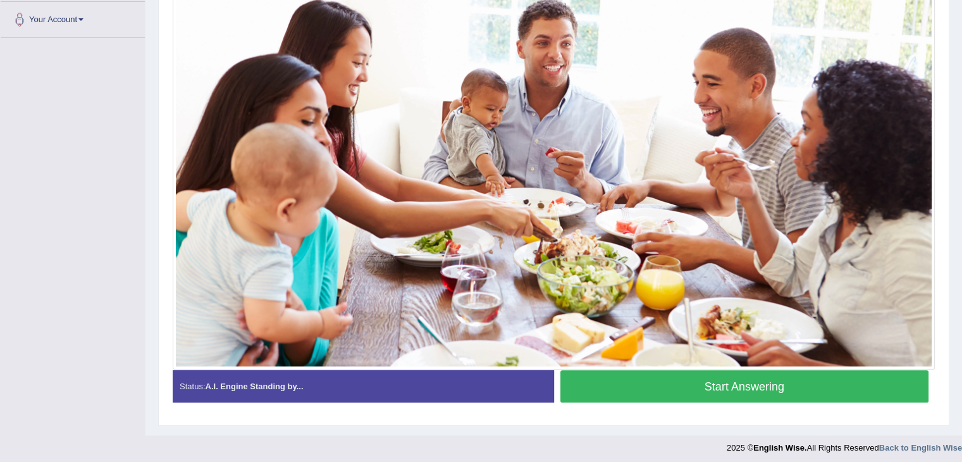
click at [744, 387] on button "Start Answering" at bounding box center [745, 386] width 369 height 32
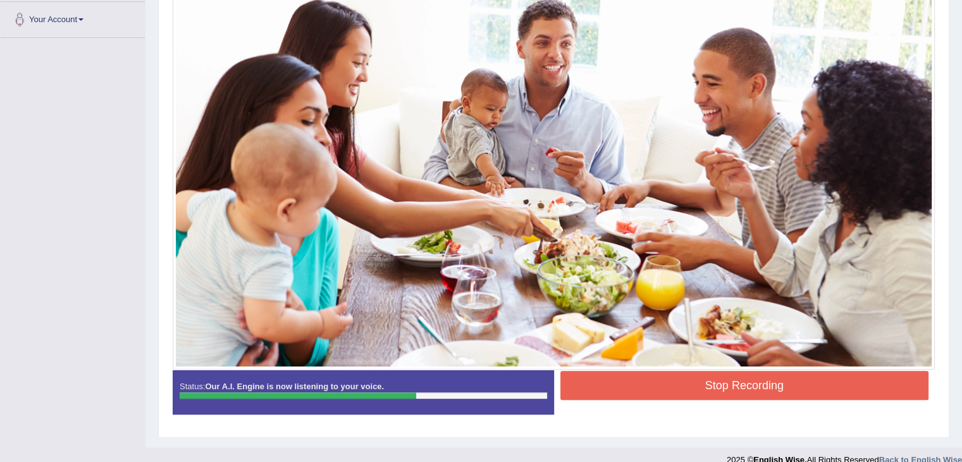
click at [744, 387] on button "Stop Recording" at bounding box center [745, 385] width 369 height 29
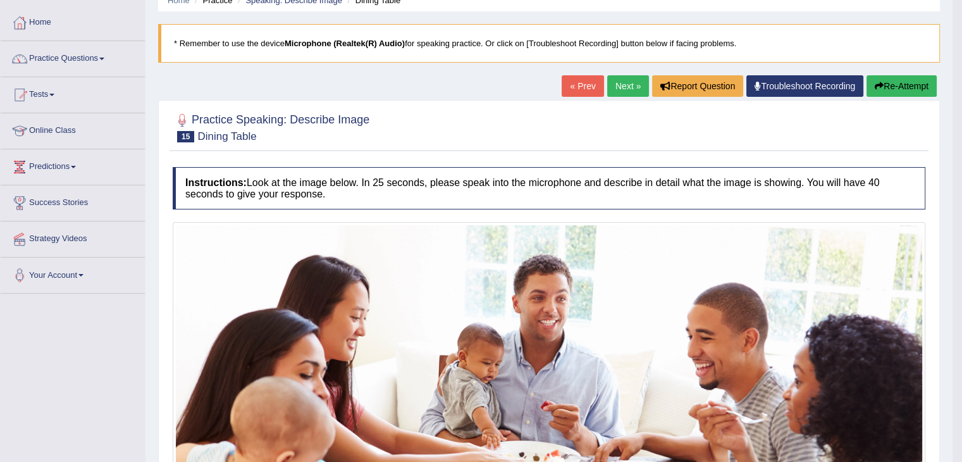
drag, startPoint x: 968, startPoint y: 217, endPoint x: 964, endPoint y: 198, distance: 19.4
click at [962, 198] on html "Toggle navigation Home Practice Questions Speaking Practice Read Aloud Repeat S…" at bounding box center [481, 173] width 962 height 462
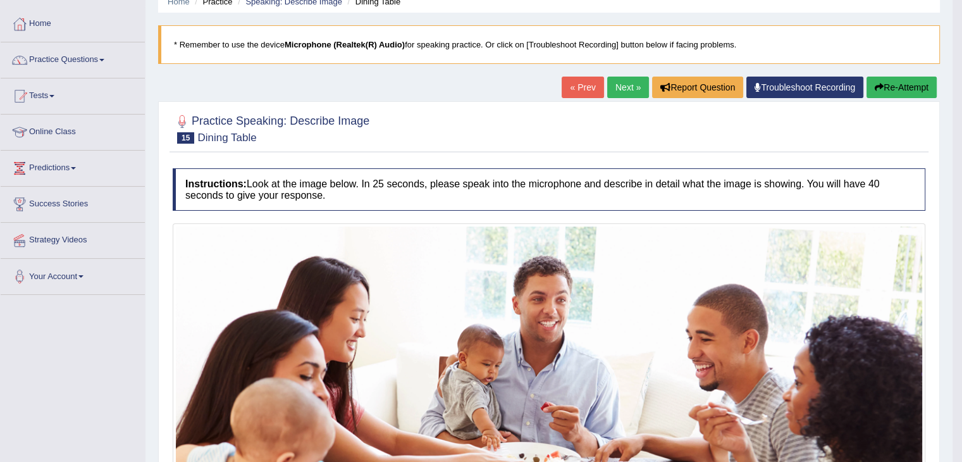
click at [617, 86] on link "Next »" at bounding box center [628, 88] width 42 height 22
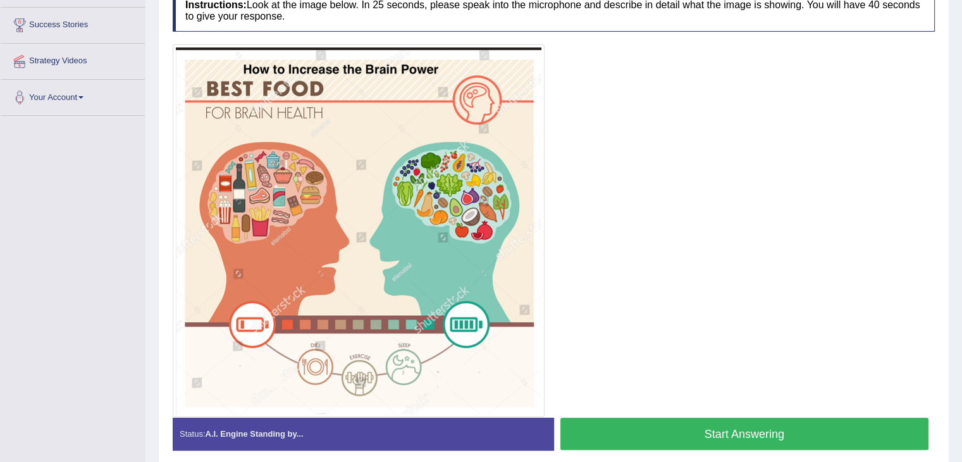
scroll to position [239, 0]
